Goal: Task Accomplishment & Management: Complete application form

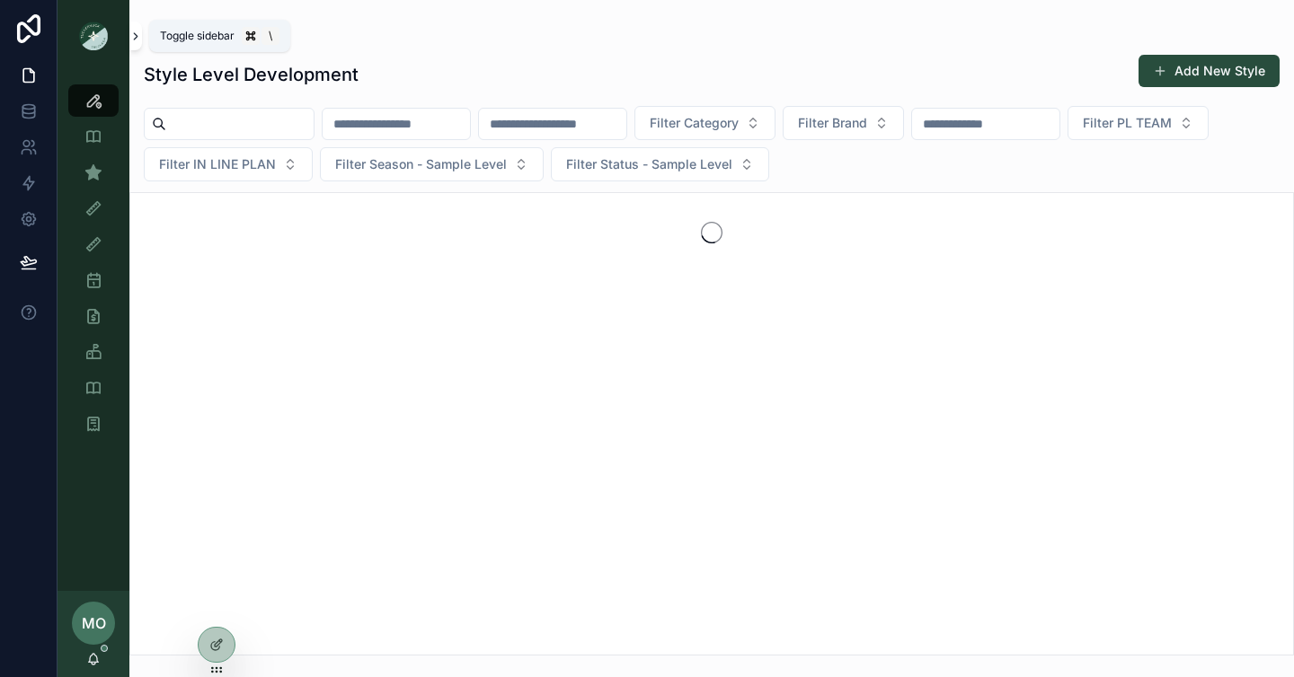
click at [134, 38] on icon "scrollable content" at bounding box center [136, 36] width 4 height 6
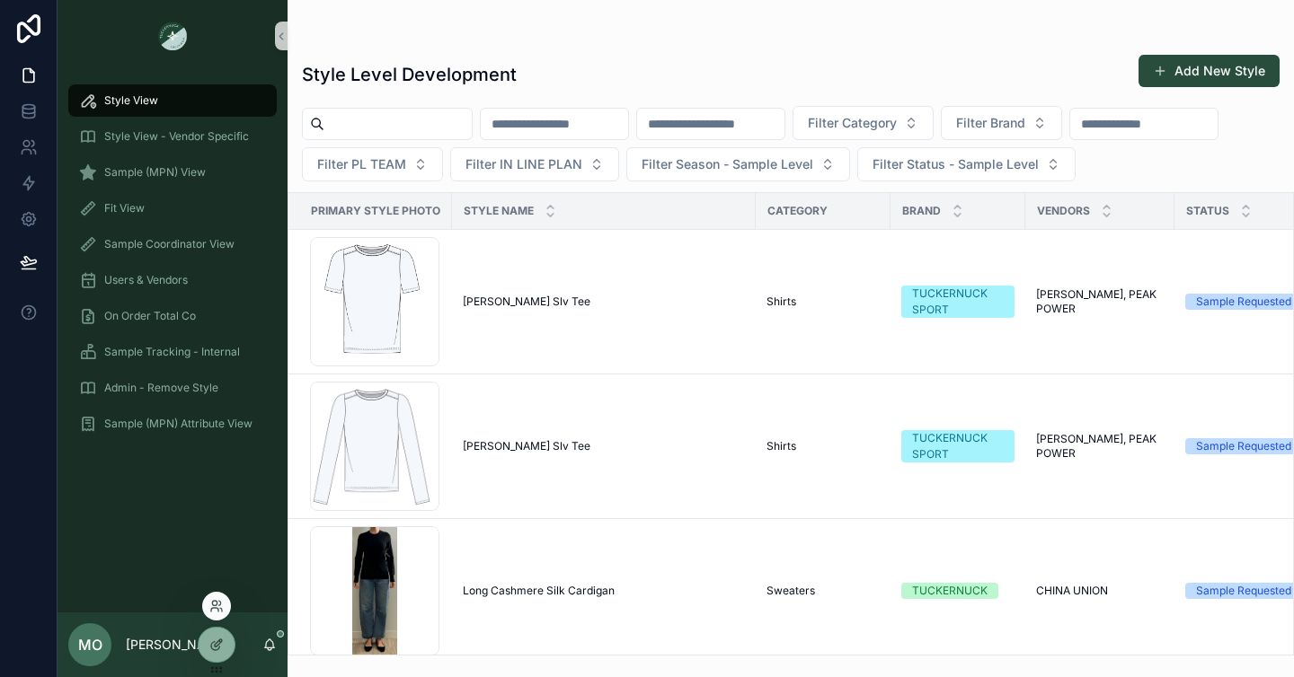
click at [218, 619] on div at bounding box center [216, 606] width 29 height 29
click at [215, 605] on icon at bounding box center [216, 606] width 14 height 14
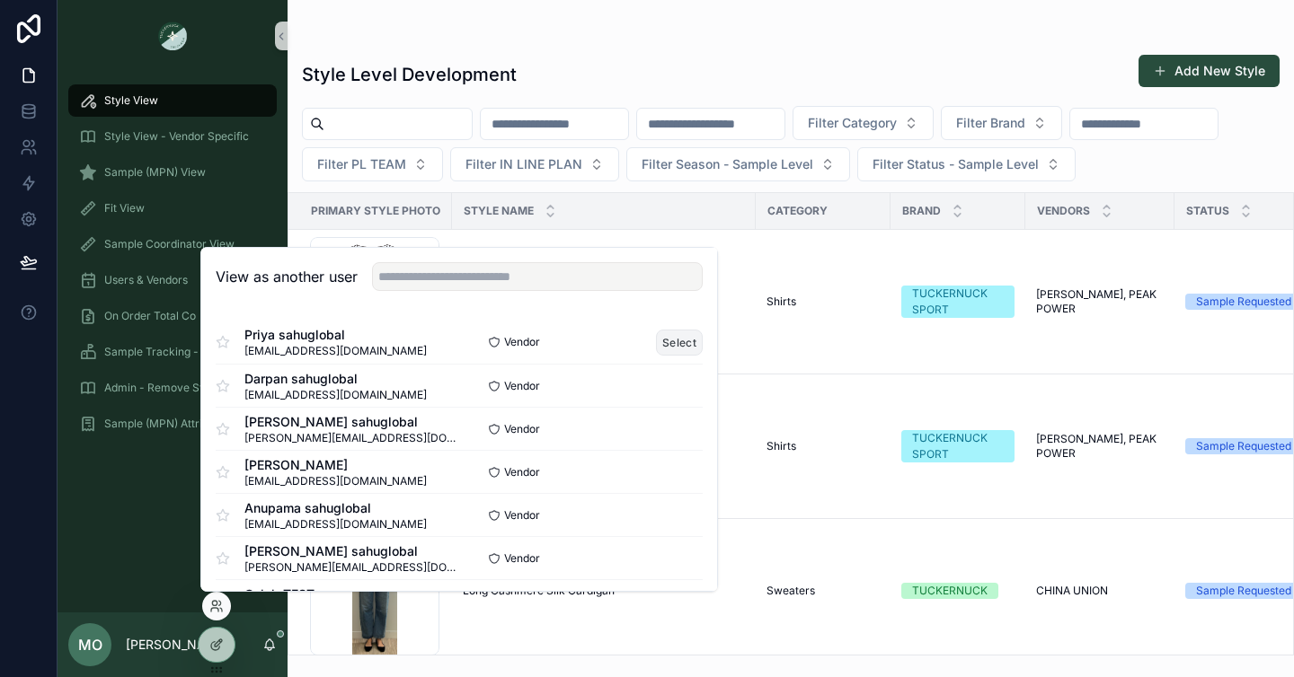
click at [681, 342] on button "Select" at bounding box center [679, 343] width 47 height 26
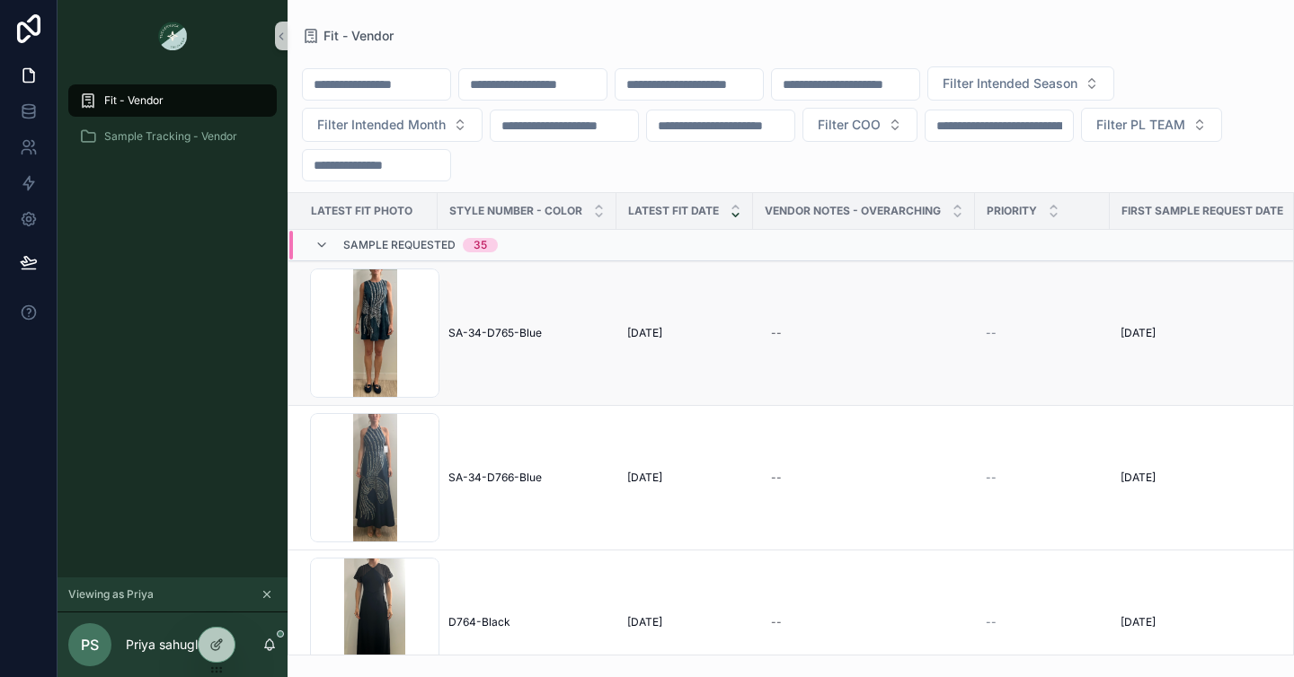
click at [494, 335] on span "SA-34-D765-Blue" at bounding box center [494, 333] width 93 height 14
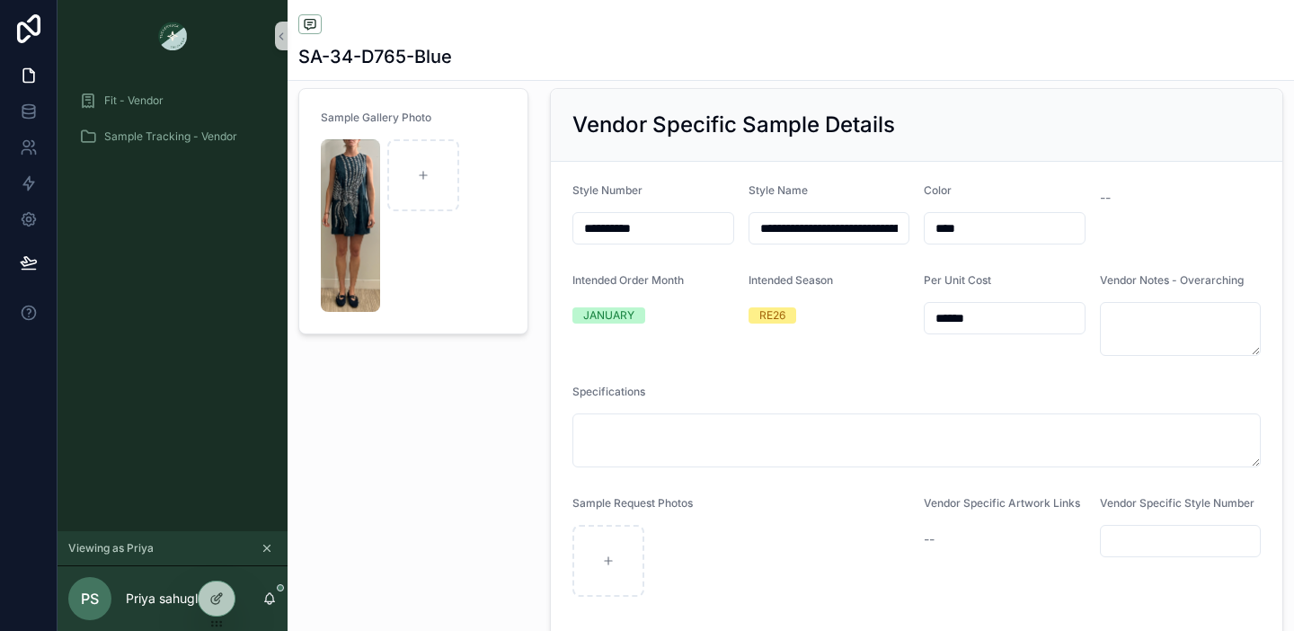
scroll to position [102, 0]
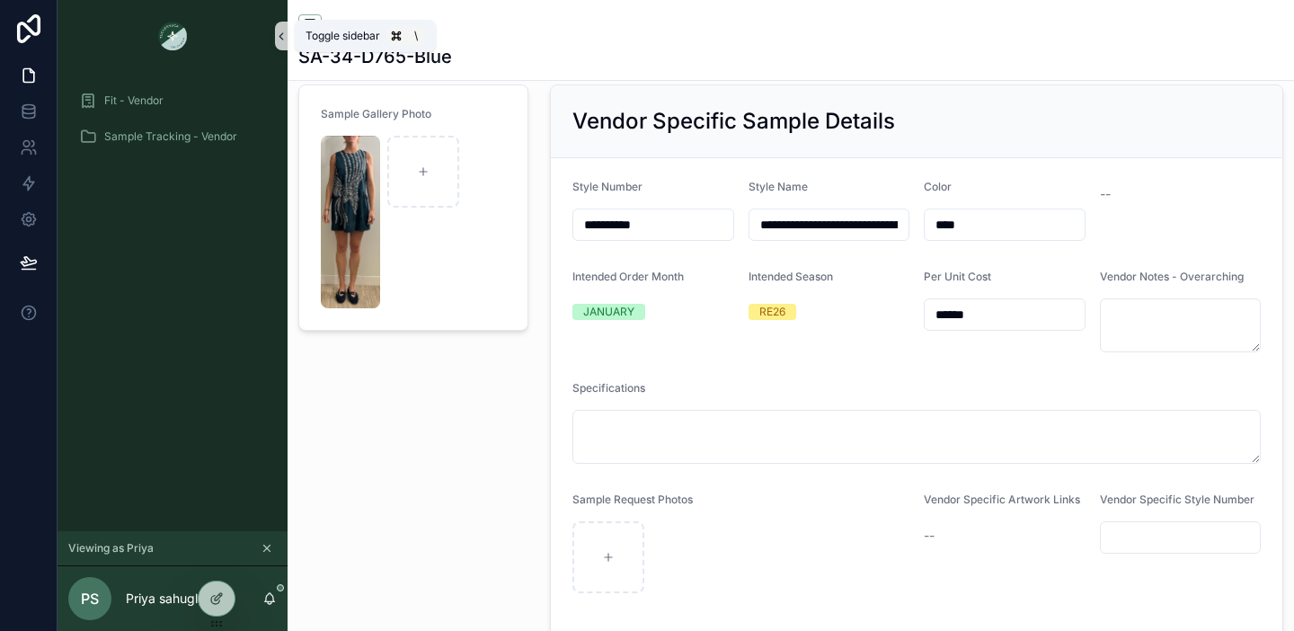
click at [282, 25] on button "scrollable content" at bounding box center [281, 36] width 13 height 29
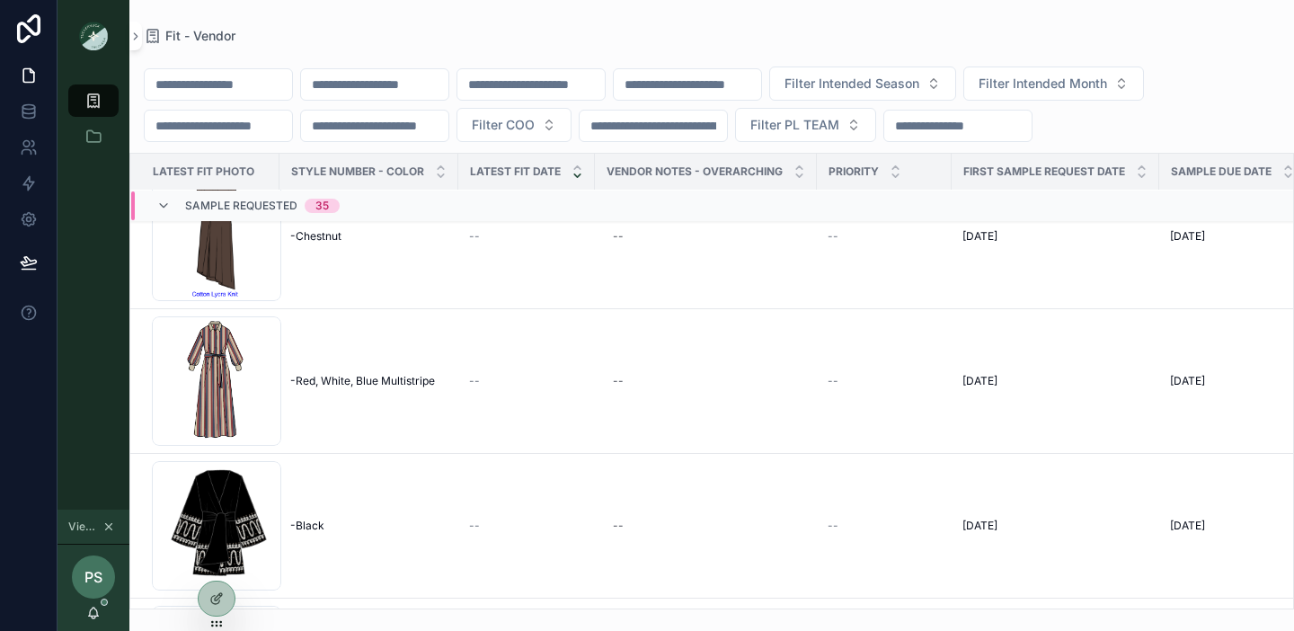
scroll to position [640, 0]
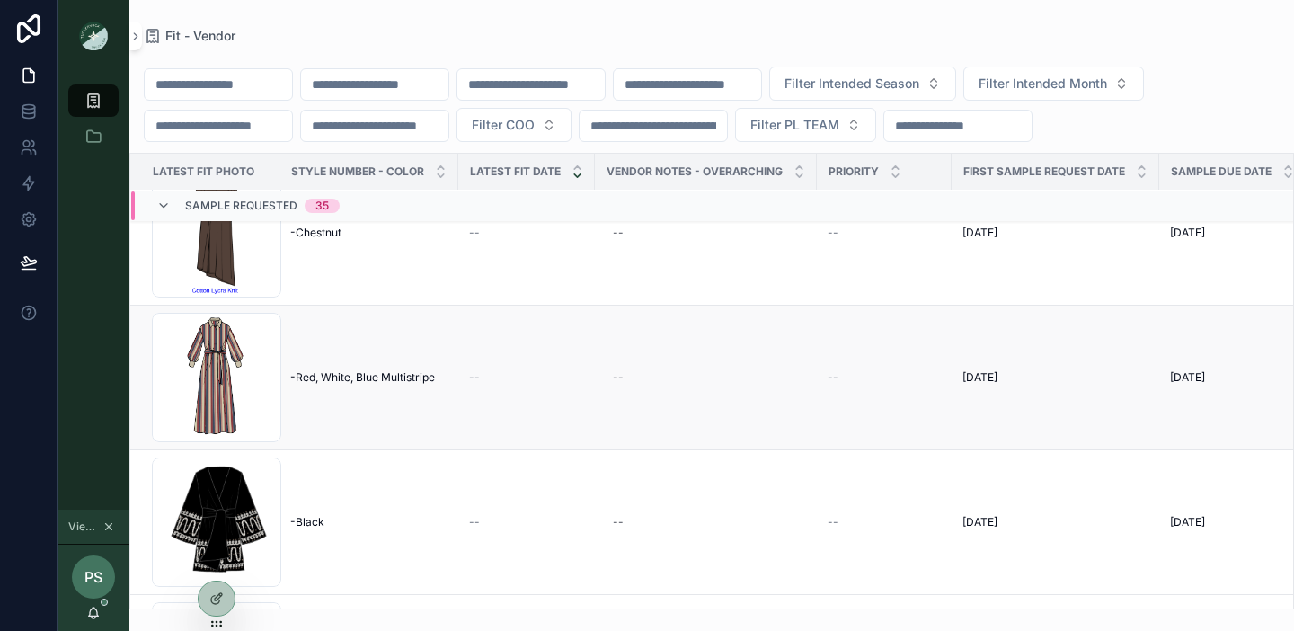
click at [330, 381] on span "-Red, White, Blue Multistripe" at bounding box center [362, 377] width 145 height 14
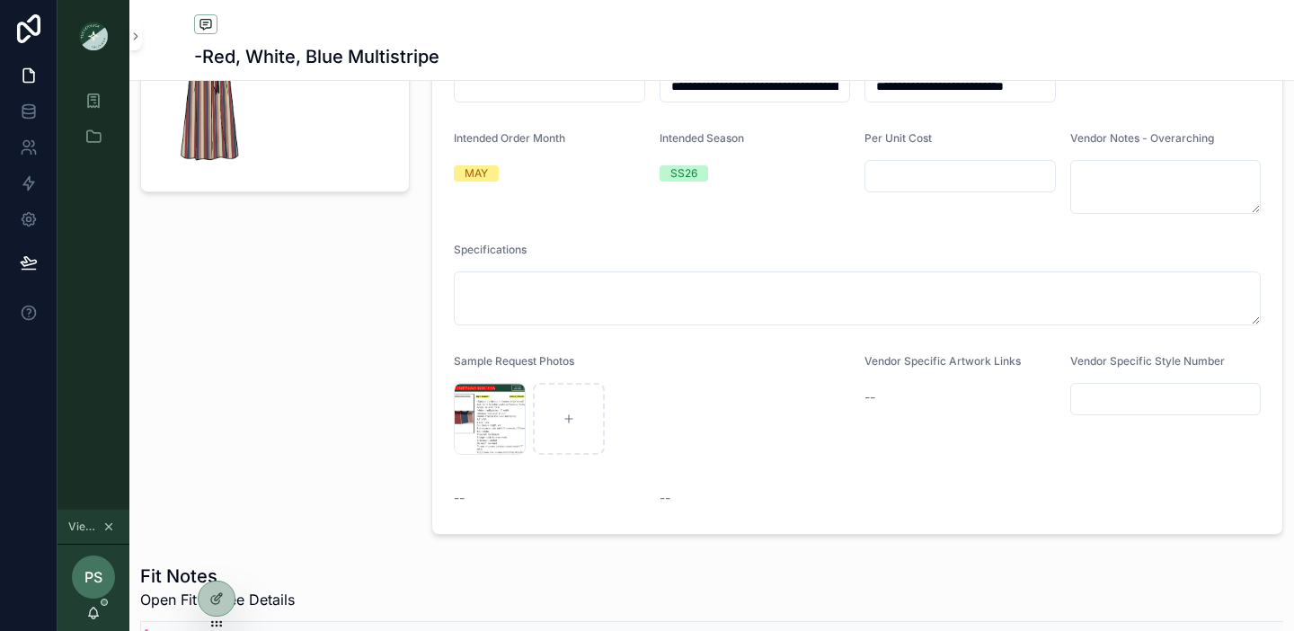
scroll to position [244, 0]
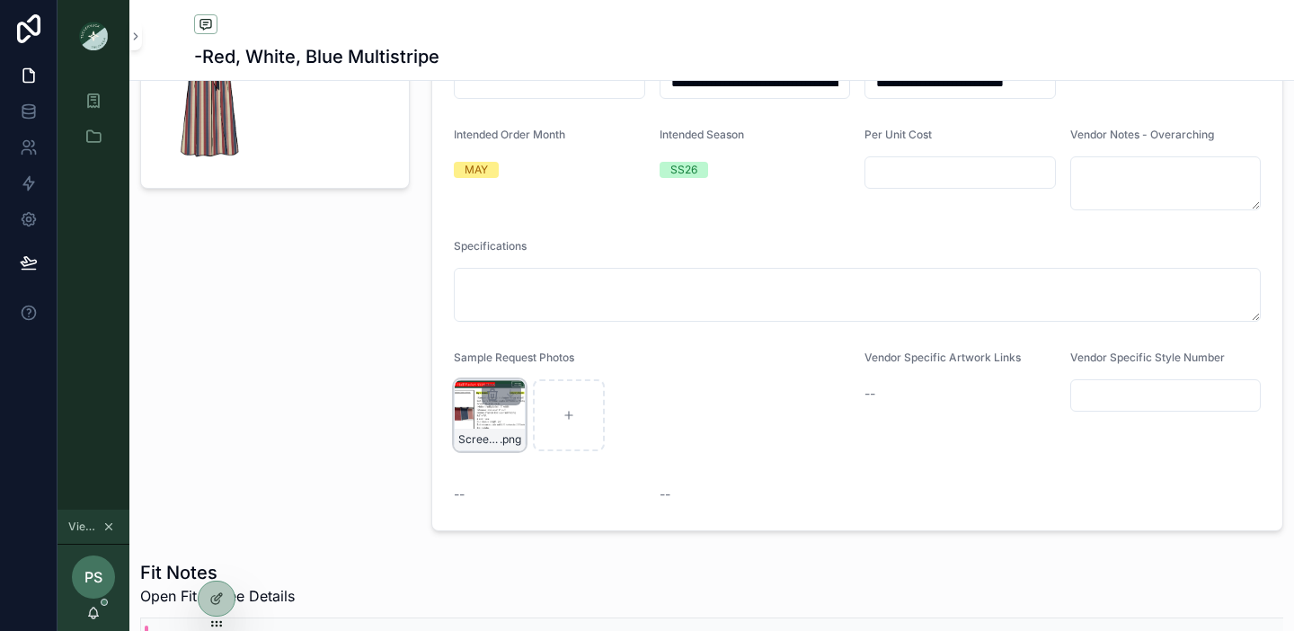
click at [502, 427] on div "Screenshot-2025-08-27-at-1.42.55-PM .png" at bounding box center [490, 415] width 72 height 72
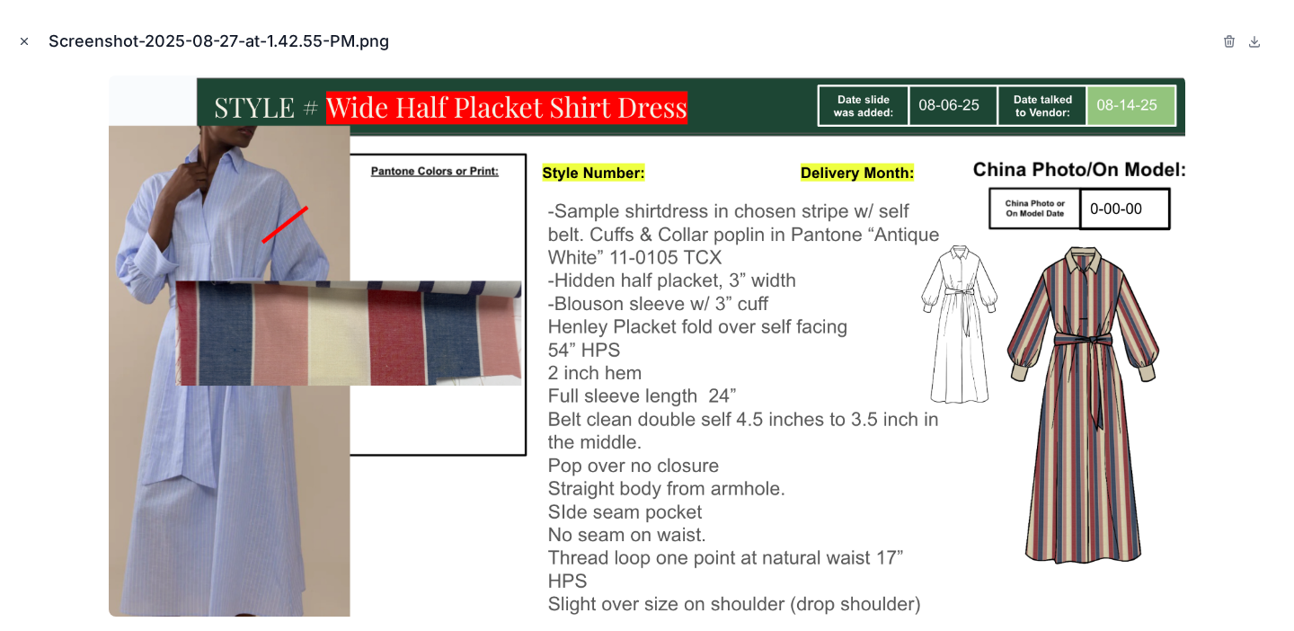
click at [22, 40] on icon "Close modal" at bounding box center [25, 42] width 6 height 6
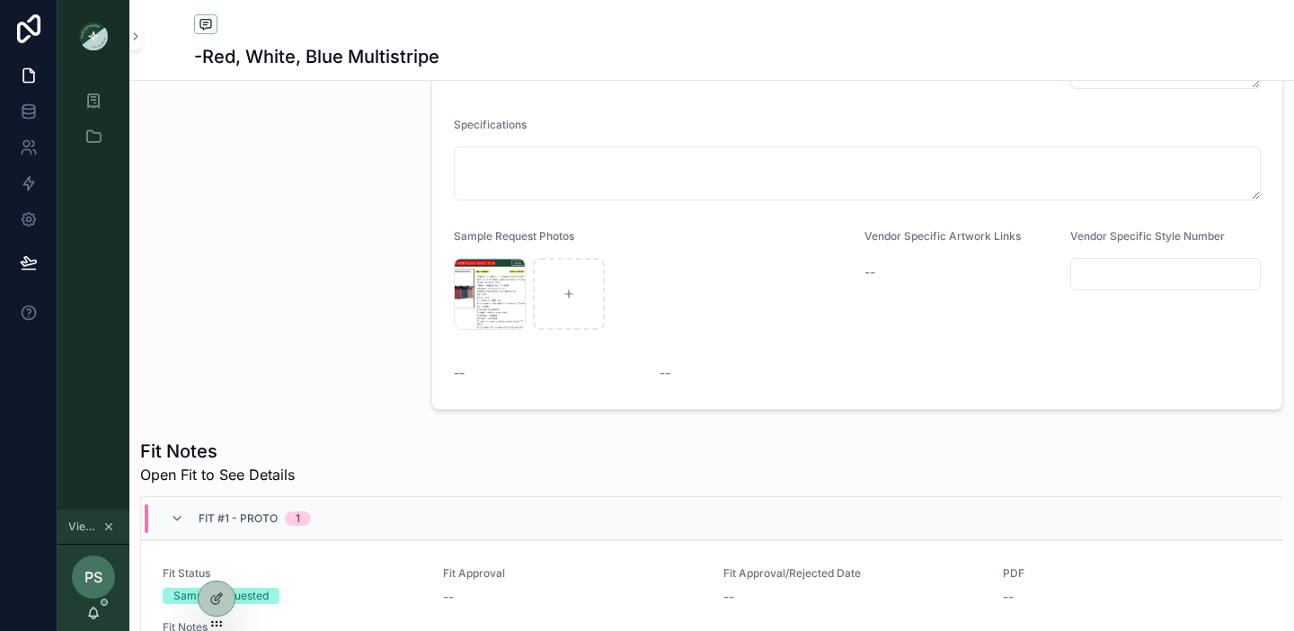
scroll to position [368, 0]
click at [181, 513] on icon "scrollable content" at bounding box center [177, 515] width 14 height 14
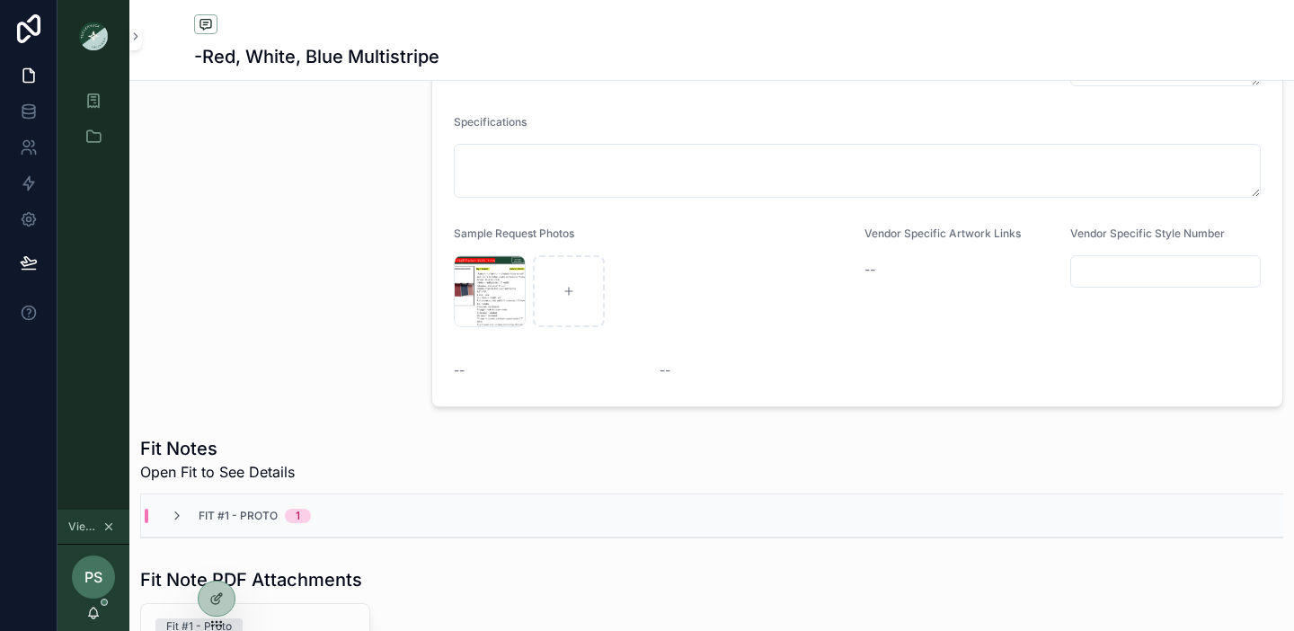
click at [181, 513] on icon "scrollable content" at bounding box center [177, 515] width 14 height 14
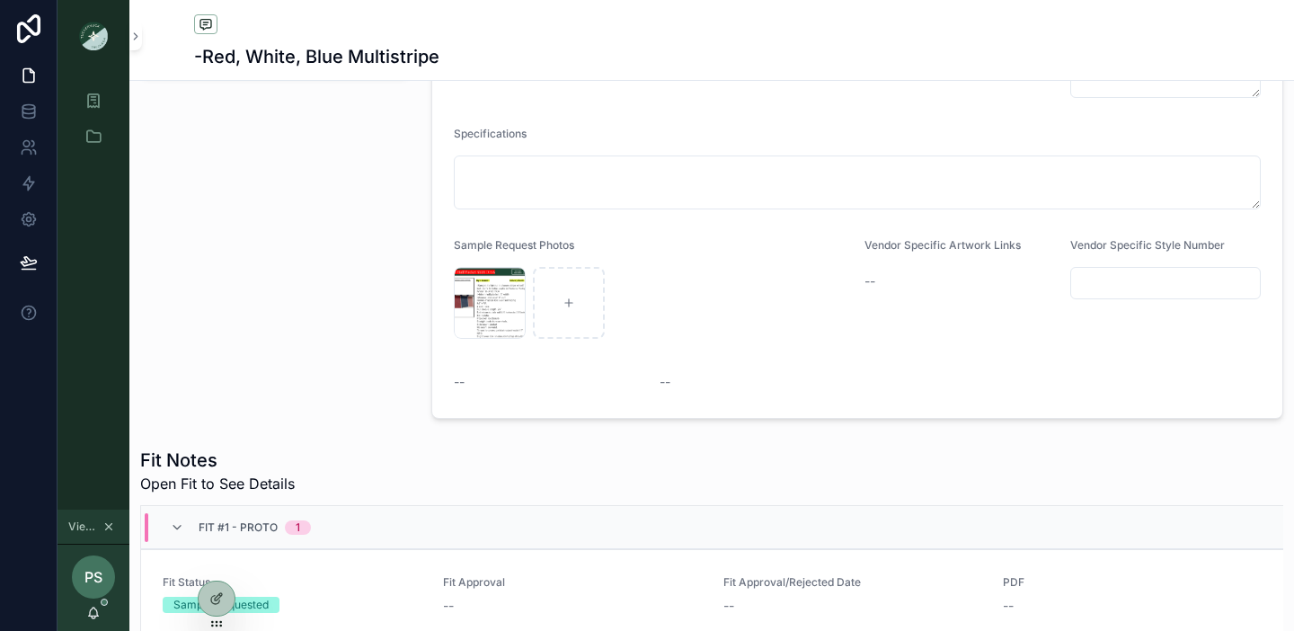
scroll to position [344, 0]
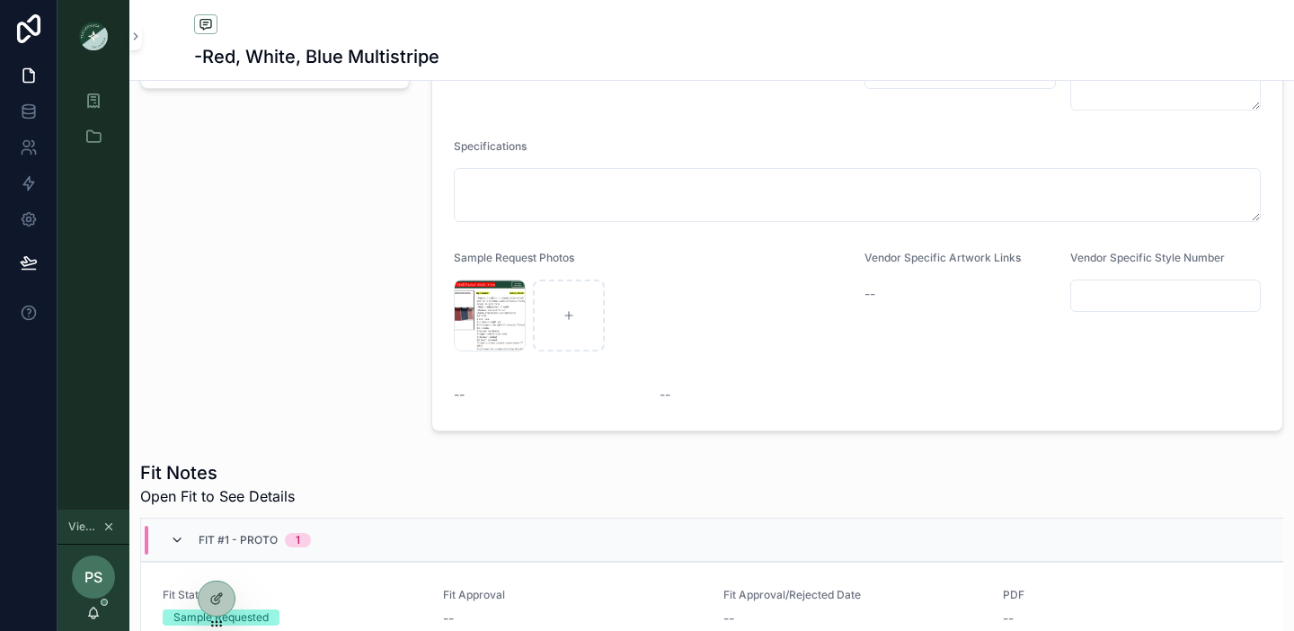
click at [176, 539] on icon "scrollable content" at bounding box center [177, 540] width 14 height 14
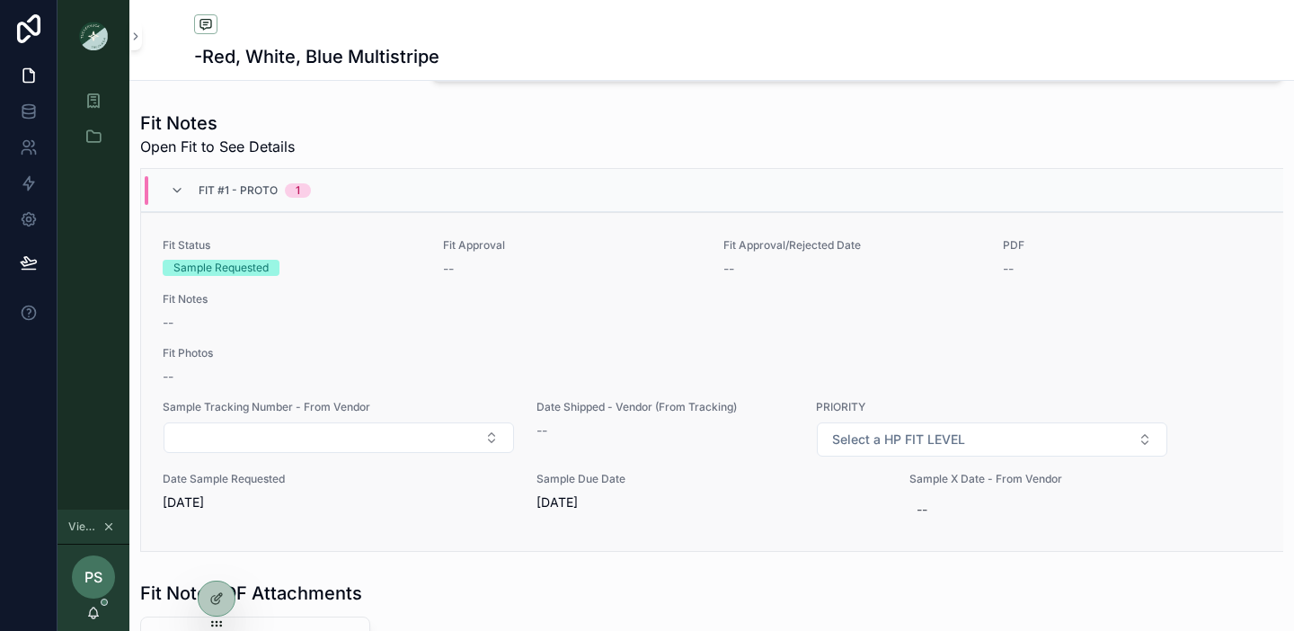
scroll to position [696, 0]
click at [480, 331] on div "Fit Status Sample Requested Fit Approval -- Fit Approval/Rejected Date -- PDF -…" at bounding box center [712, 378] width 1099 height 287
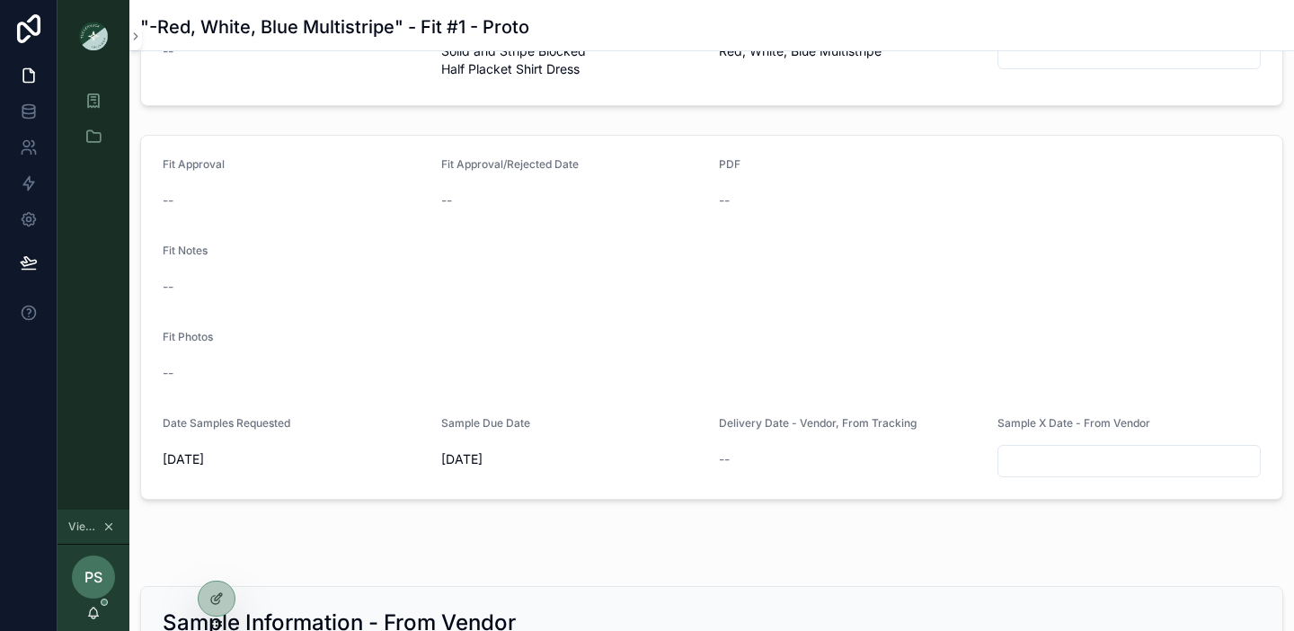
scroll to position [152, 0]
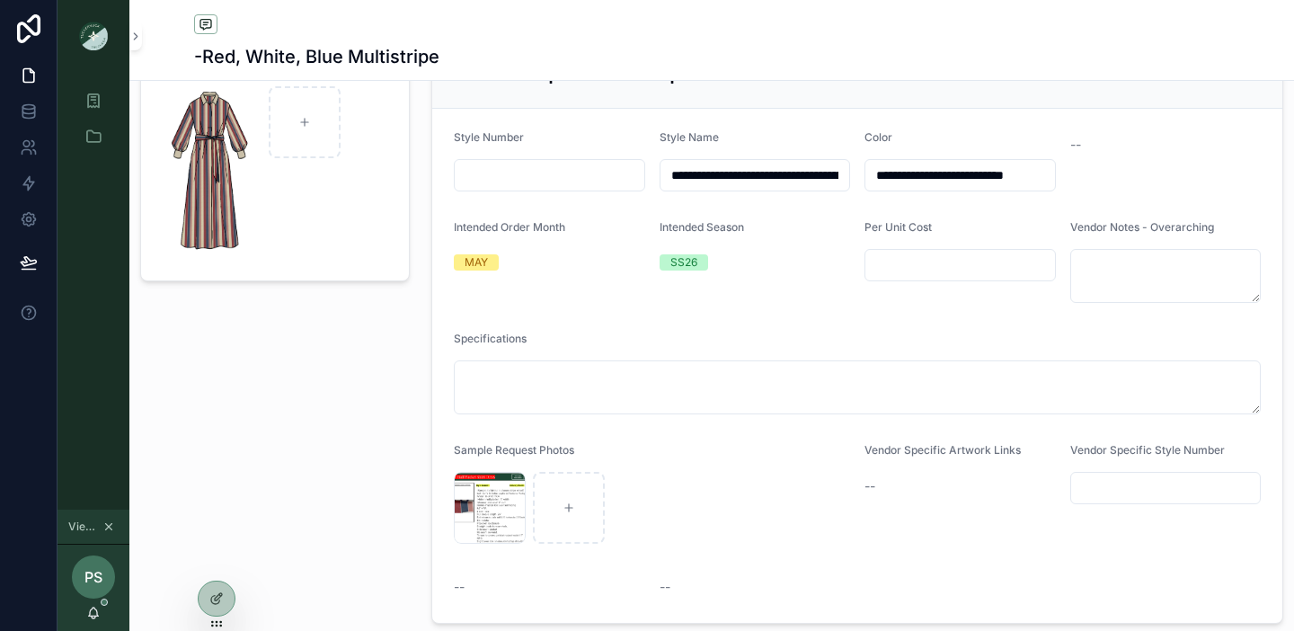
type textarea "**********"
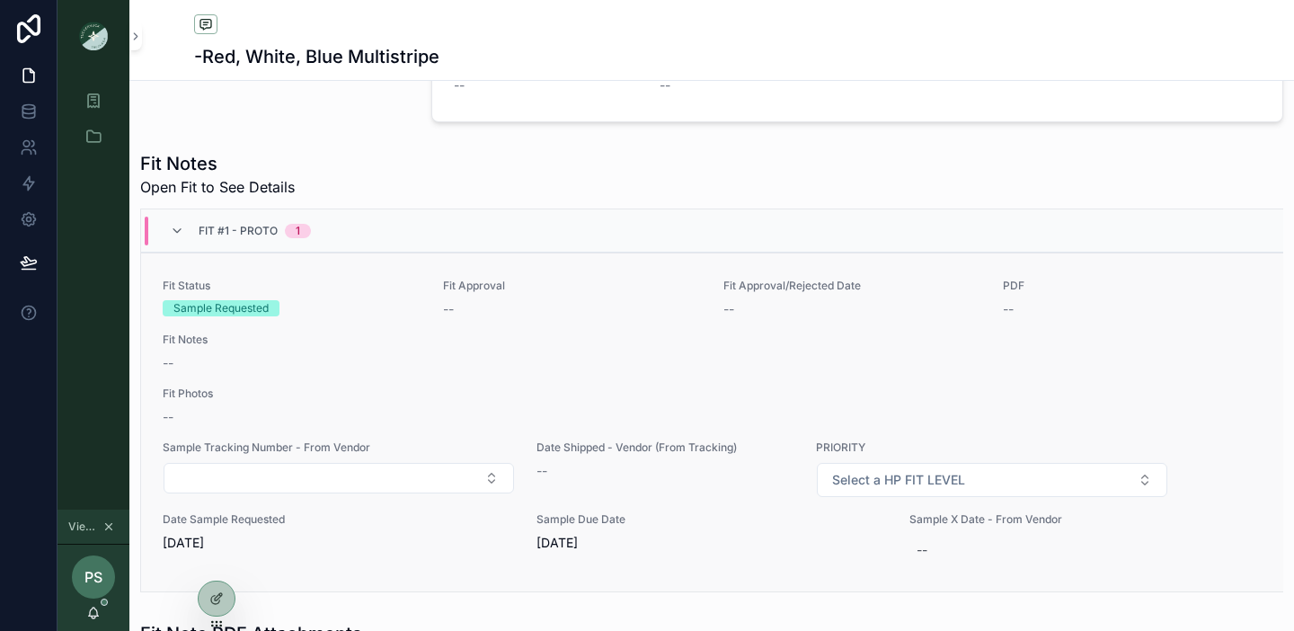
scroll to position [1161, 0]
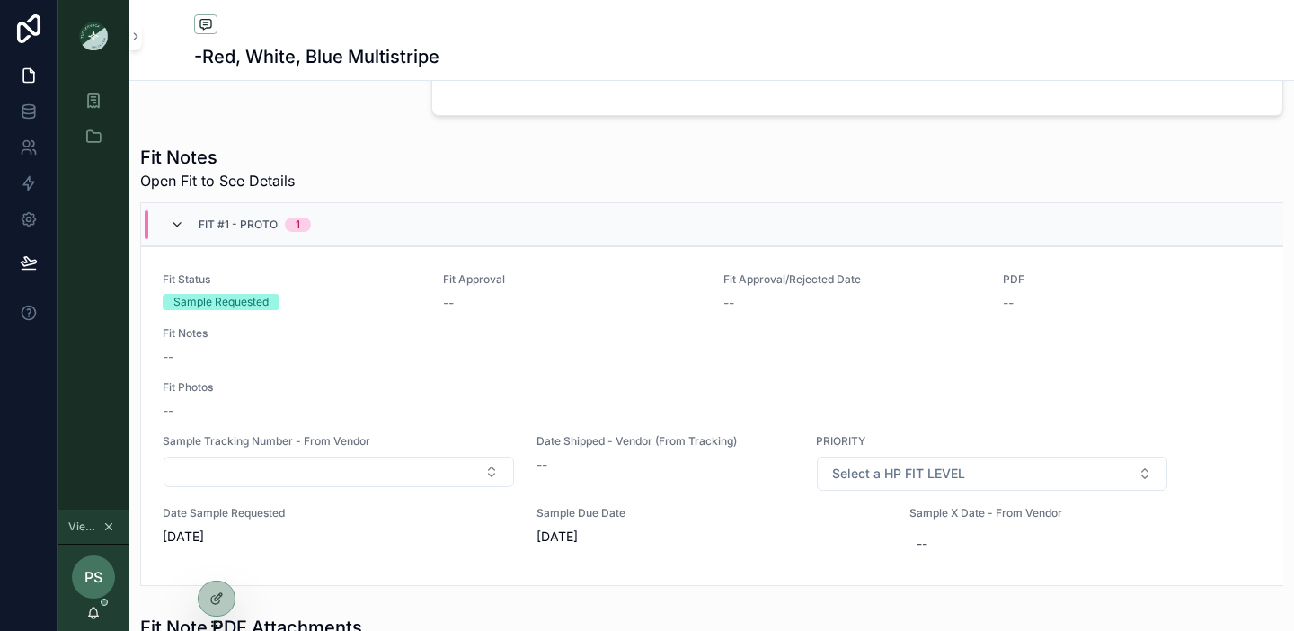
click at [171, 222] on icon "scrollable content" at bounding box center [177, 224] width 14 height 14
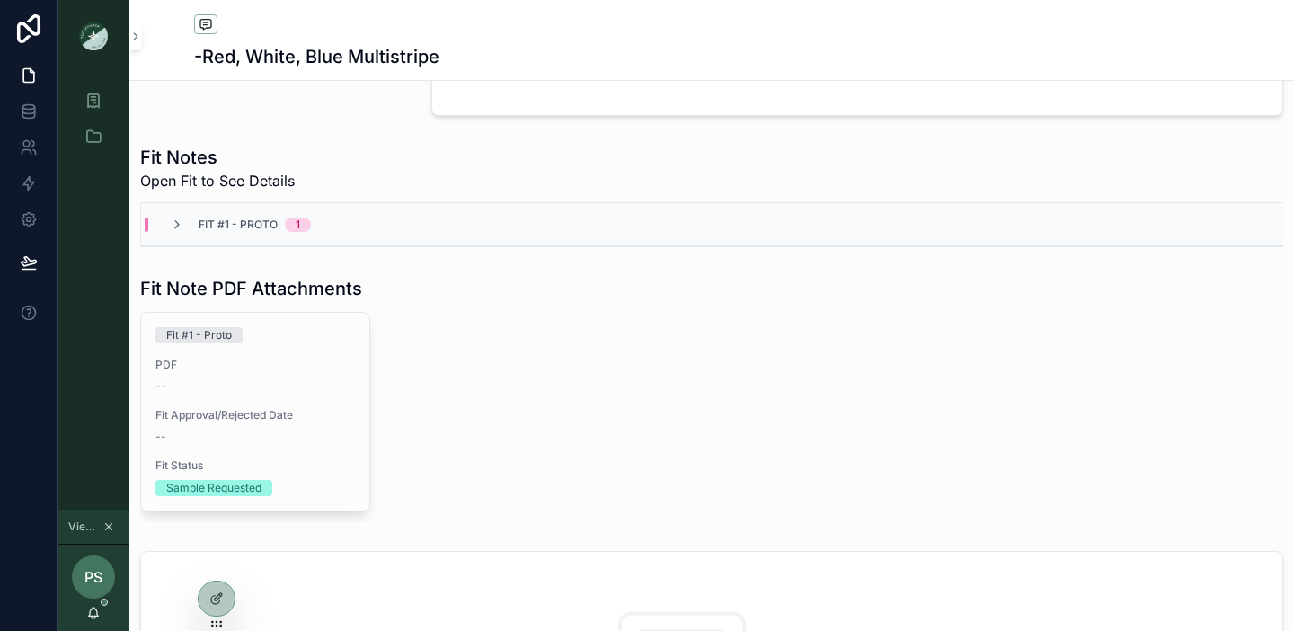
click at [168, 226] on div "Fit #1 - Proto 1" at bounding box center [240, 224] width 184 height 14
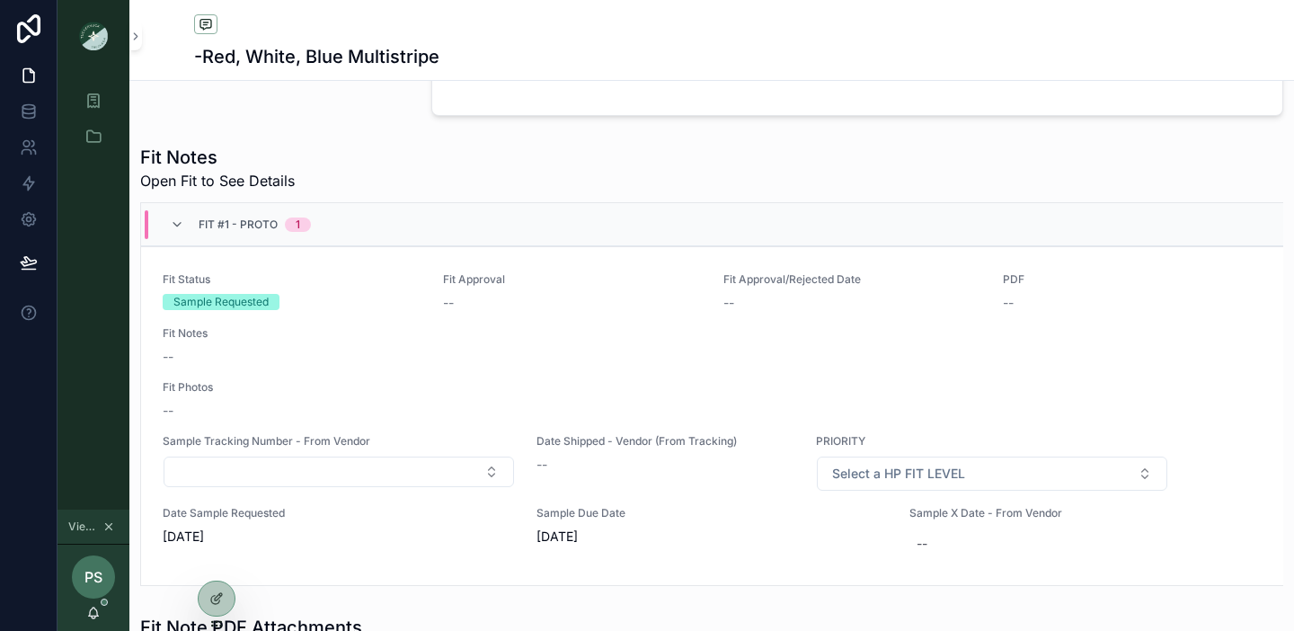
click at [168, 226] on div "Fit #1 - Proto 1" at bounding box center [240, 224] width 184 height 29
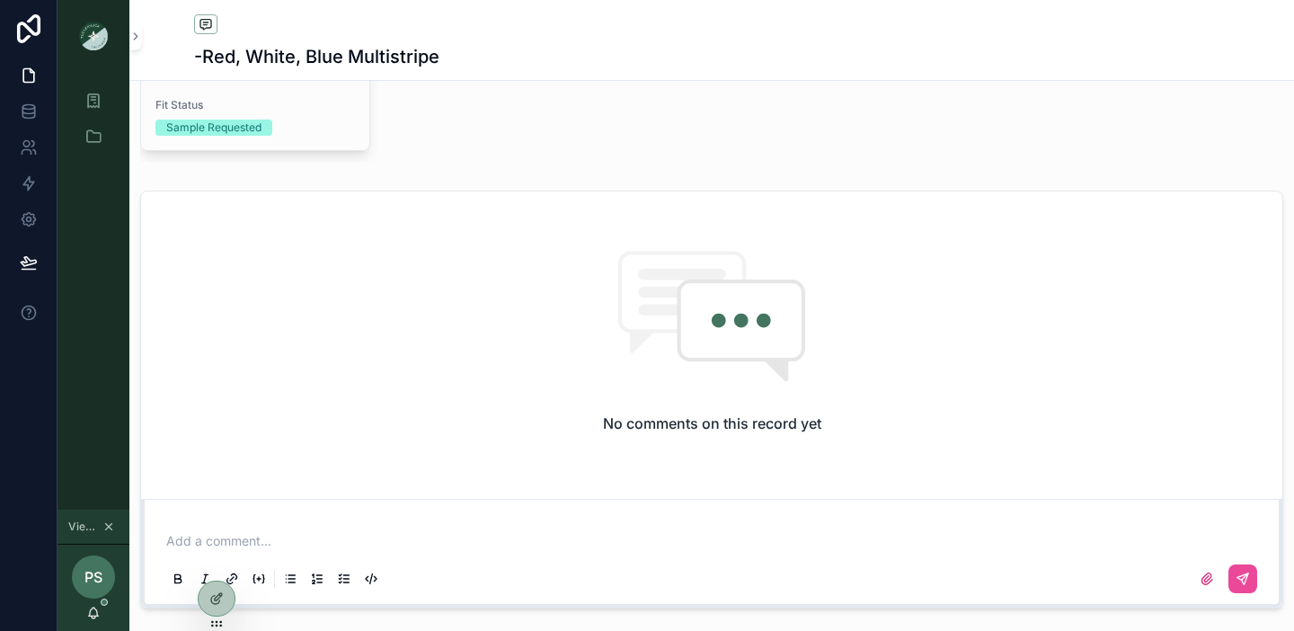
scroll to position [1523, 0]
click at [212, 541] on p "scrollable content" at bounding box center [715, 539] width 1098 height 18
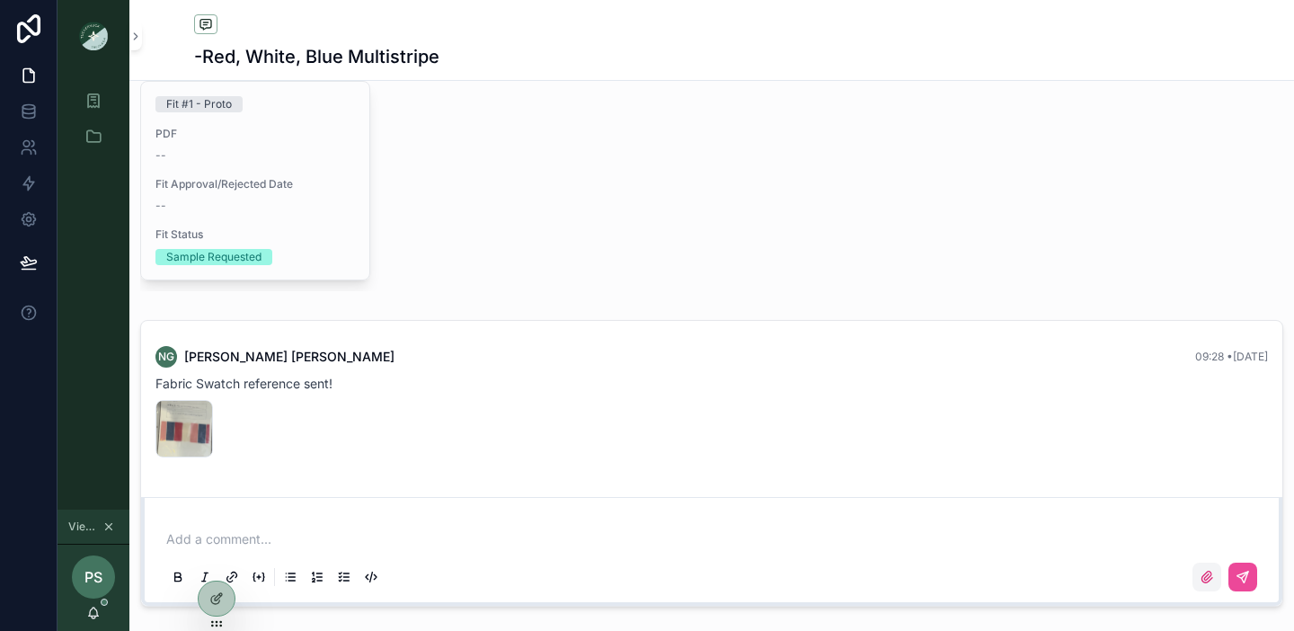
click at [1203, 578] on icon "scrollable content" at bounding box center [1206, 577] width 14 height 14
click at [0, 0] on input "scrollable content" at bounding box center [0, 0] width 0 height 0
click at [184, 434] on div "Screenshot-2025-09-11-at-9.27.59-AM .png" at bounding box center [183, 428] width 57 height 57
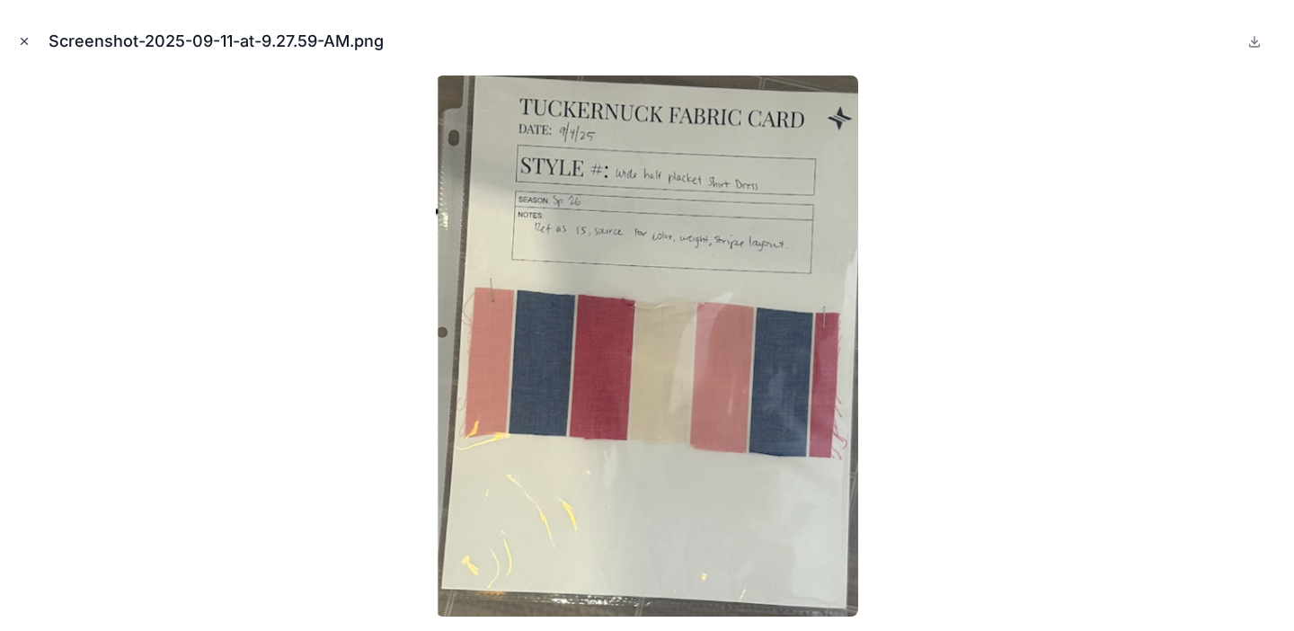
click at [22, 42] on icon "Close modal" at bounding box center [25, 42] width 6 height 6
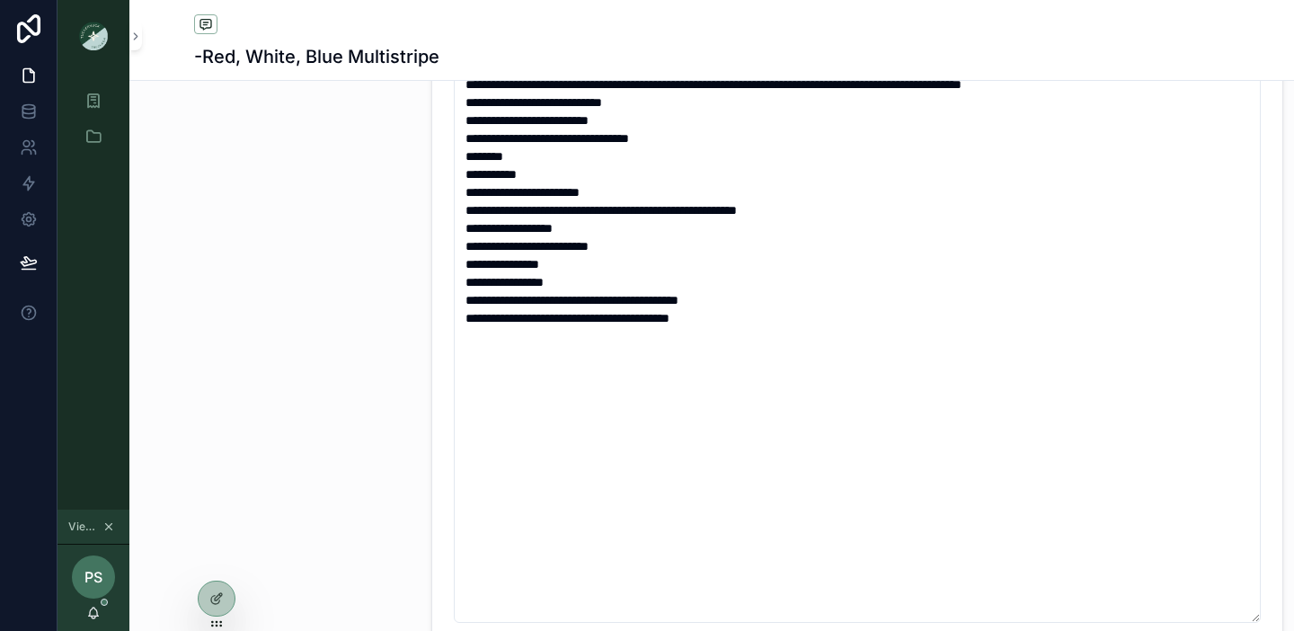
scroll to position [513, 0]
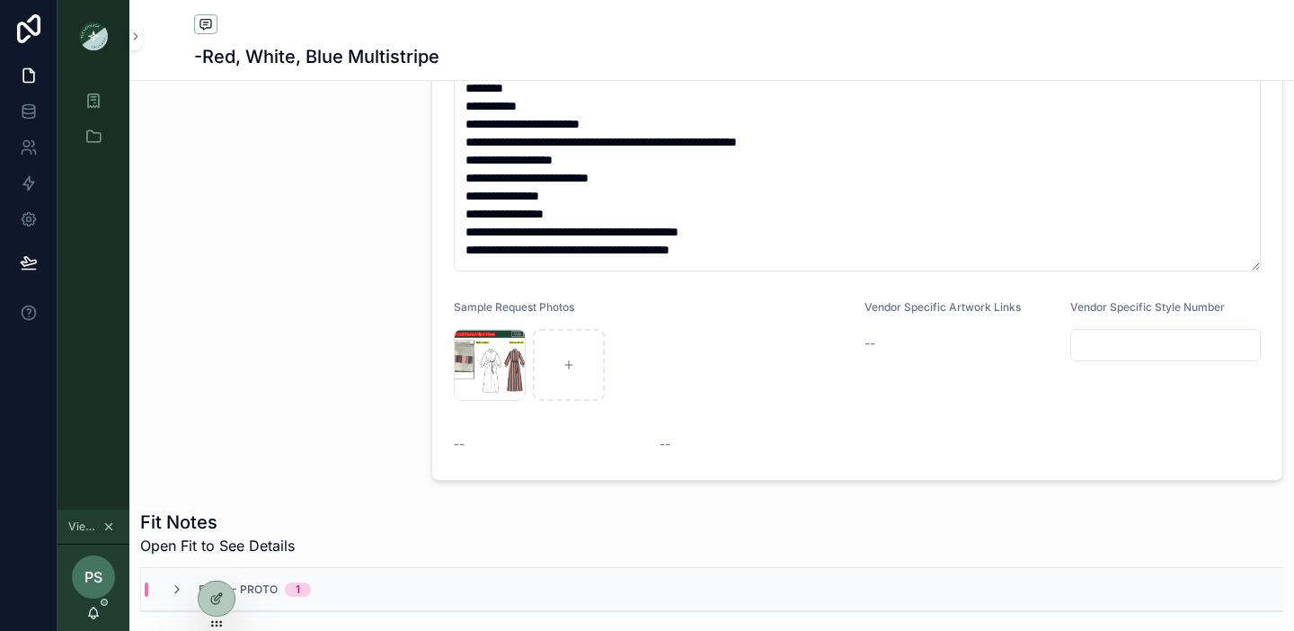
drag, startPoint x: 1258, startPoint y: 552, endPoint x: 1242, endPoint y: 269, distance: 283.4
click at [1242, 269] on textarea "**********" at bounding box center [857, 135] width 807 height 272
click at [476, 359] on div "Screenshot-2025-09-11-at-9.27.09-AM .png" at bounding box center [490, 365] width 72 height 72
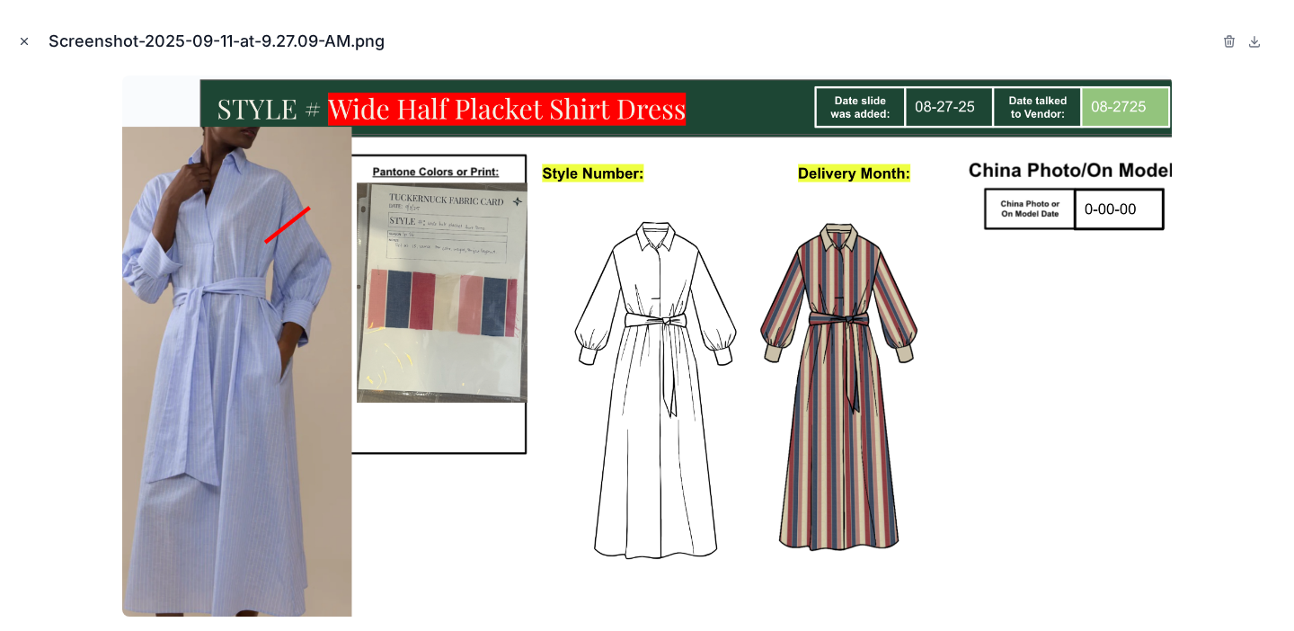
click at [22, 40] on icon "Close modal" at bounding box center [24, 41] width 13 height 13
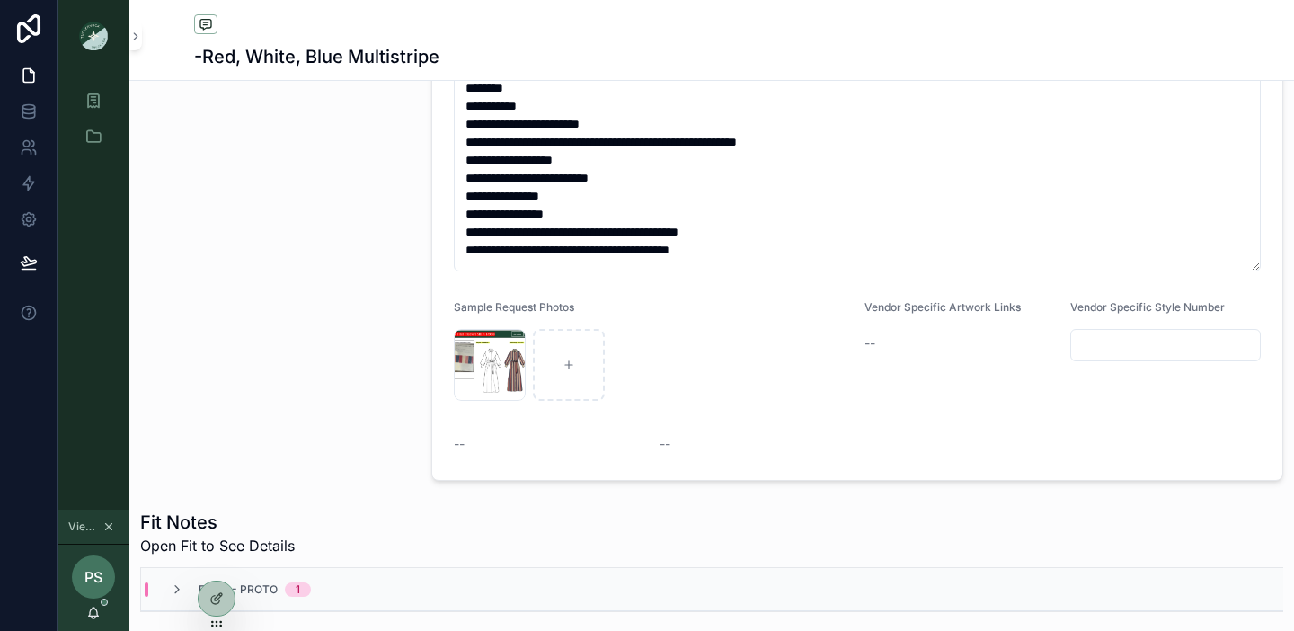
scroll to position [305, 0]
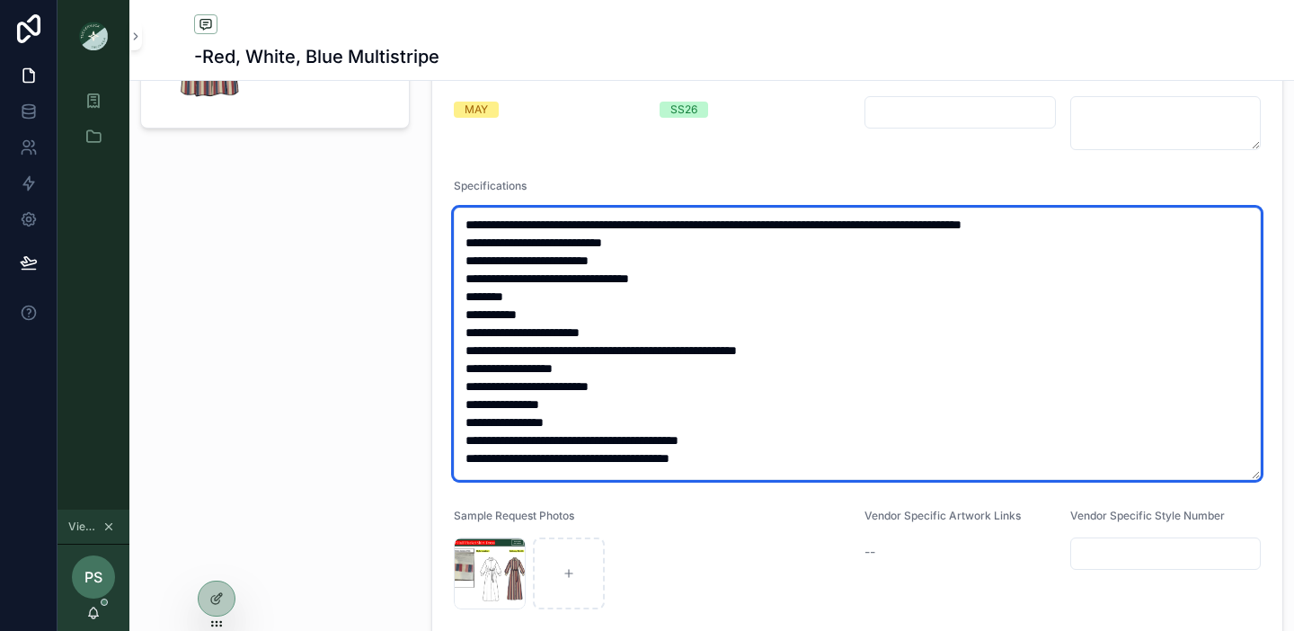
click at [572, 371] on textarea "**********" at bounding box center [857, 344] width 807 height 272
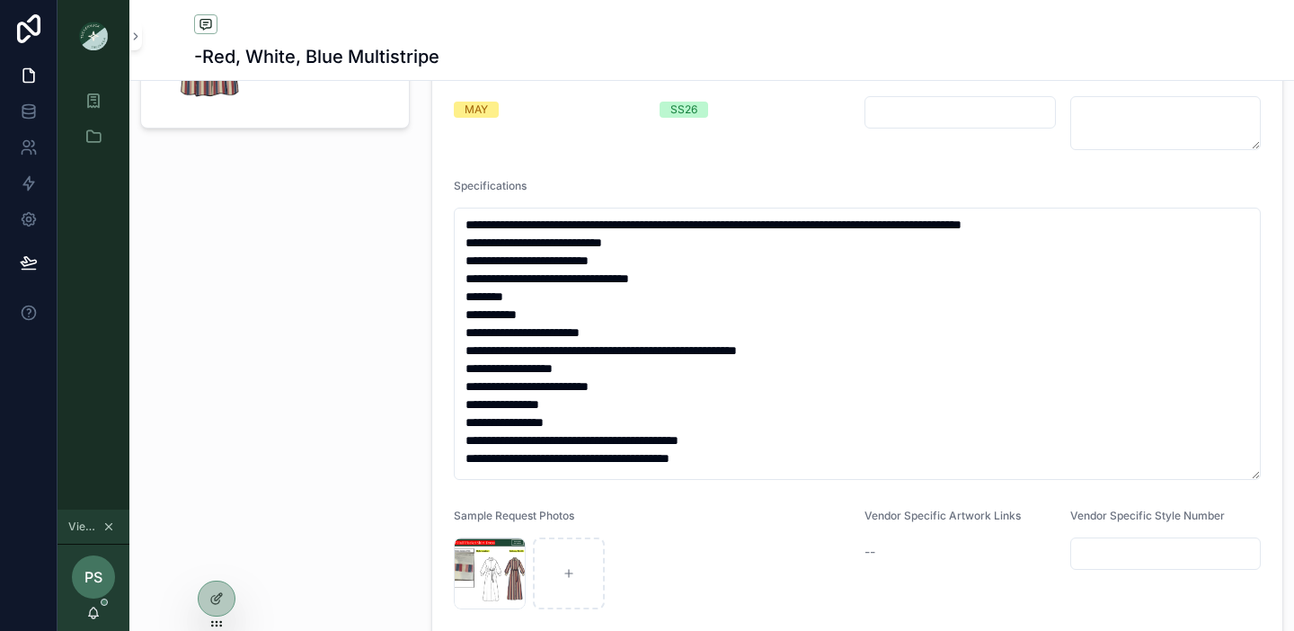
click at [278, 420] on div "Sample Gallery Photo" at bounding box center [274, 285] width 291 height 821
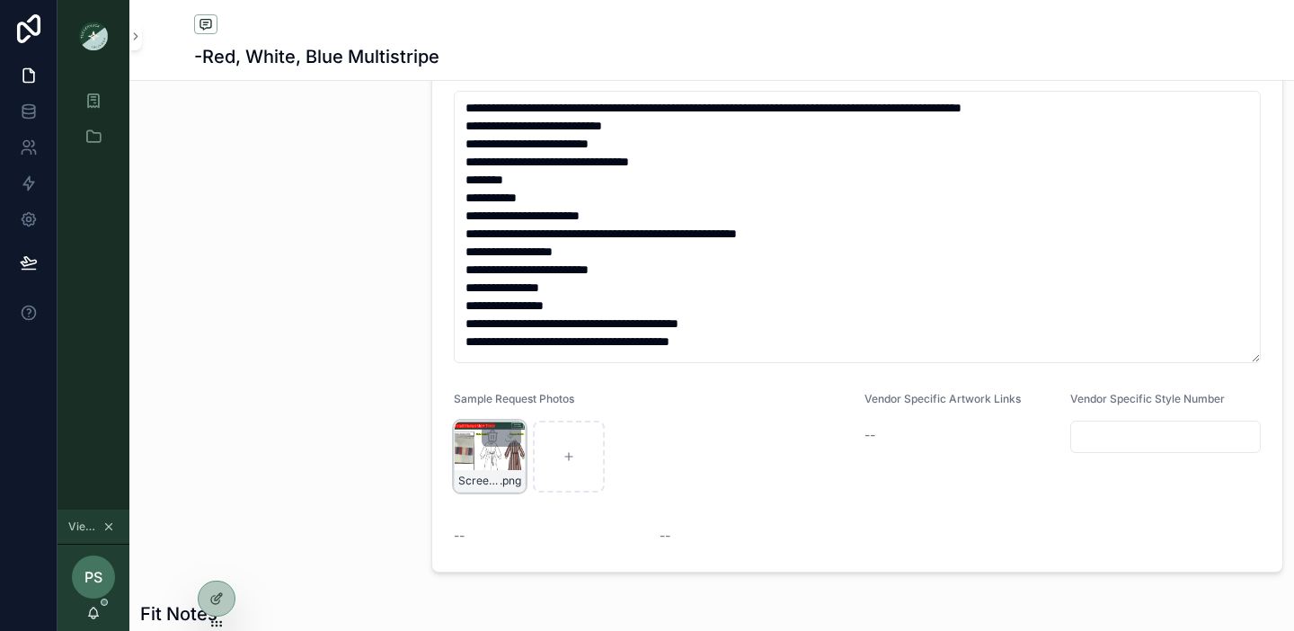
click at [469, 462] on div "Screenshot-2025-09-11-at-9.27.09-AM .png" at bounding box center [490, 456] width 72 height 72
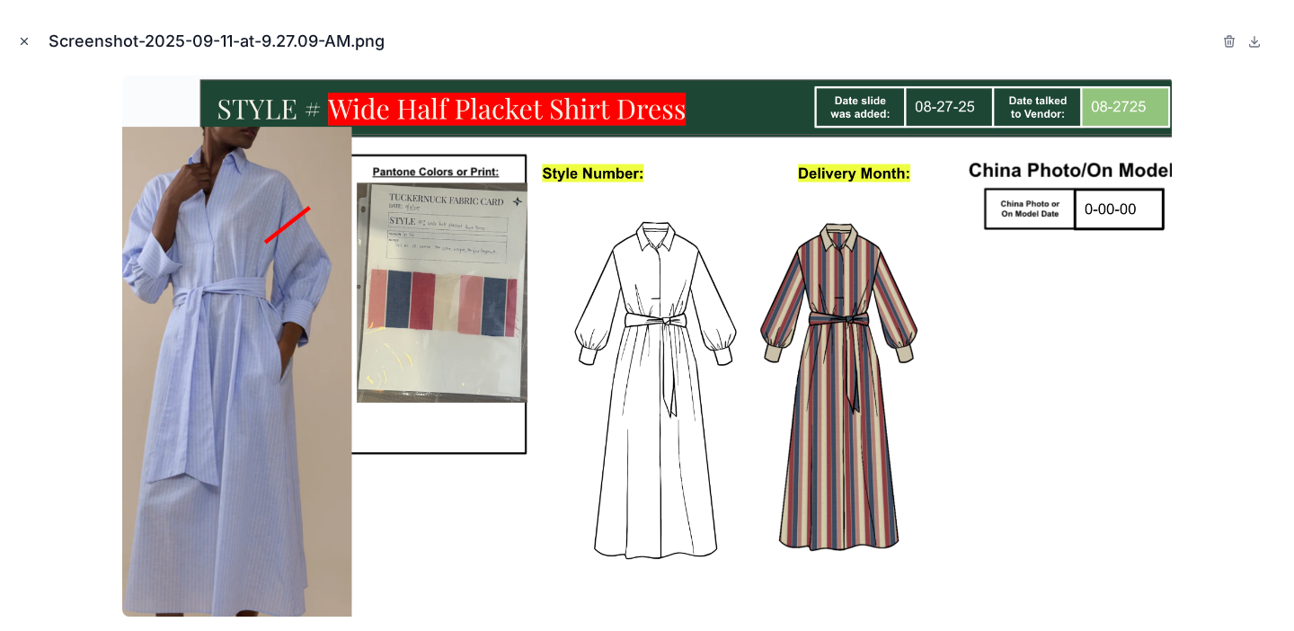
click at [25, 40] on icon "Close modal" at bounding box center [25, 42] width 6 height 6
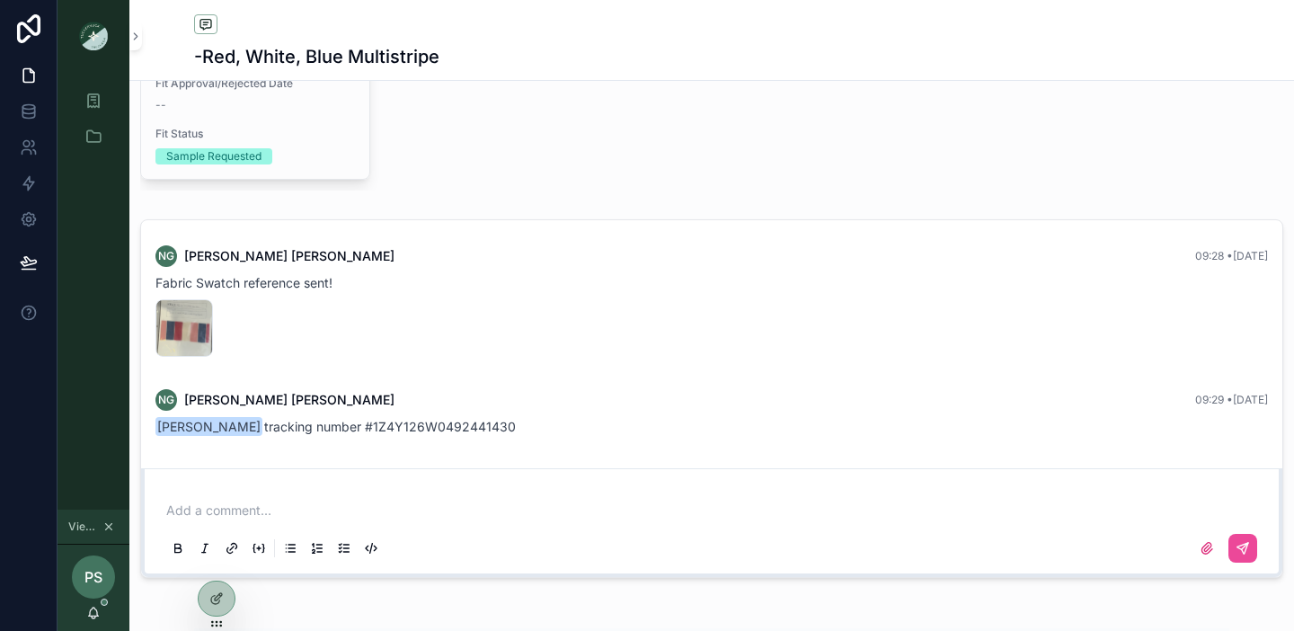
scroll to position [1205, 0]
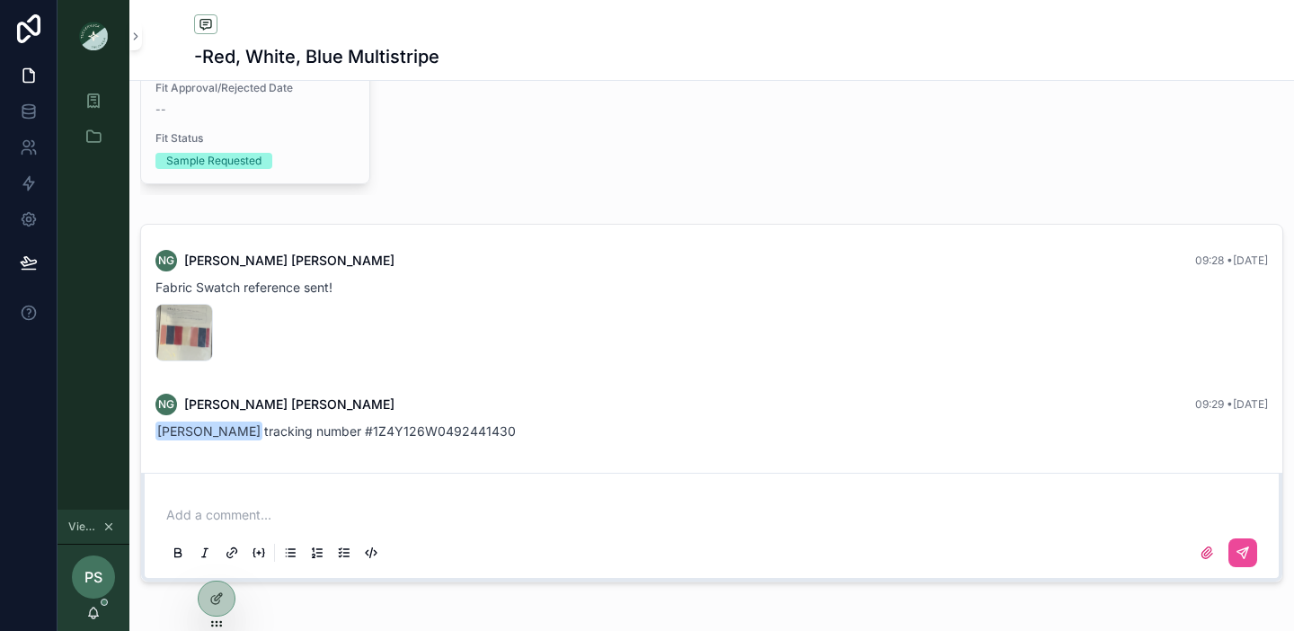
click at [219, 517] on p "scrollable content" at bounding box center [715, 515] width 1098 height 18
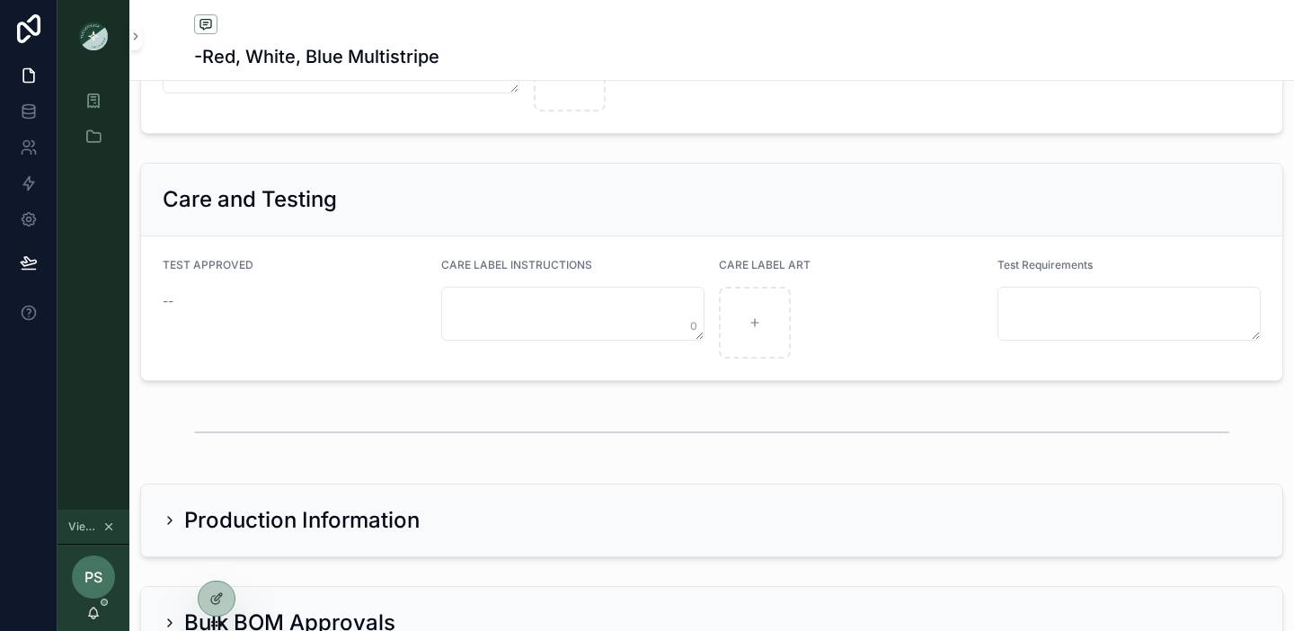
scroll to position [3104, 0]
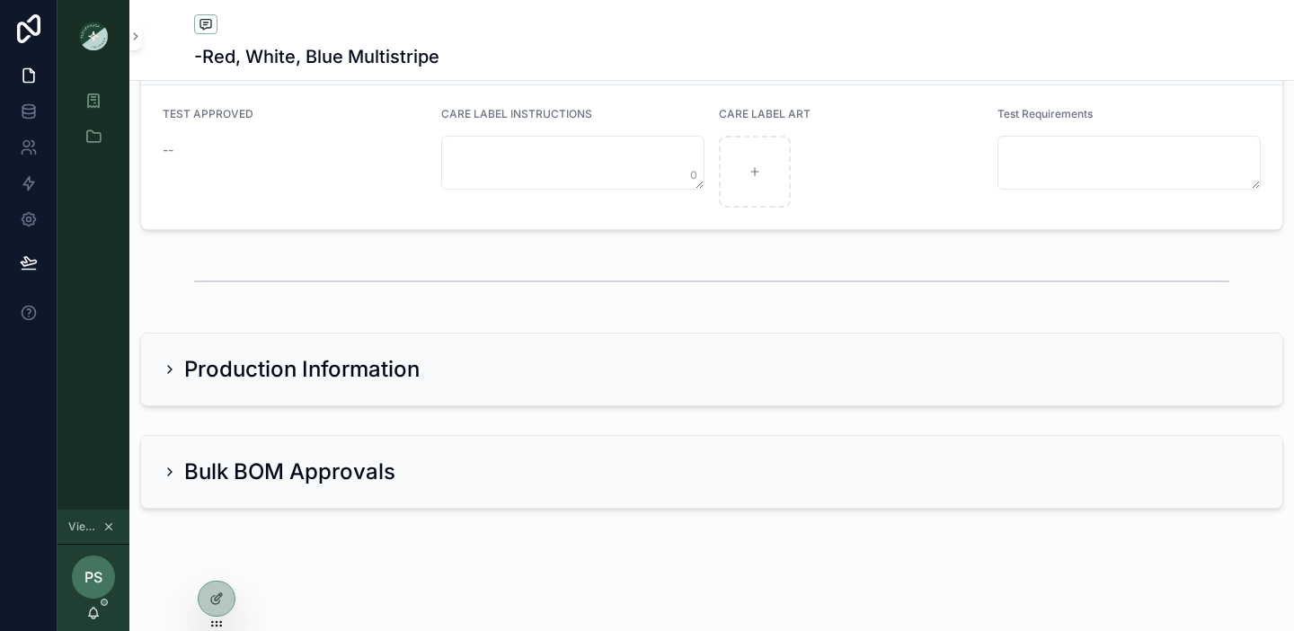
click at [172, 370] on icon "scrollable content" at bounding box center [170, 369] width 14 height 14
click at [167, 472] on icon "scrollable content" at bounding box center [170, 471] width 14 height 14
click at [173, 470] on icon "scrollable content" at bounding box center [170, 471] width 14 height 14
click at [163, 476] on icon "scrollable content" at bounding box center [170, 471] width 14 height 14
click at [170, 367] on icon "scrollable content" at bounding box center [170, 369] width 4 height 7
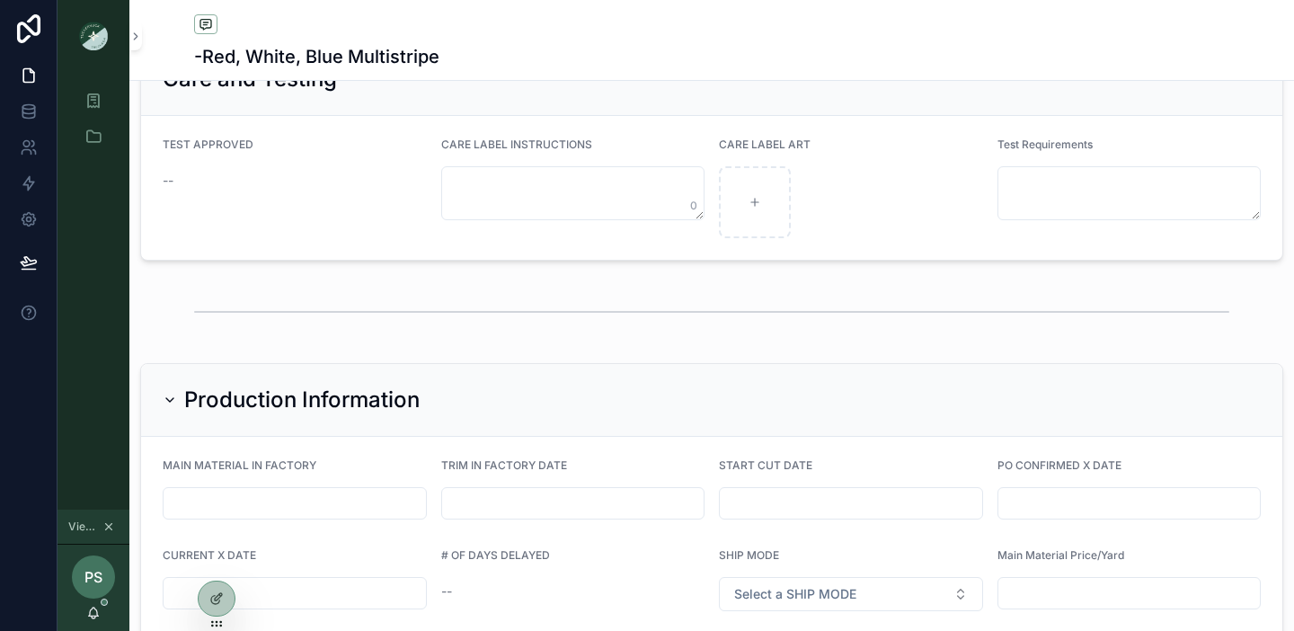
scroll to position [3330, 0]
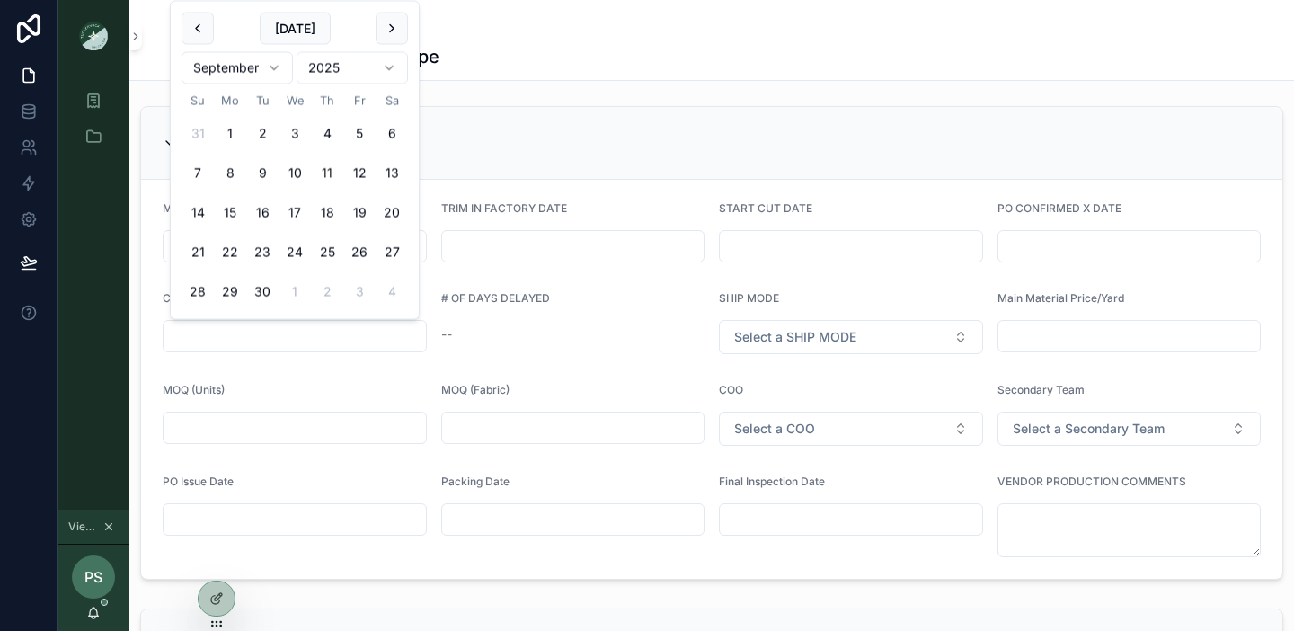
click at [247, 327] on input "scrollable content" at bounding box center [294, 335] width 262 height 25
click at [1059, 243] on input "scrollable content" at bounding box center [1129, 246] width 262 height 25
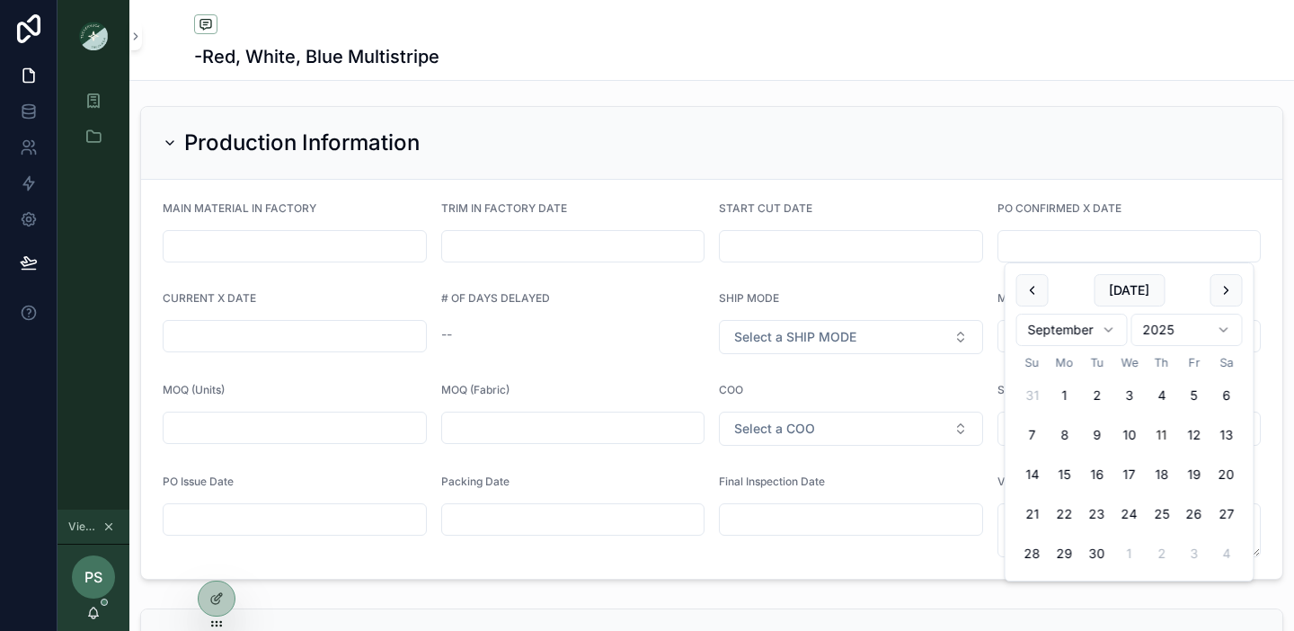
click at [170, 146] on icon "scrollable content" at bounding box center [170, 143] width 14 height 14
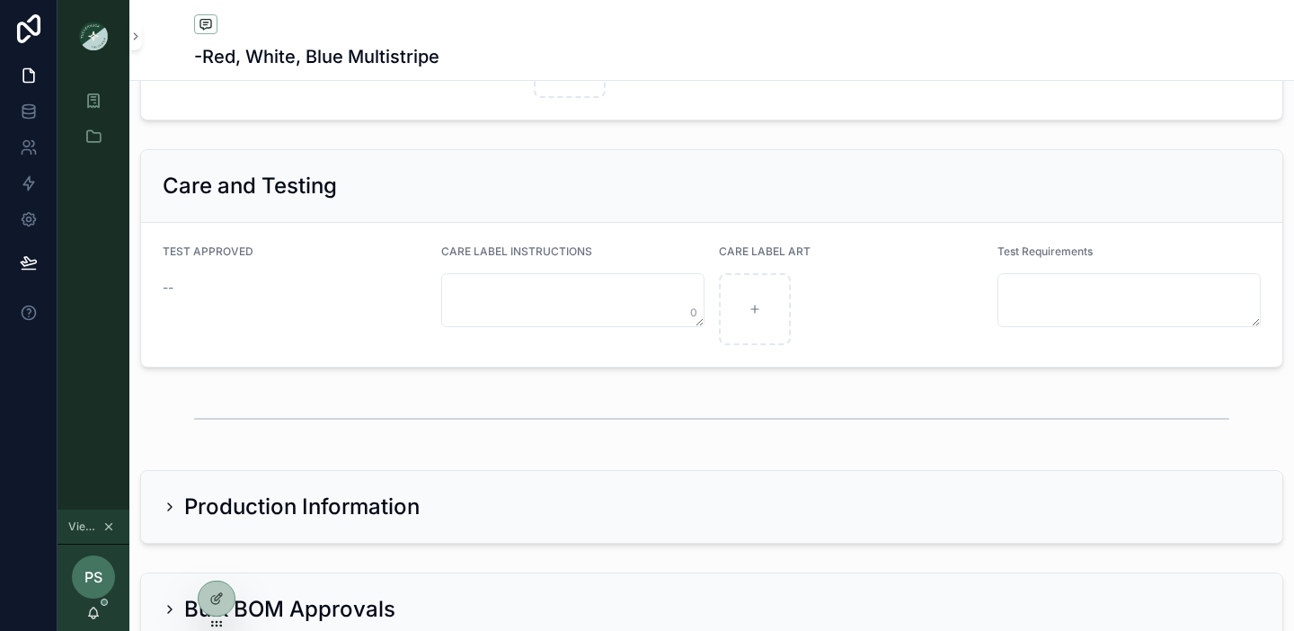
scroll to position [2964, 0]
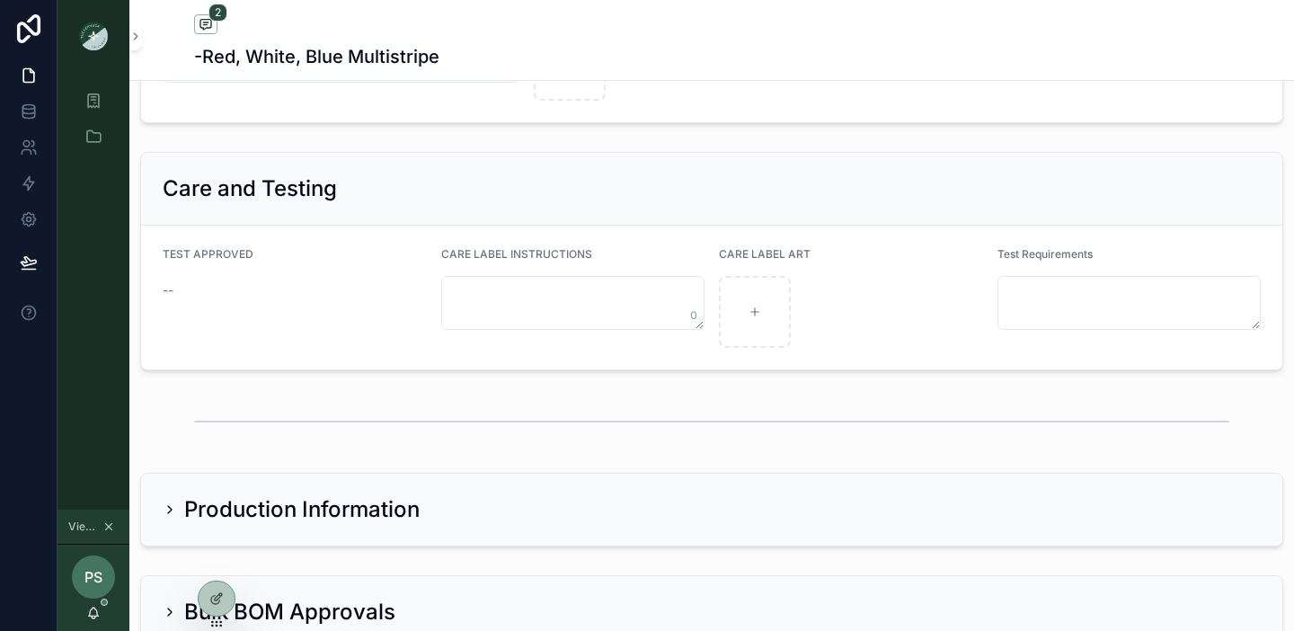
click at [167, 508] on icon "scrollable content" at bounding box center [170, 509] width 14 height 14
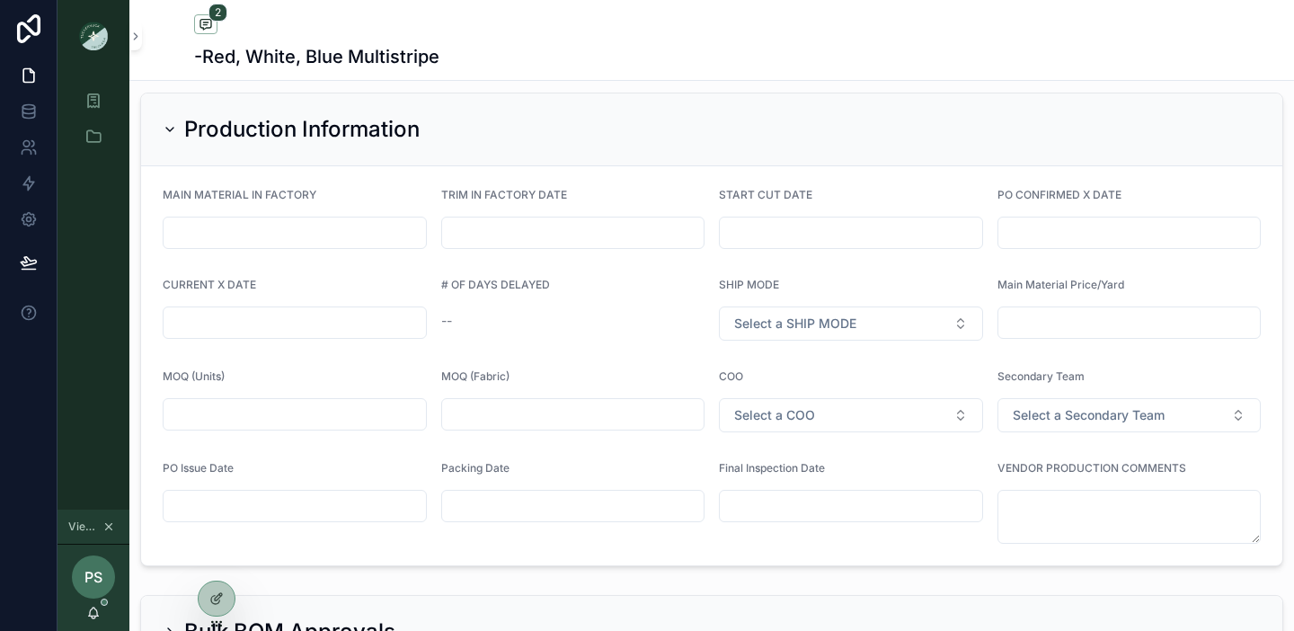
scroll to position [3345, 0]
click at [172, 134] on icon "scrollable content" at bounding box center [170, 128] width 14 height 14
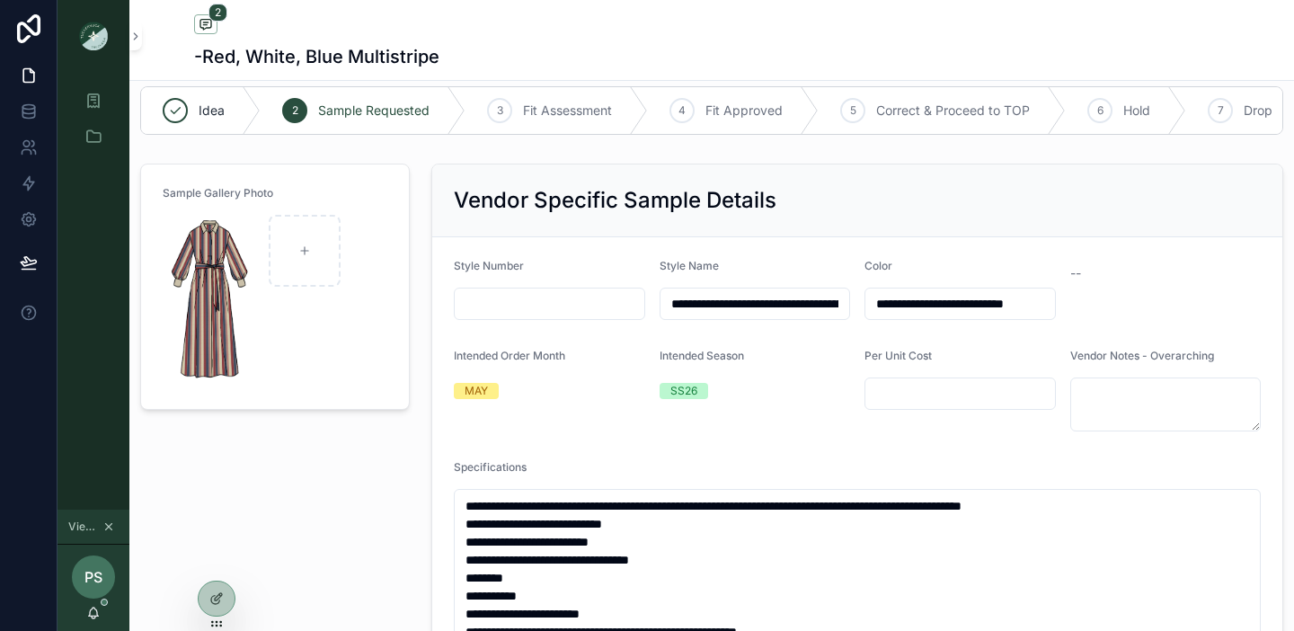
scroll to position [0, 0]
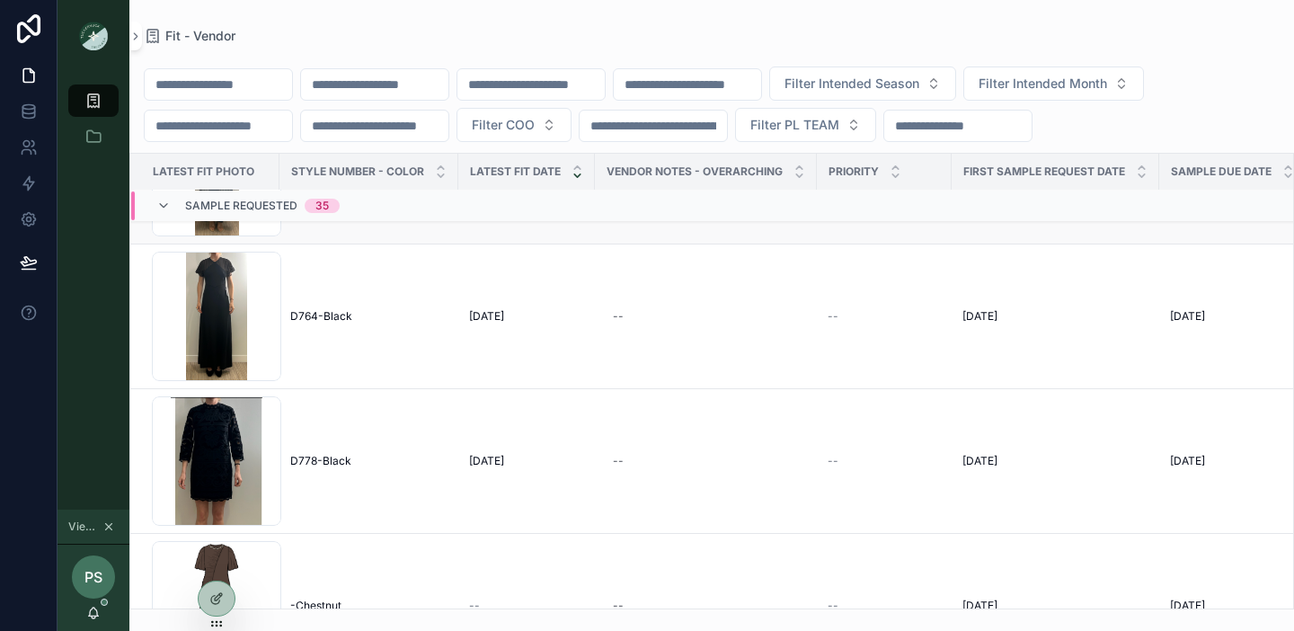
scroll to position [208, 0]
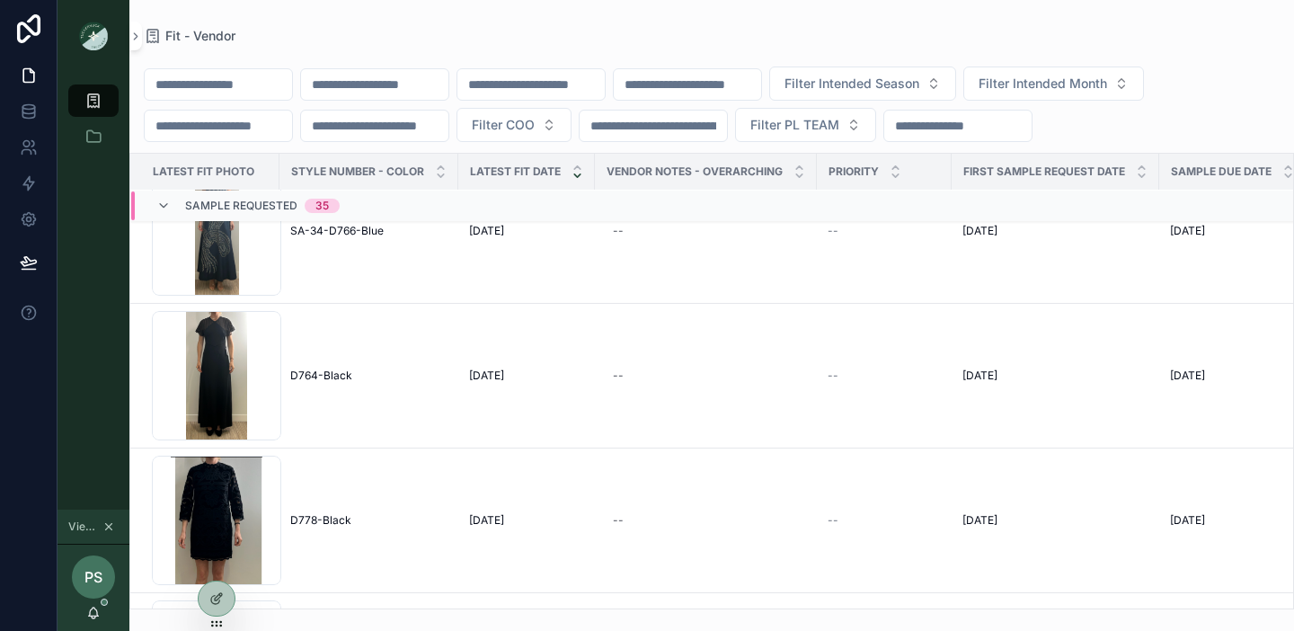
click at [592, 90] on input "scrollable content" at bounding box center [530, 84] width 147 height 25
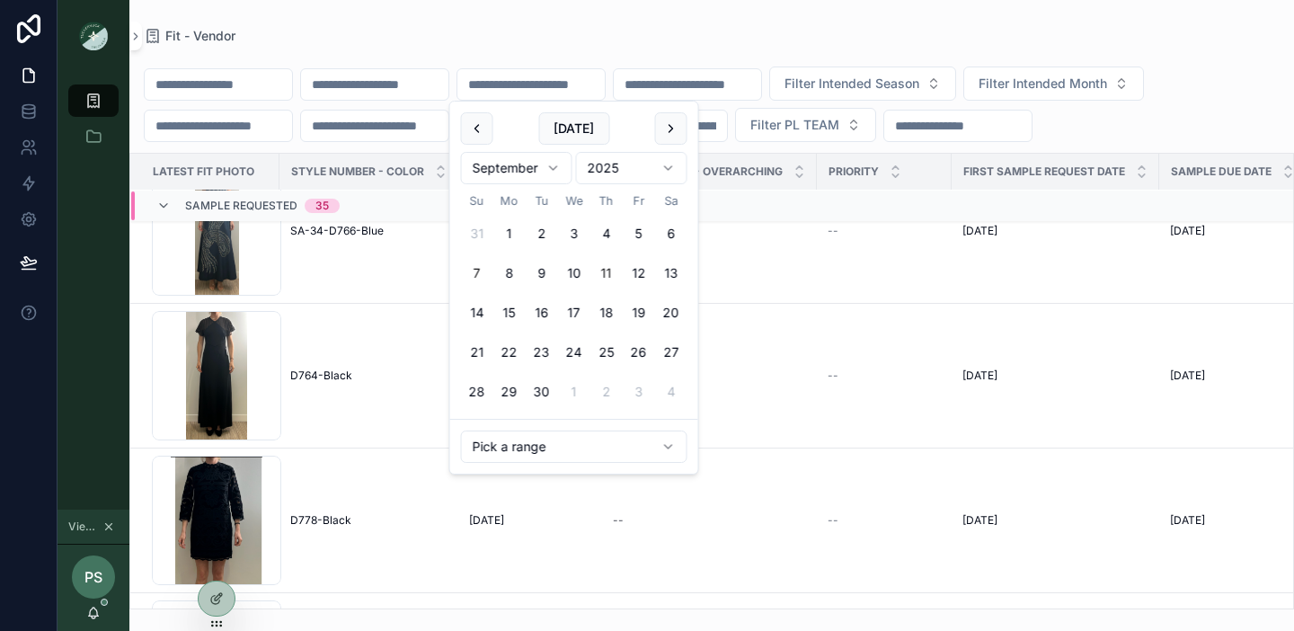
click at [480, 261] on button "7" at bounding box center [477, 273] width 32 height 32
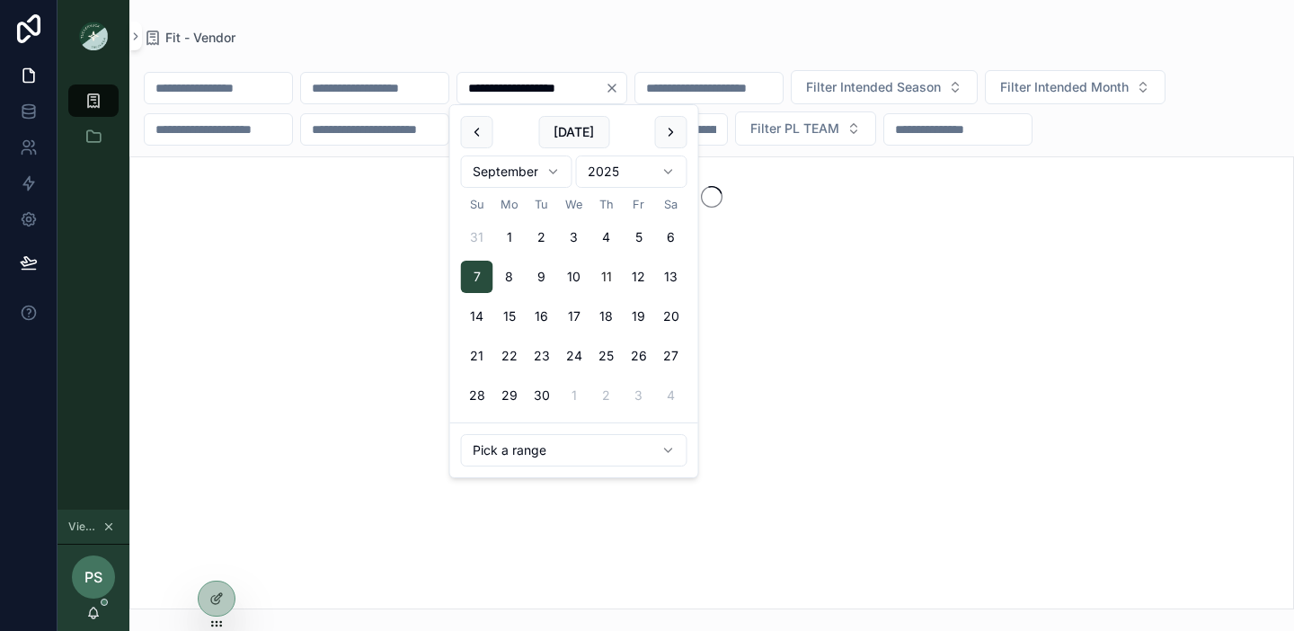
click at [672, 274] on button "13" at bounding box center [671, 277] width 32 height 32
type input "**********"
click at [619, 89] on icon "Clear" at bounding box center [612, 88] width 14 height 14
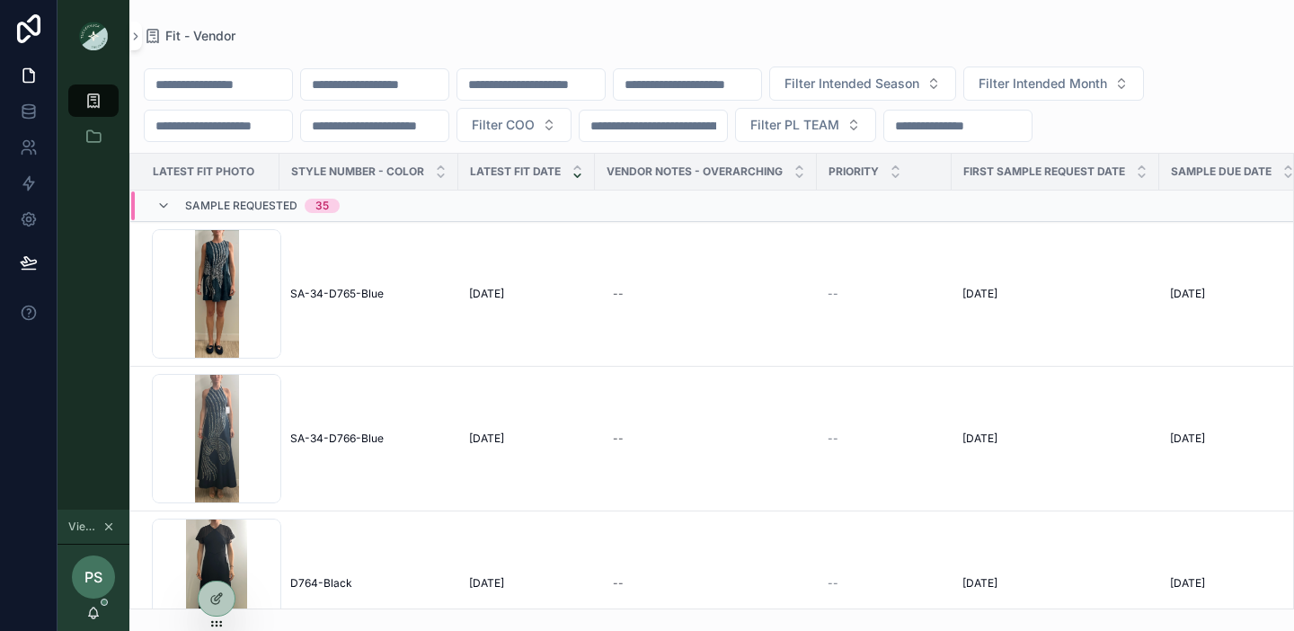
click at [720, 84] on input "scrollable content" at bounding box center [687, 84] width 147 height 25
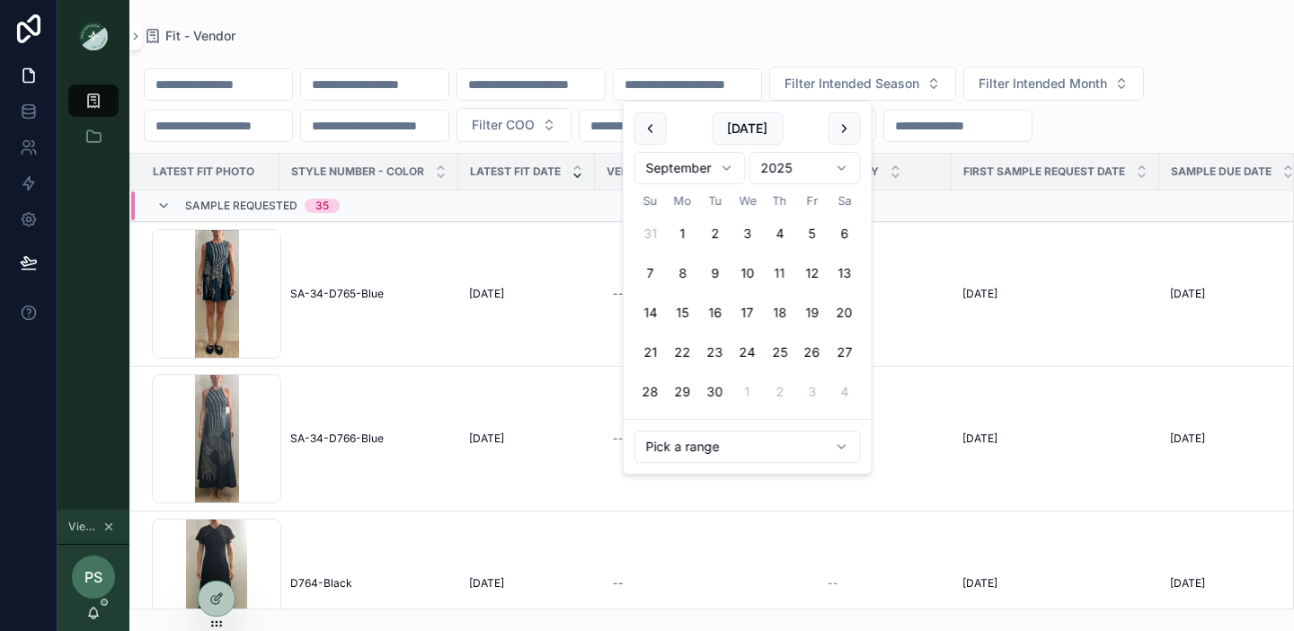
click at [848, 105] on div "Today September 2025 Su Mo Tu We Th Fr Sa 31 1 2 3 4 5 6 7 8 9 10 11 12 13 14 1…" at bounding box center [747, 260] width 248 height 317
click at [844, 121] on button "scrollable content" at bounding box center [844, 128] width 32 height 32
click at [646, 273] on button "5" at bounding box center [650, 273] width 32 height 32
click at [815, 389] on button "31" at bounding box center [812, 392] width 32 height 32
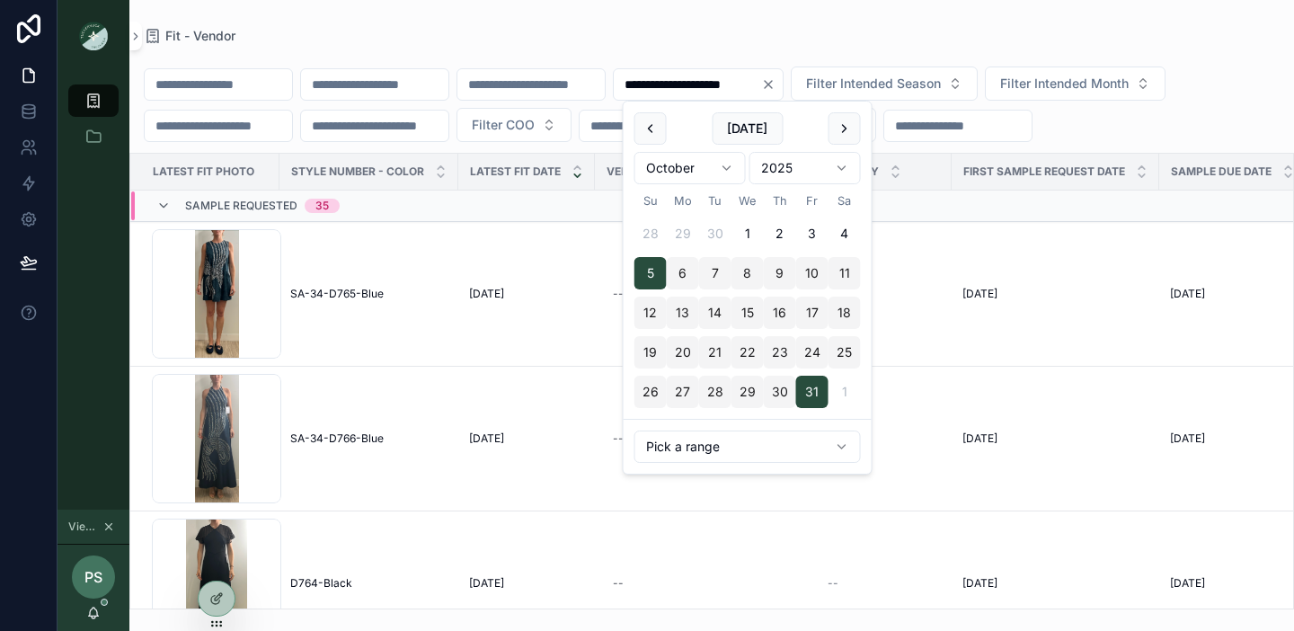
type input "**********"
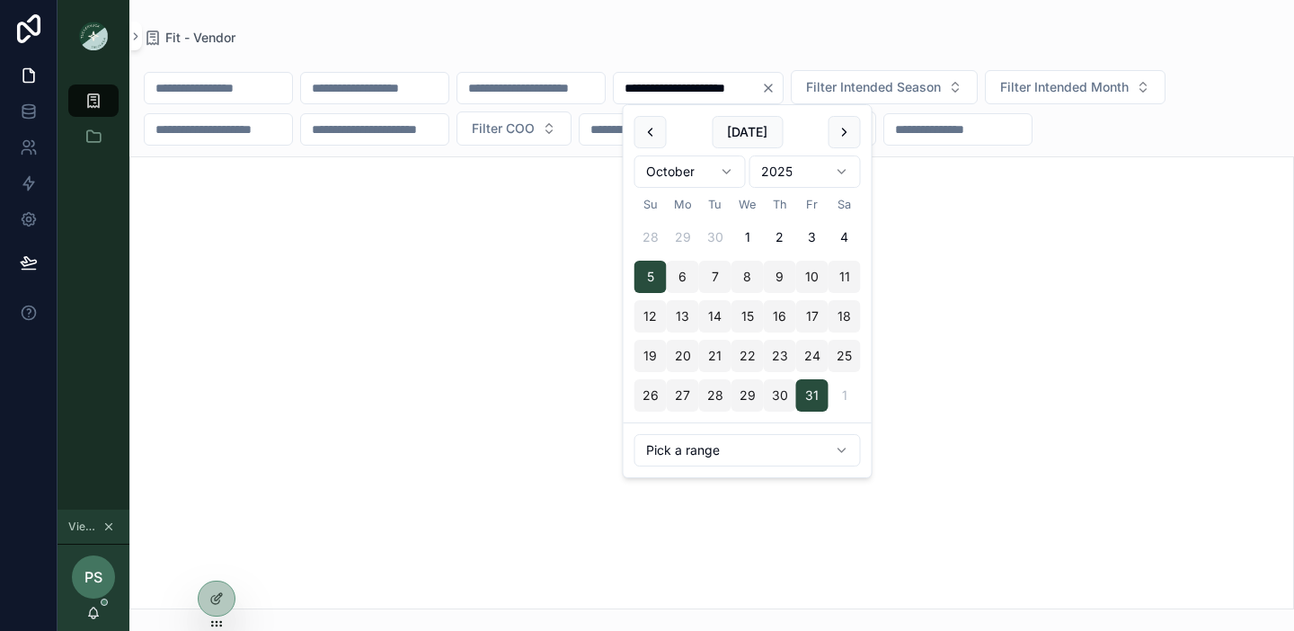
click at [775, 83] on icon "Clear" at bounding box center [768, 88] width 14 height 14
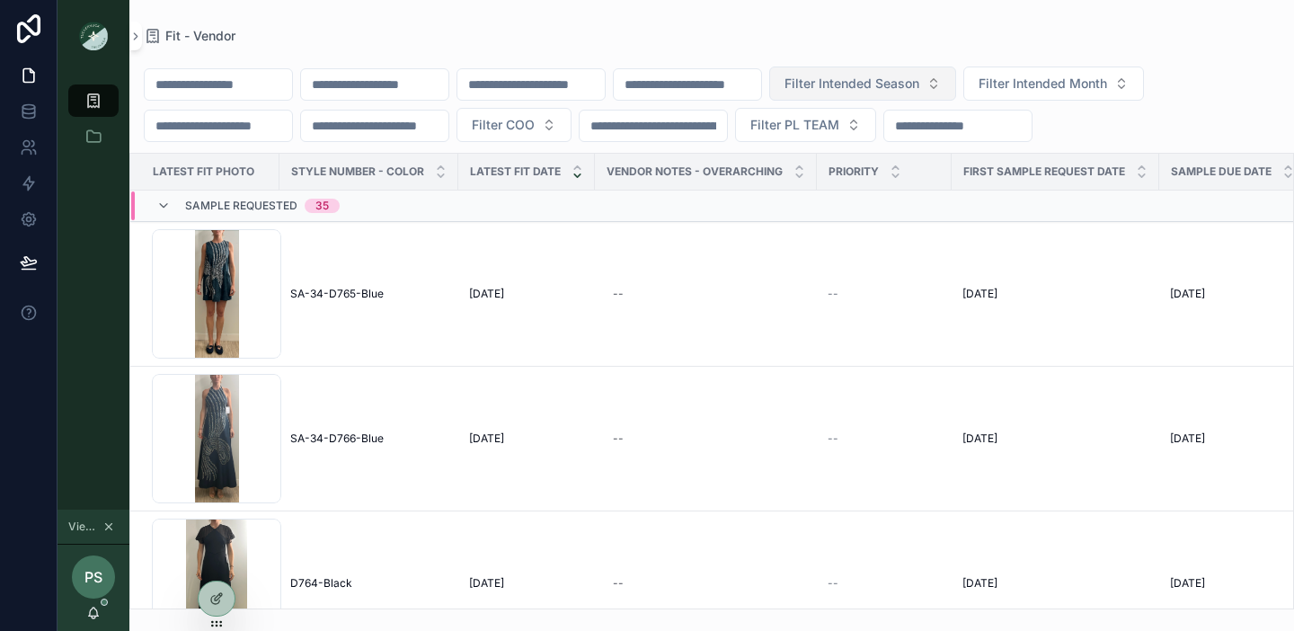
click at [919, 83] on span "Filter Intended Season" at bounding box center [851, 84] width 135 height 18
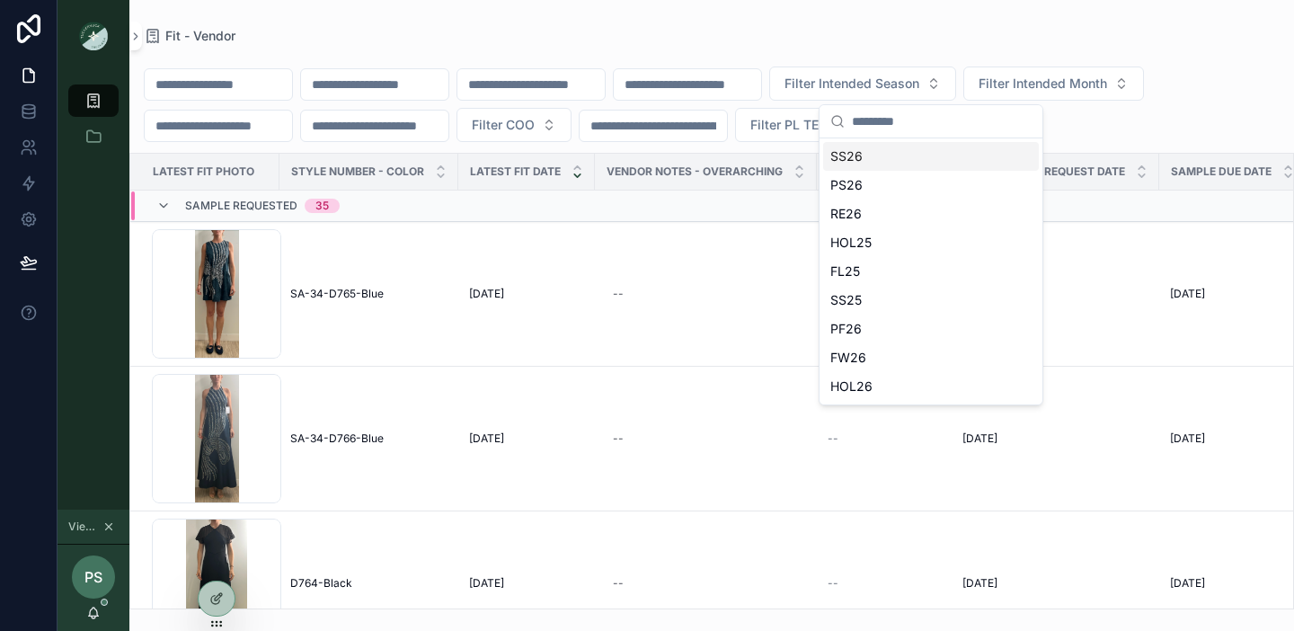
click at [904, 40] on div "Fit - Vendor" at bounding box center [712, 36] width 1136 height 14
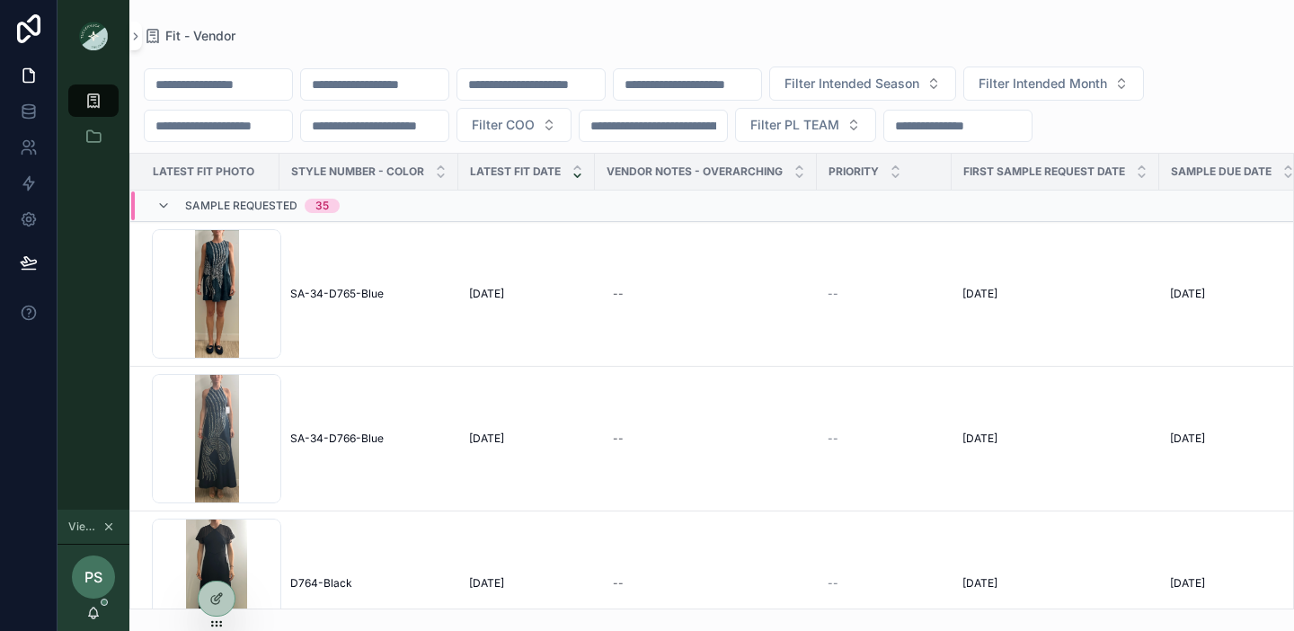
click at [971, 127] on input "scrollable content" at bounding box center [957, 125] width 147 height 25
click at [134, 43] on button "scrollable content" at bounding box center [135, 36] width 13 height 29
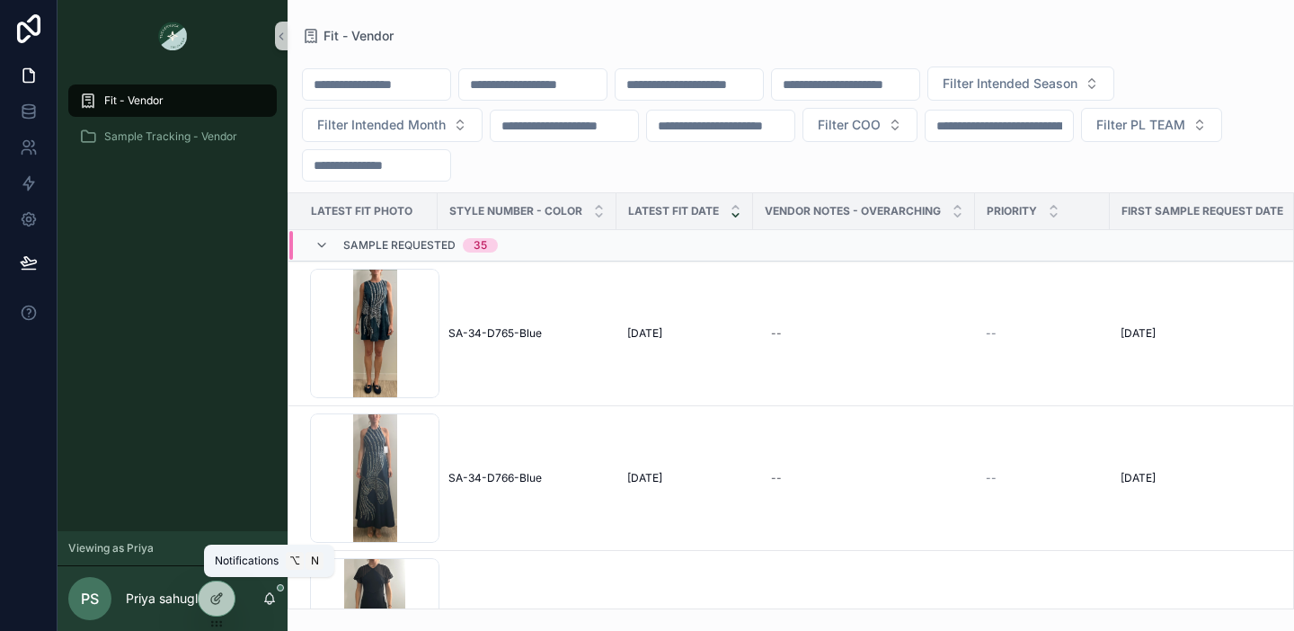
click at [271, 600] on icon "scrollable content" at bounding box center [270, 597] width 10 height 8
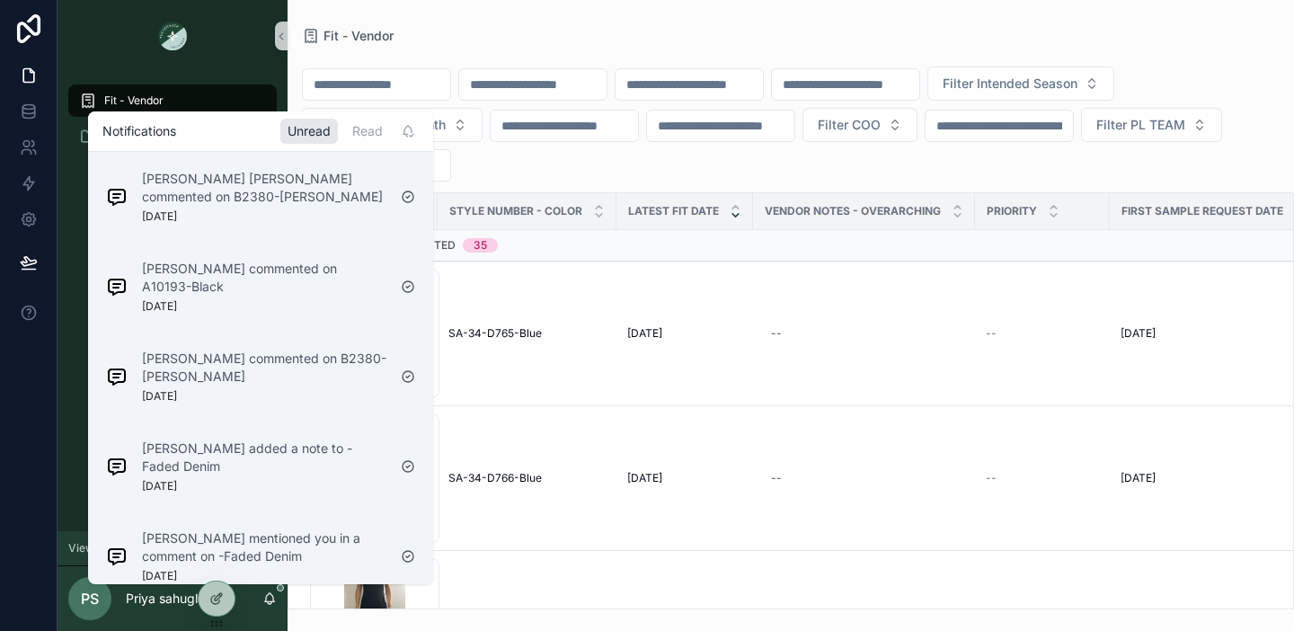
click at [278, 602] on div "Ps Priya sahuglobal" at bounding box center [172, 598] width 230 height 65
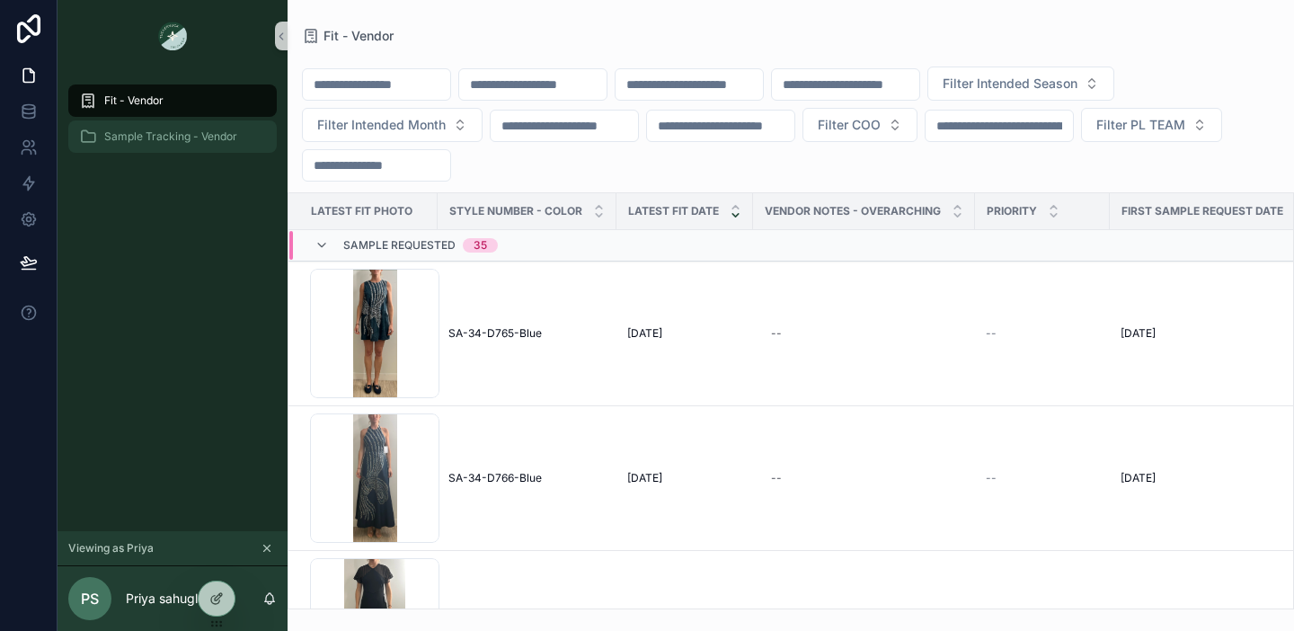
click at [132, 130] on span "Sample Tracking - Vendor" at bounding box center [170, 136] width 133 height 14
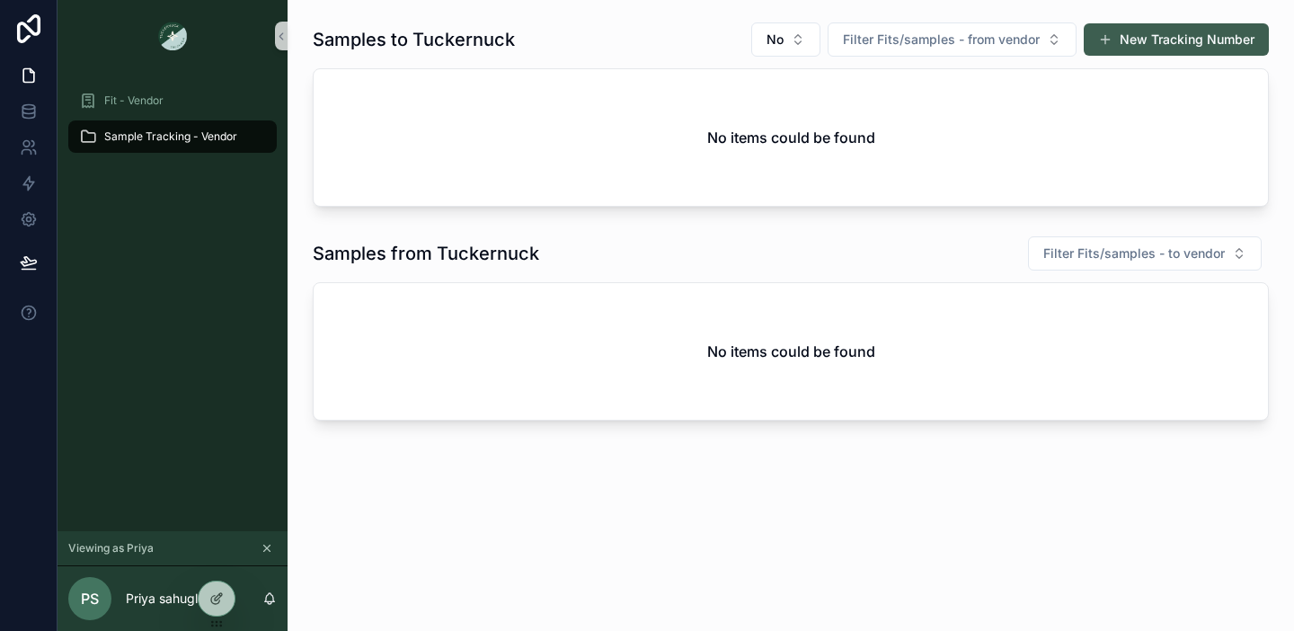
click at [1197, 41] on button "New Tracking Number" at bounding box center [1175, 39] width 185 height 32
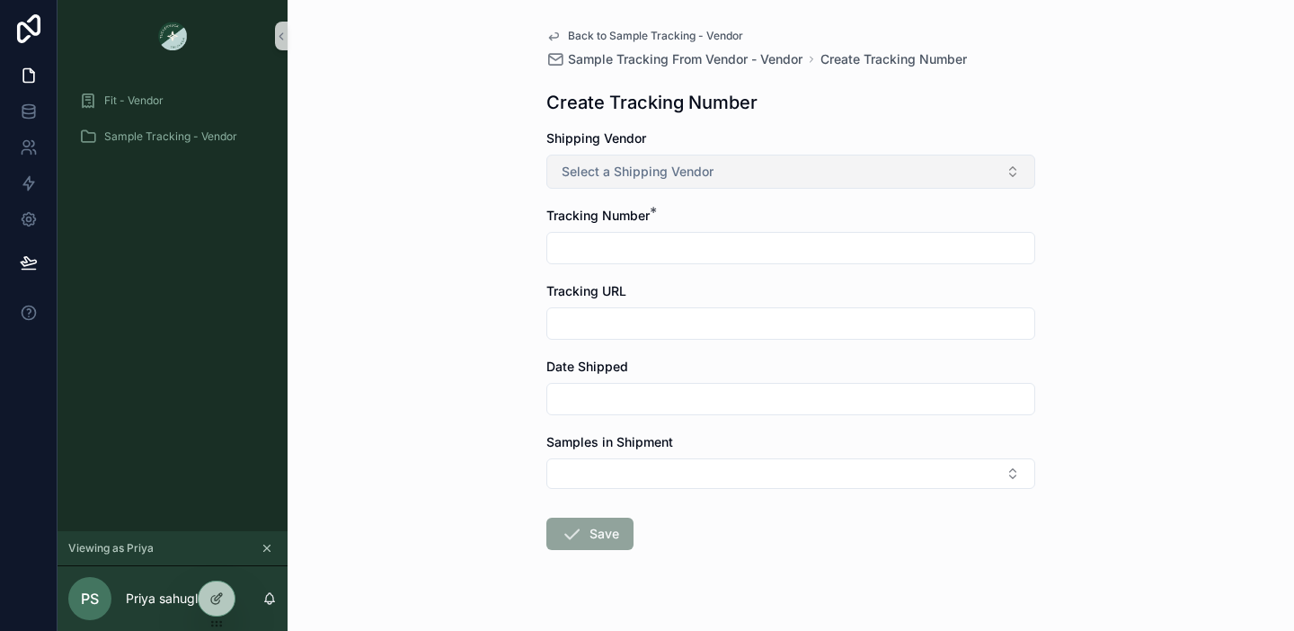
click at [608, 166] on span "Select a Shipping Vendor" at bounding box center [637, 172] width 152 height 18
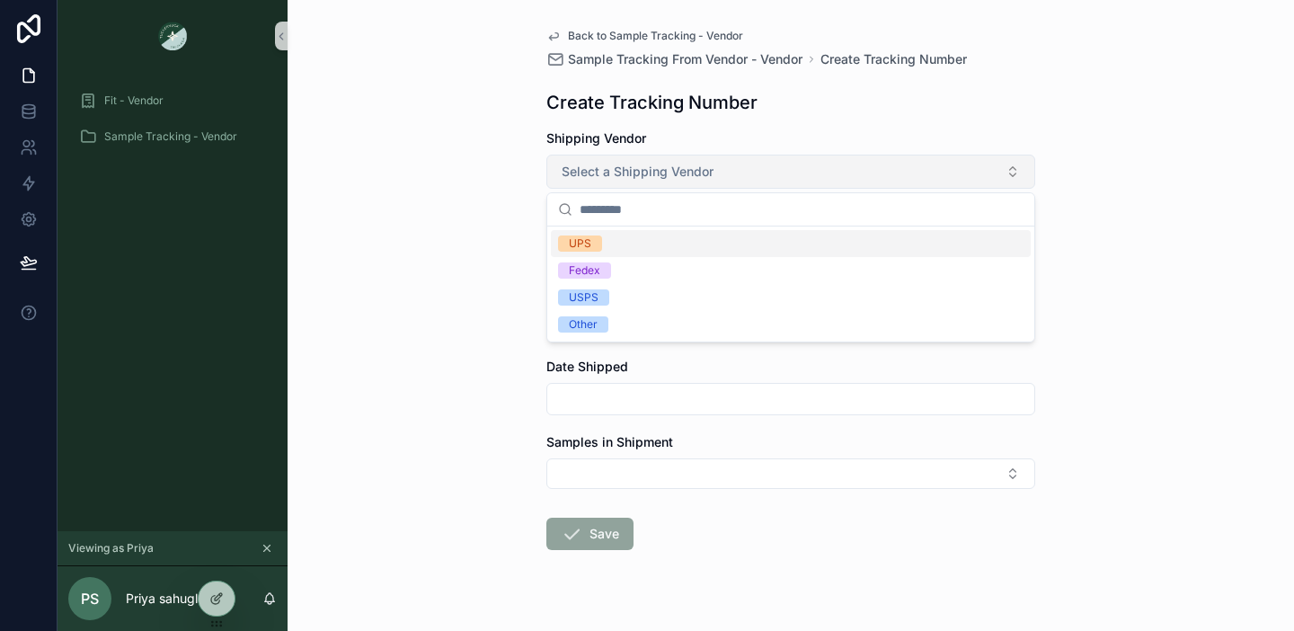
click at [608, 166] on span "Select a Shipping Vendor" at bounding box center [637, 172] width 152 height 18
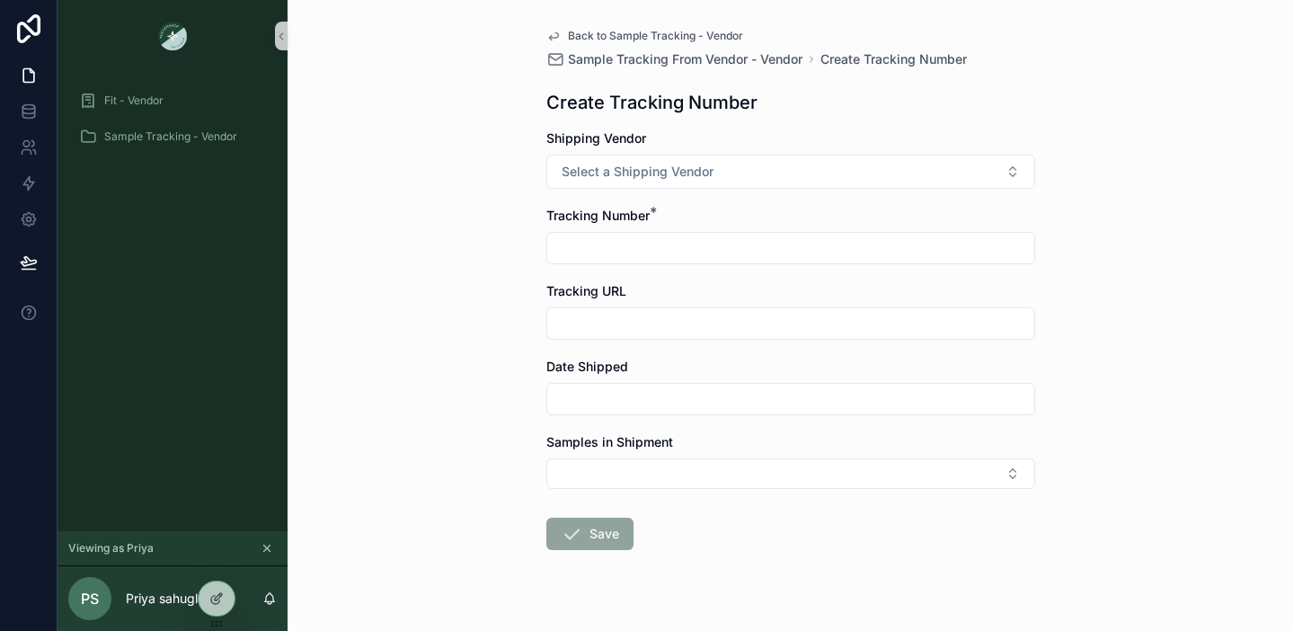
click at [603, 252] on input "scrollable content" at bounding box center [790, 247] width 487 height 25
type input "**********"
click at [619, 326] on input "scrollable content" at bounding box center [790, 323] width 487 height 25
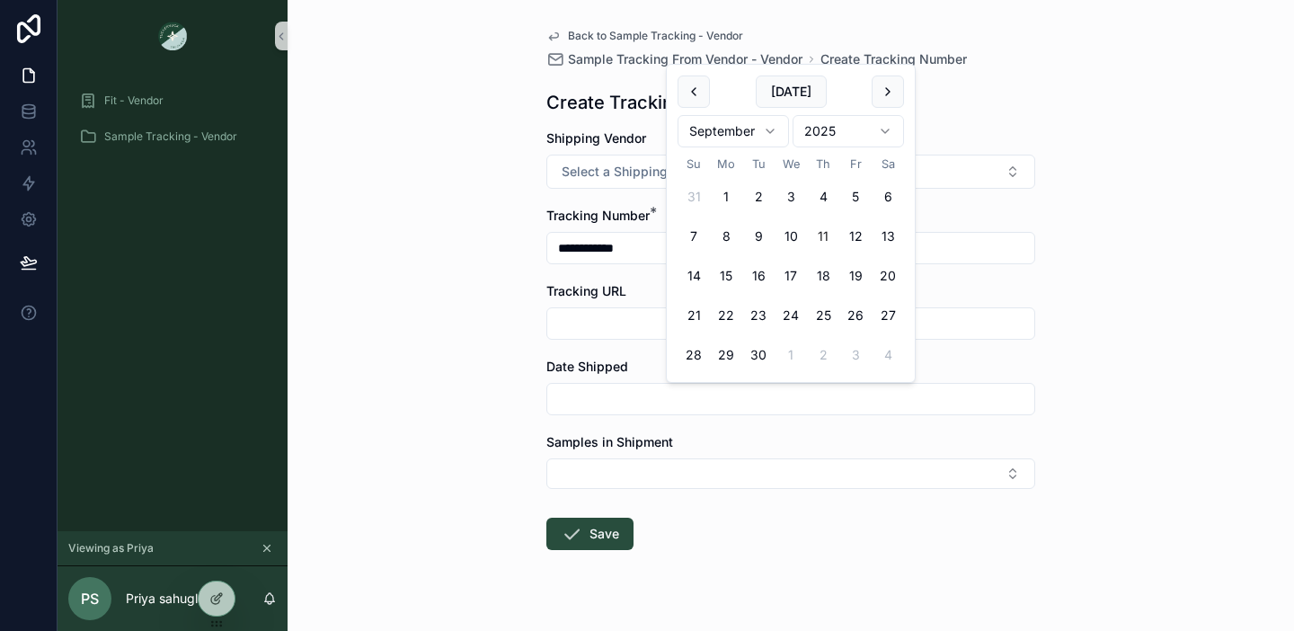
click at [580, 391] on input "scrollable content" at bounding box center [790, 398] width 487 height 25
click at [783, 86] on button "Today" at bounding box center [791, 91] width 71 height 32
type input "*********"
click at [503, 509] on div "**********" at bounding box center [790, 315] width 1006 height 631
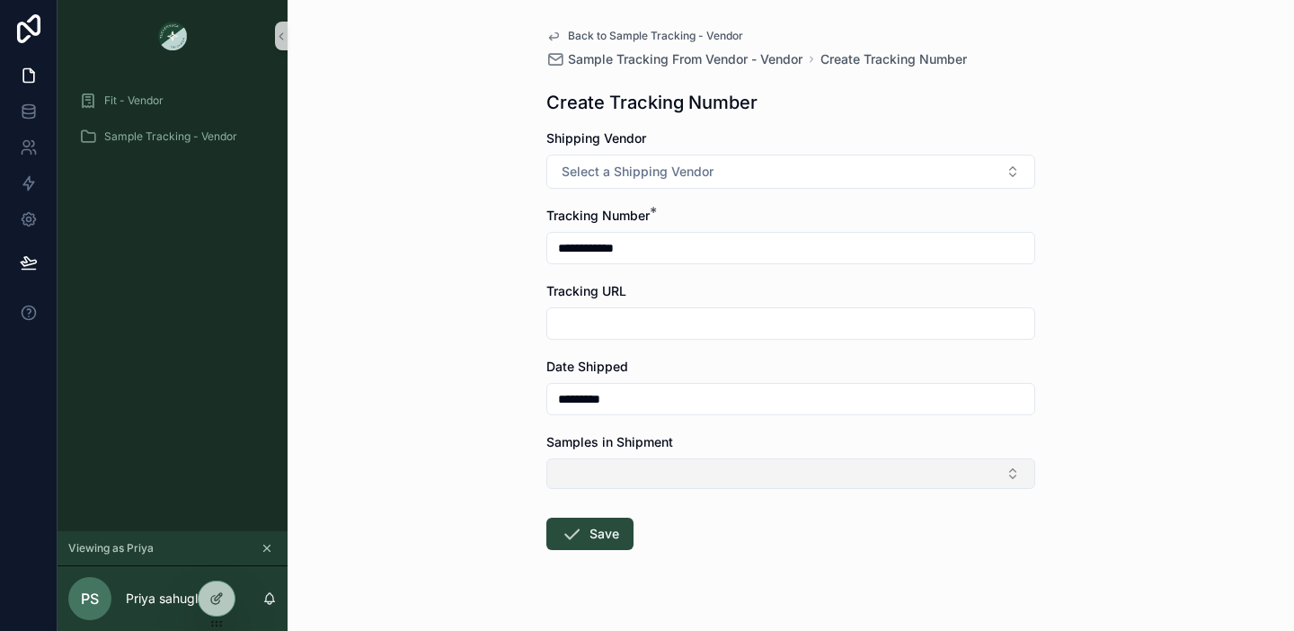
click at [623, 467] on button "Select Button" at bounding box center [790, 473] width 489 height 31
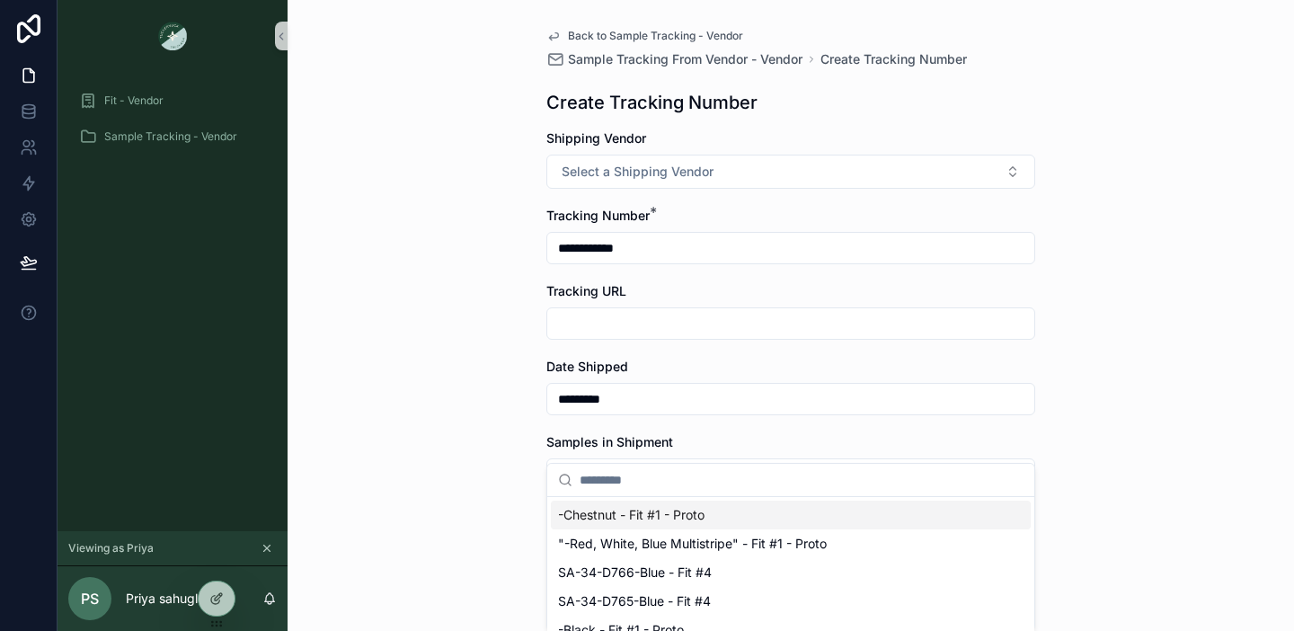
scroll to position [34, 0]
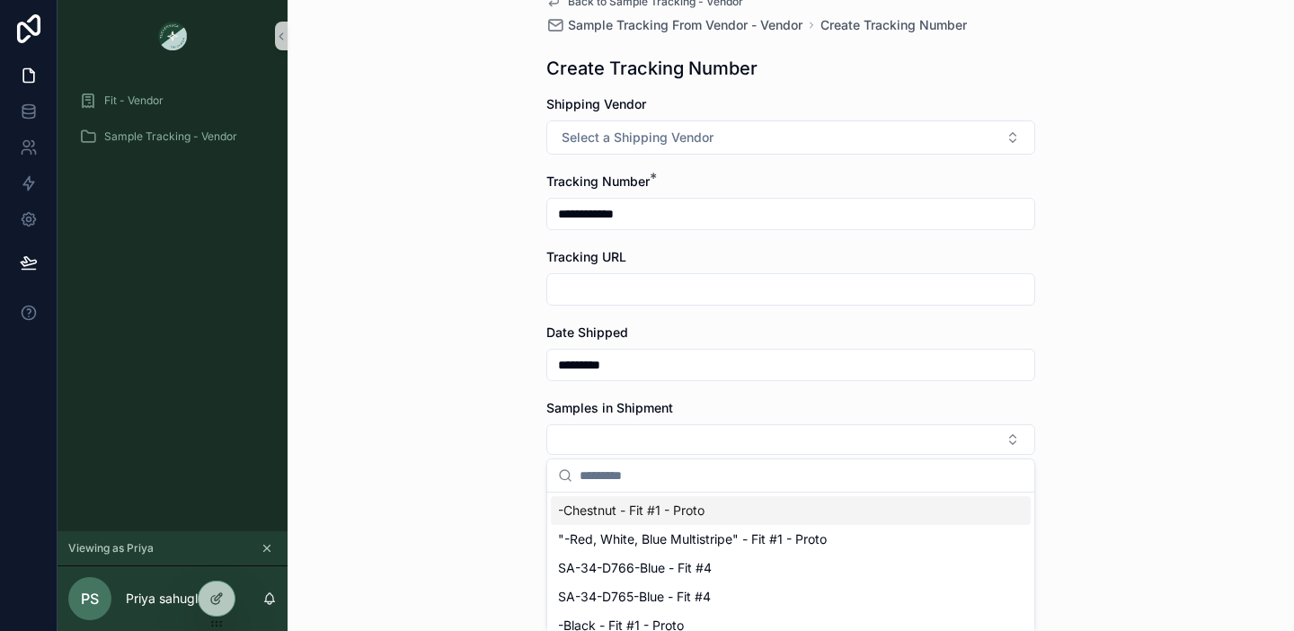
click at [490, 384] on div "**********" at bounding box center [790, 281] width 1006 height 631
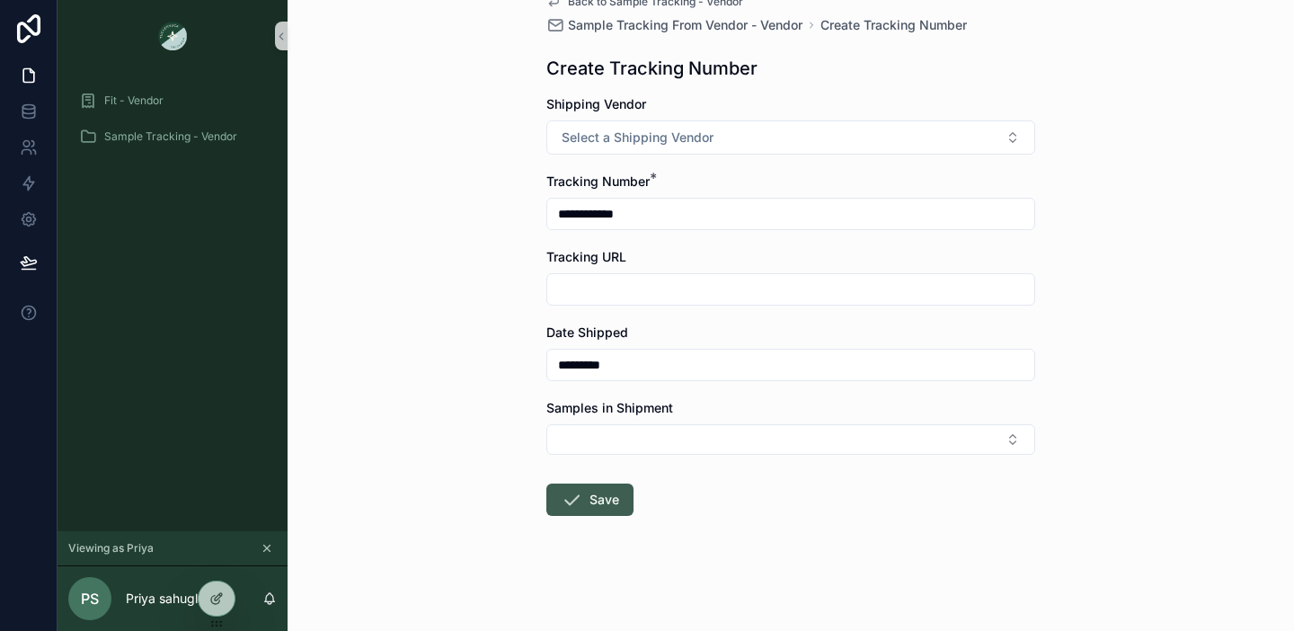
click at [591, 506] on button "Save" at bounding box center [589, 499] width 87 height 32
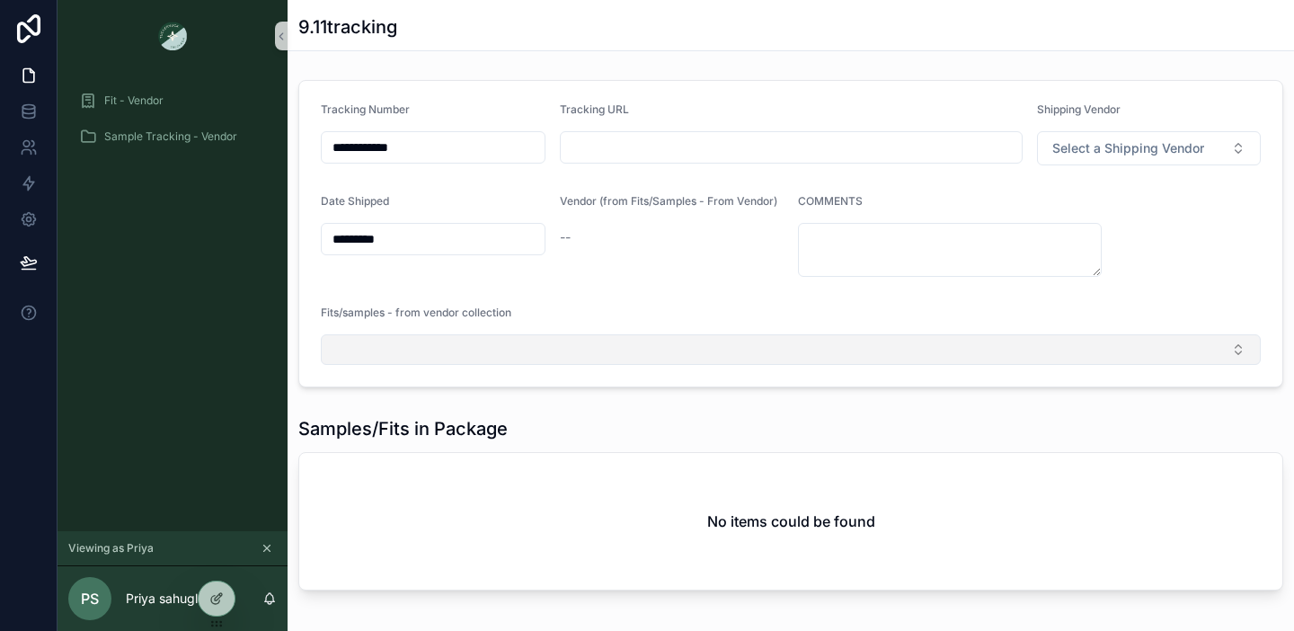
click at [541, 349] on button "Select Button" at bounding box center [791, 349] width 940 height 31
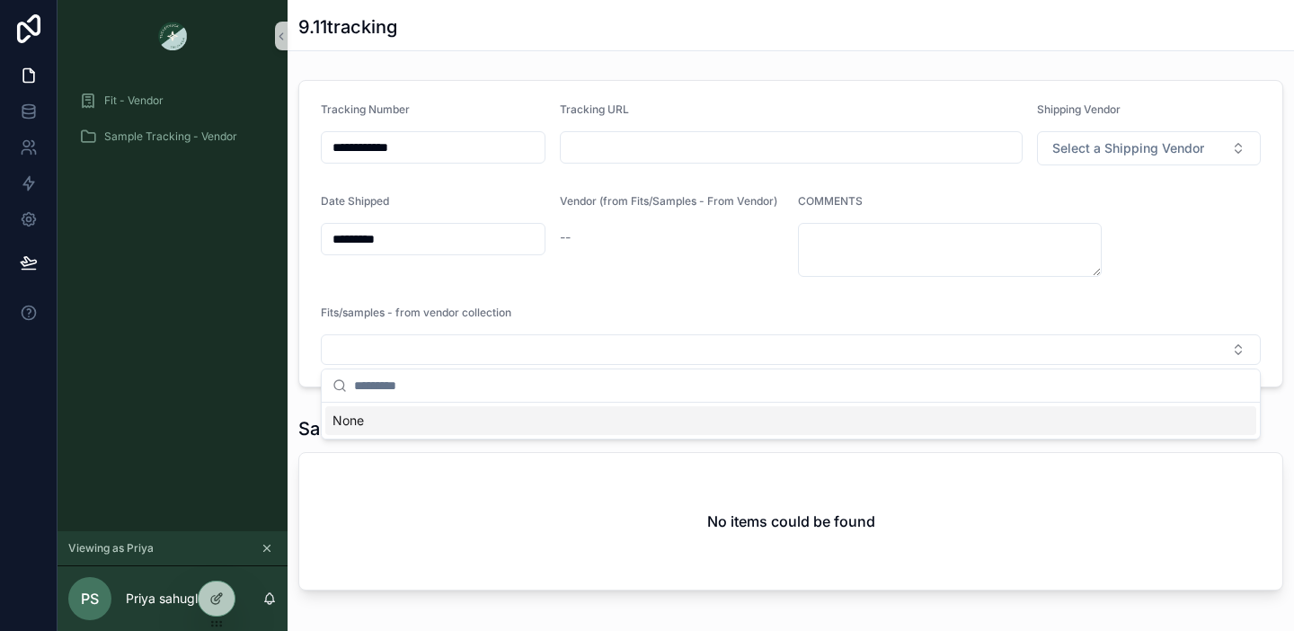
click at [641, 309] on div "Fits/samples - from vendor collection" at bounding box center [791, 316] width 940 height 22
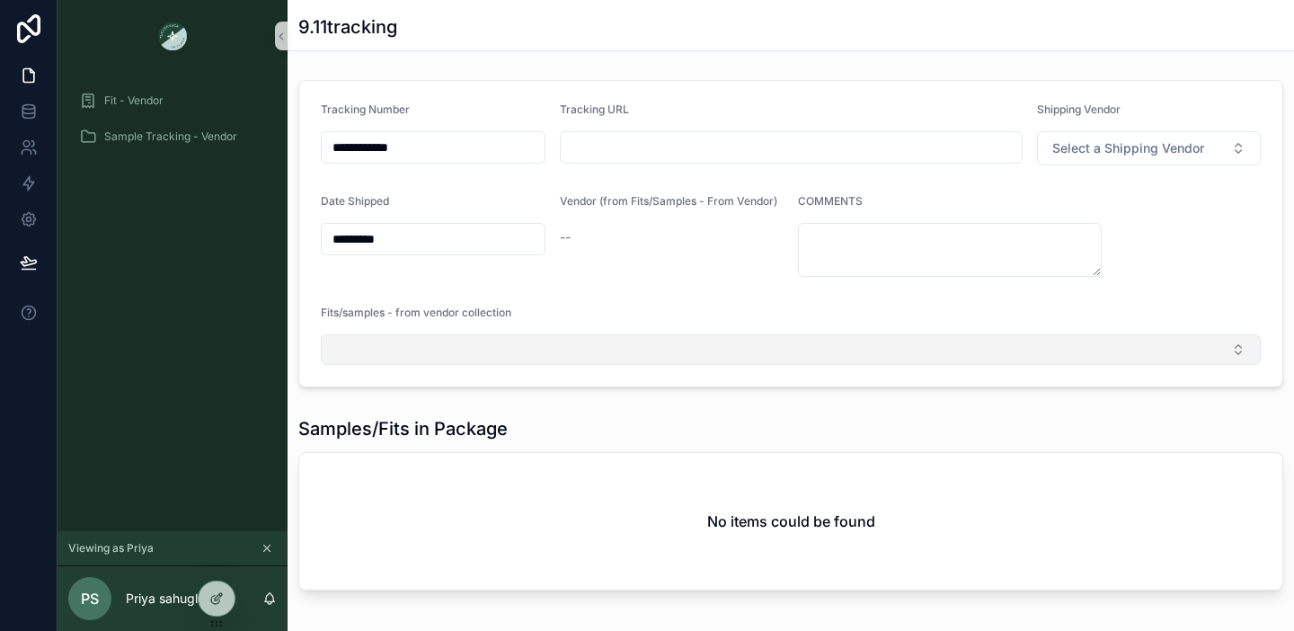
click at [626, 358] on button "Select Button" at bounding box center [791, 349] width 940 height 31
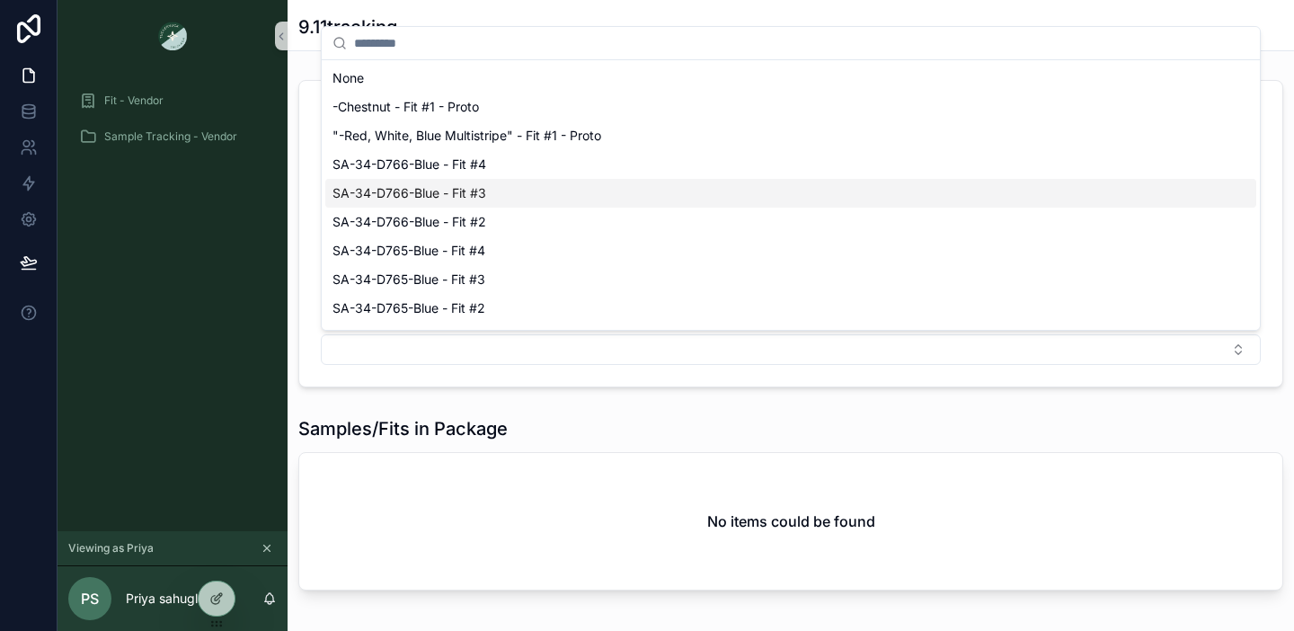
click at [512, 191] on div "SA-34-D766-Blue - Fit #3" at bounding box center [790, 193] width 931 height 29
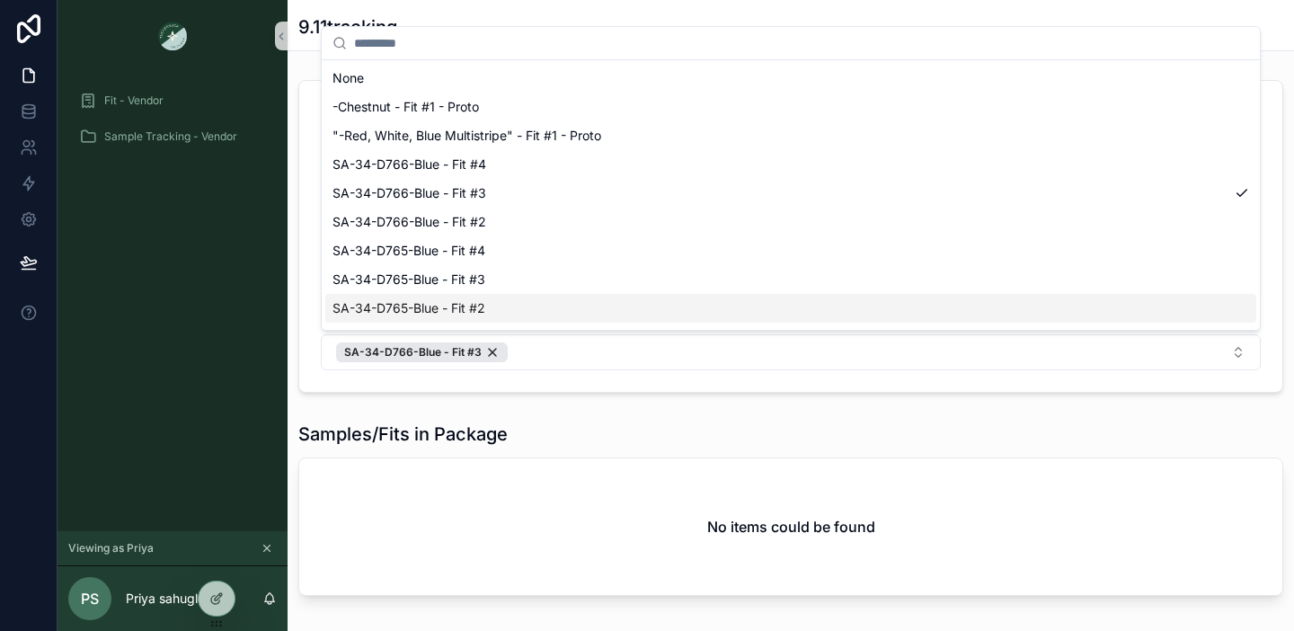
click at [631, 409] on div "**********" at bounding box center [675, 315] width 1236 height 631
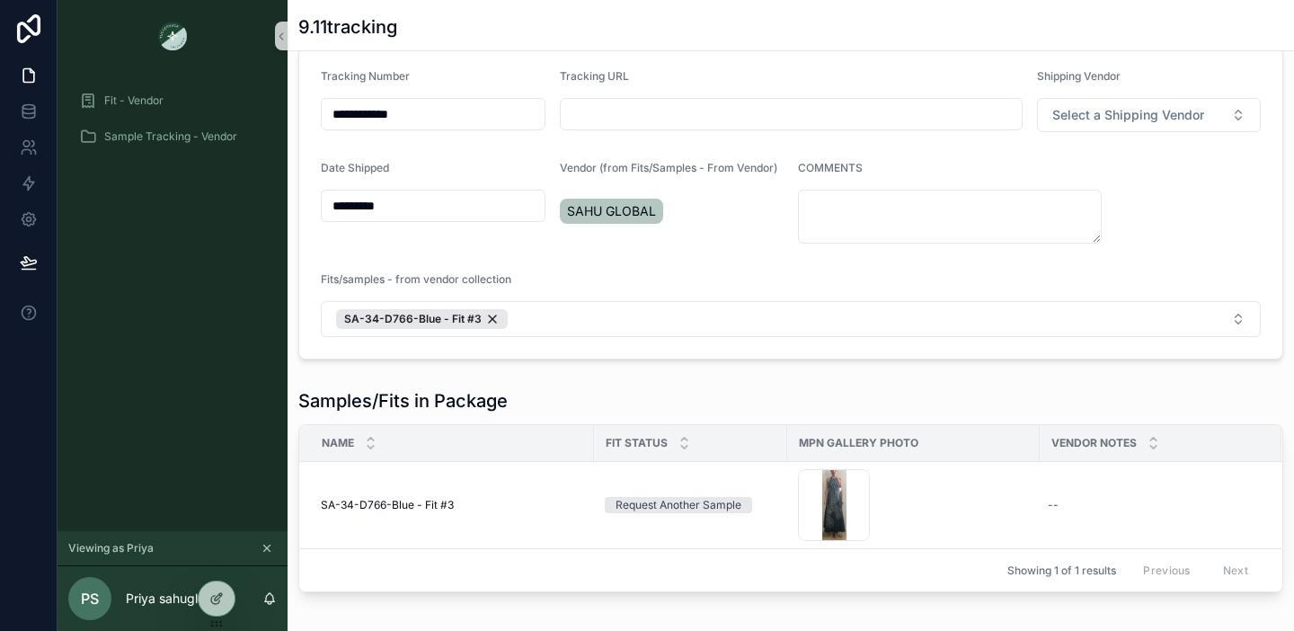
scroll to position [35, 0]
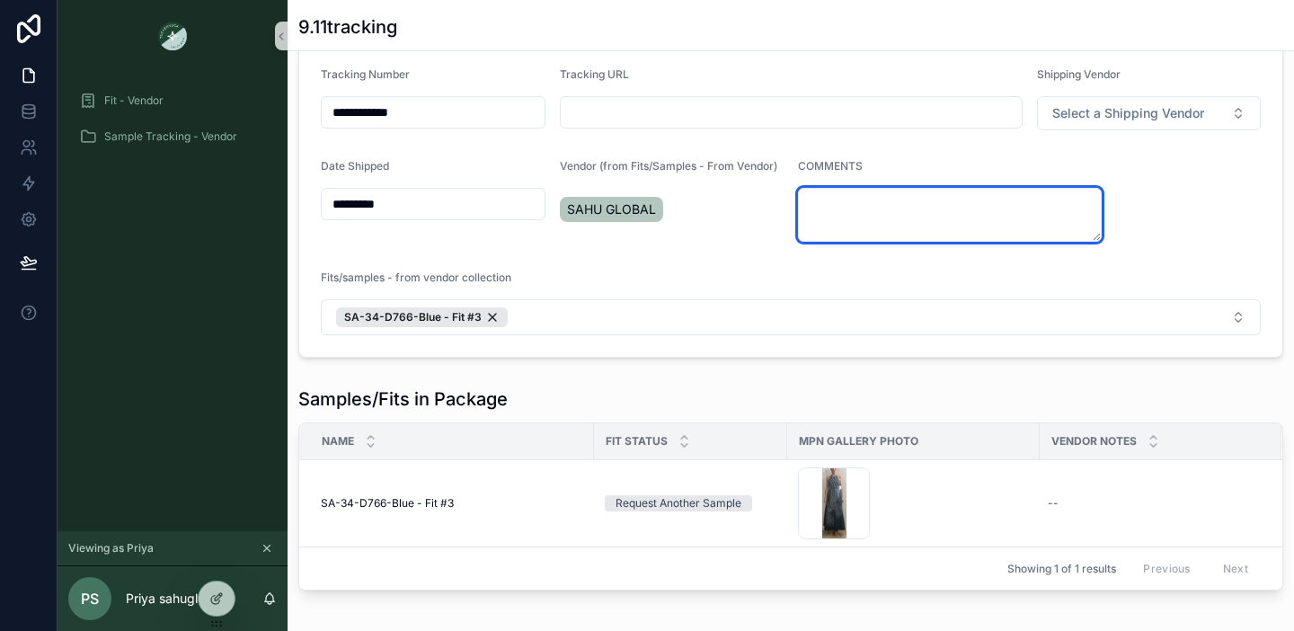
click at [832, 201] on textarea "scrollable content" at bounding box center [950, 215] width 304 height 54
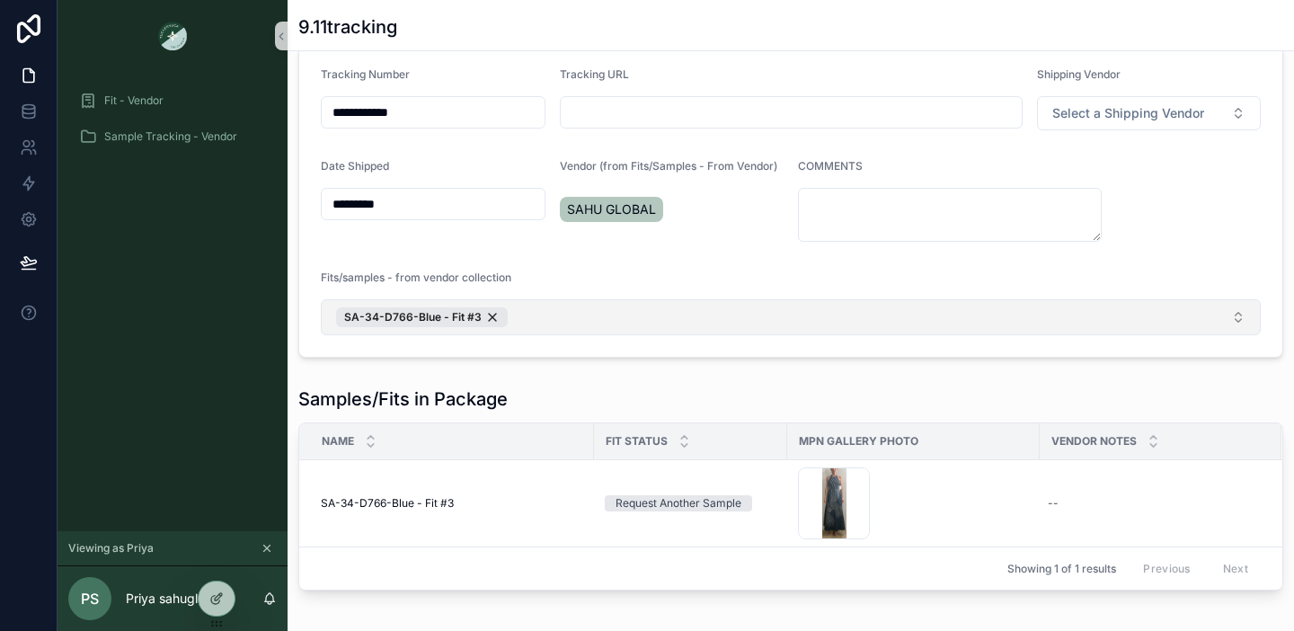
click at [670, 321] on button "SA-34-D766-Blue - Fit #3" at bounding box center [791, 317] width 940 height 36
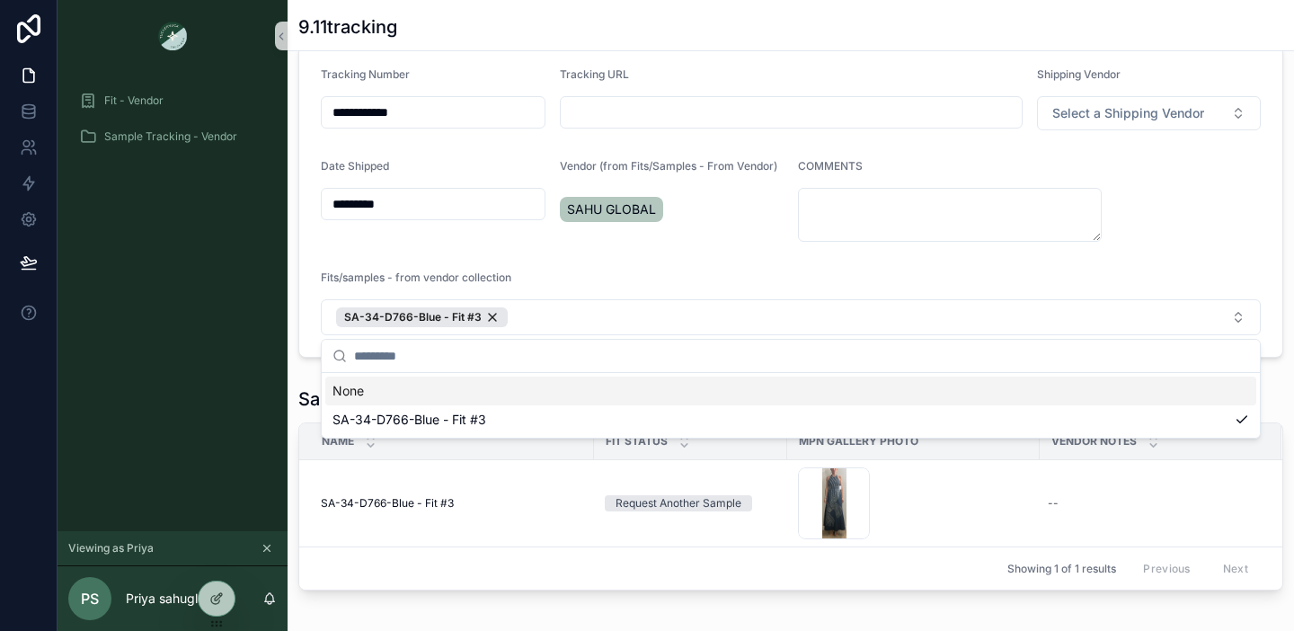
click at [647, 365] on div "**********" at bounding box center [675, 315] width 1236 height 631
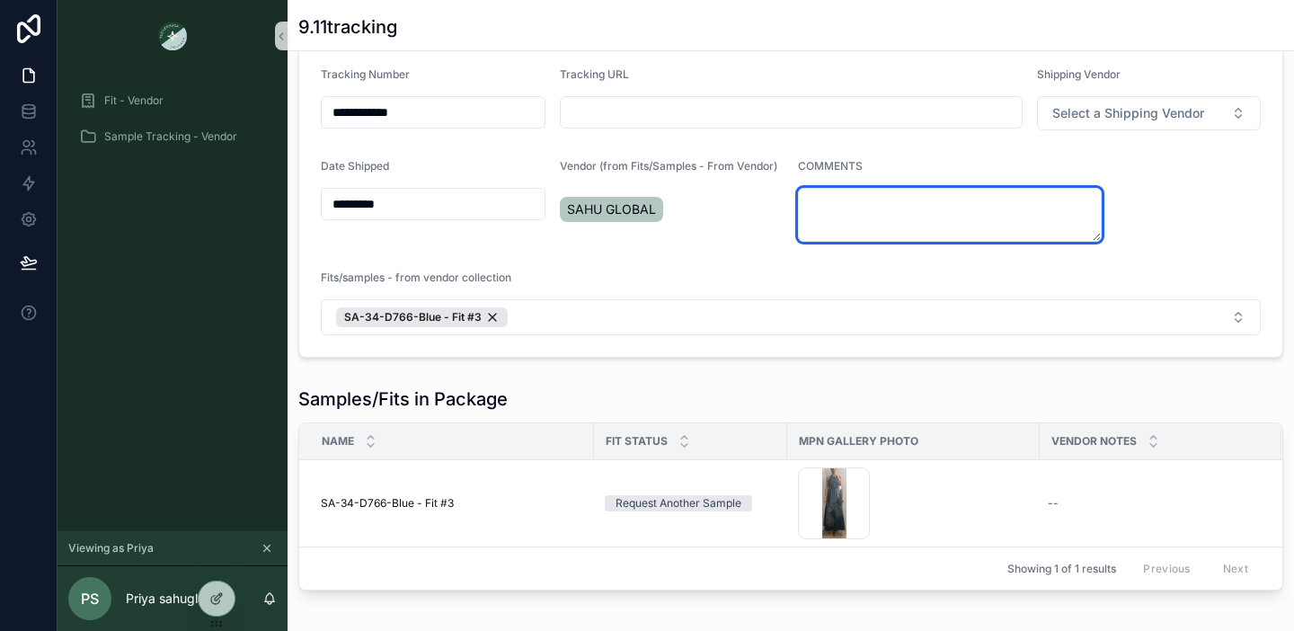
click at [826, 228] on textarea "scrollable content" at bounding box center [950, 215] width 304 height 54
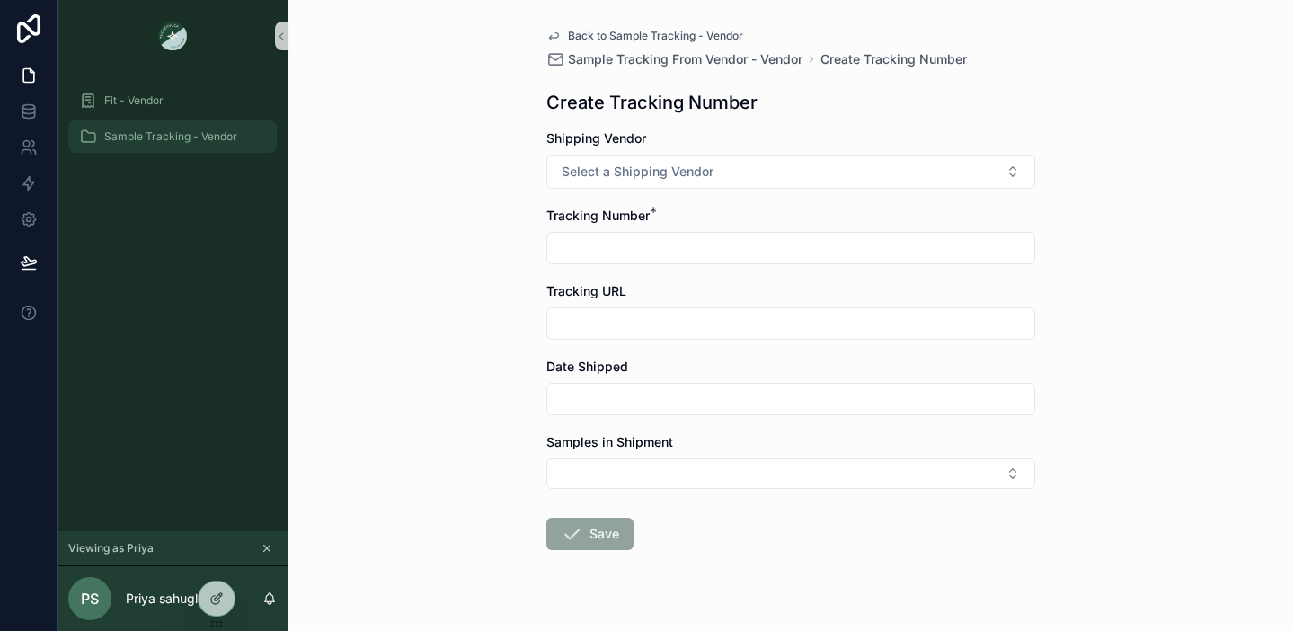
click at [117, 137] on span "Sample Tracking - Vendor" at bounding box center [170, 136] width 133 height 14
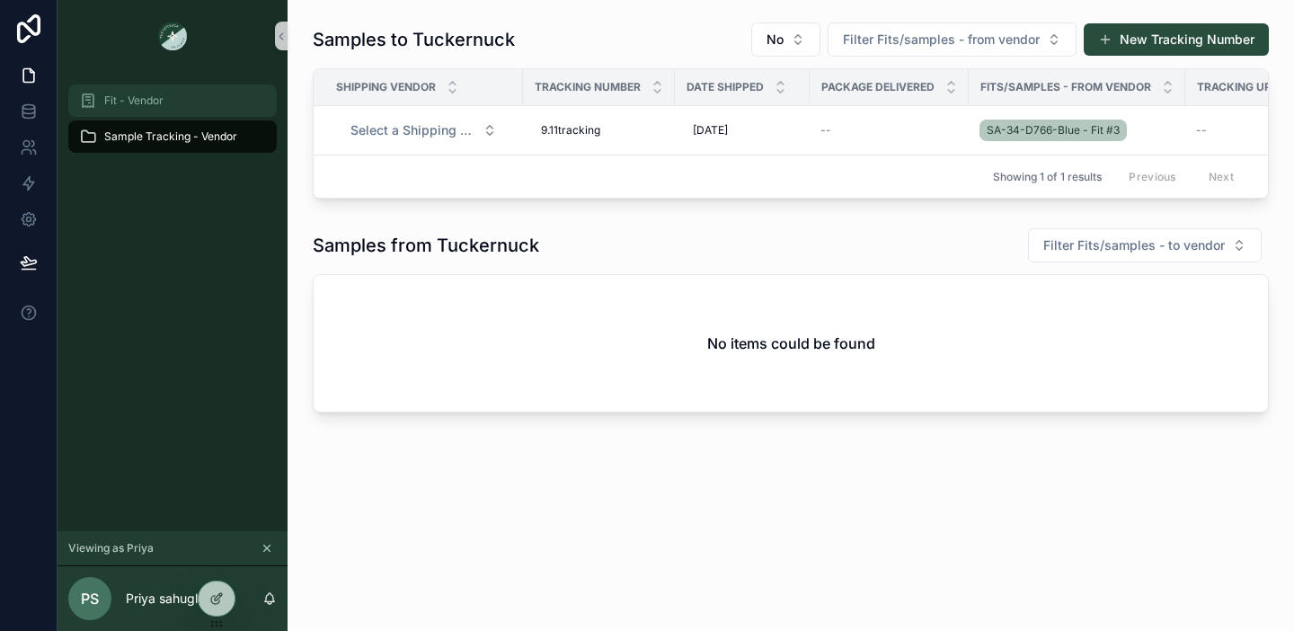
click at [110, 102] on span "Fit - Vendor" at bounding box center [133, 100] width 59 height 14
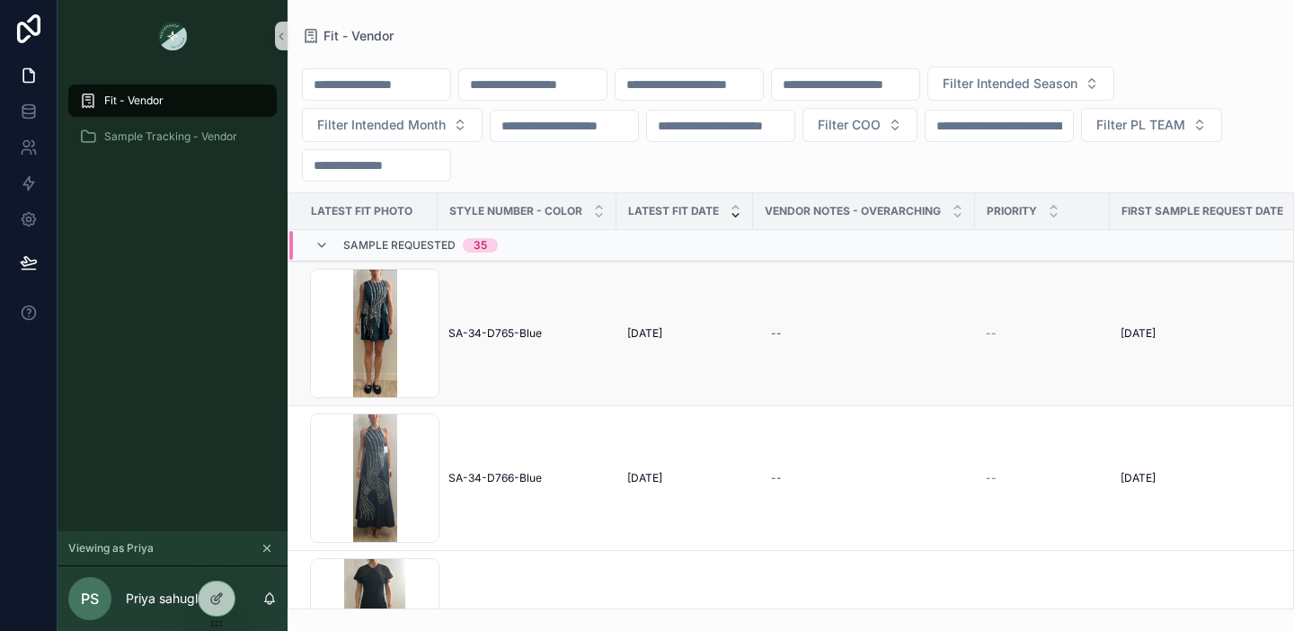
click at [507, 335] on span "SA-34-D765-Blue" at bounding box center [494, 333] width 93 height 14
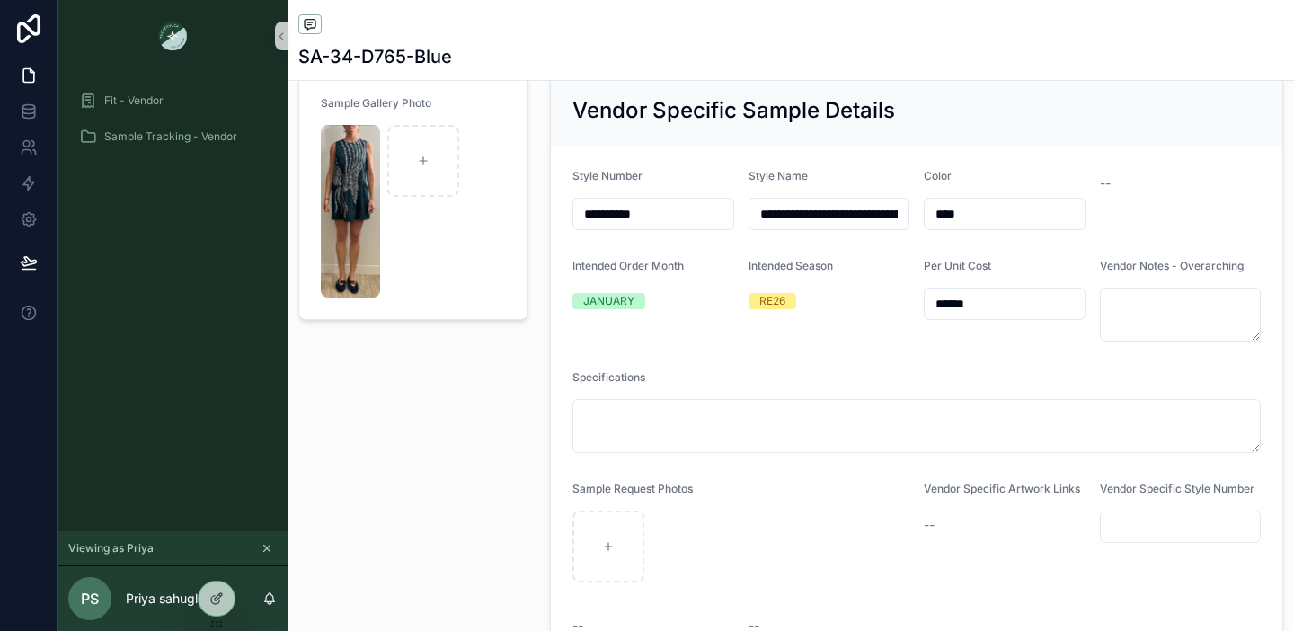
scroll to position [119, 0]
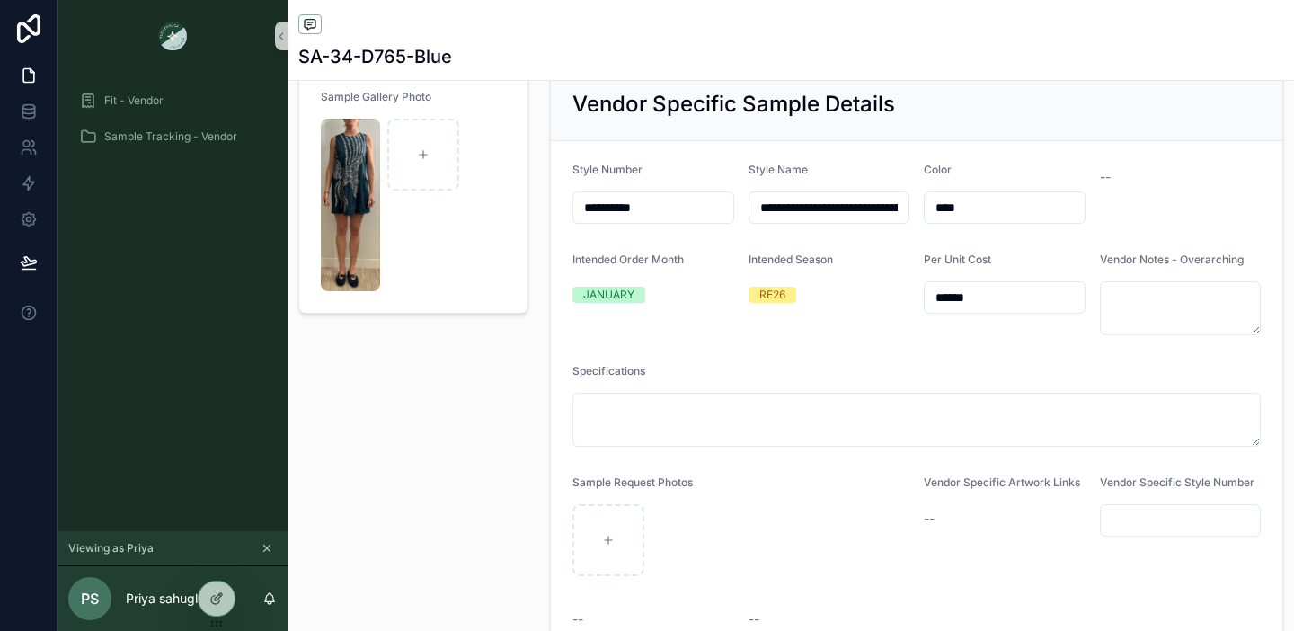
click at [983, 296] on input "******" at bounding box center [1004, 297] width 160 height 25
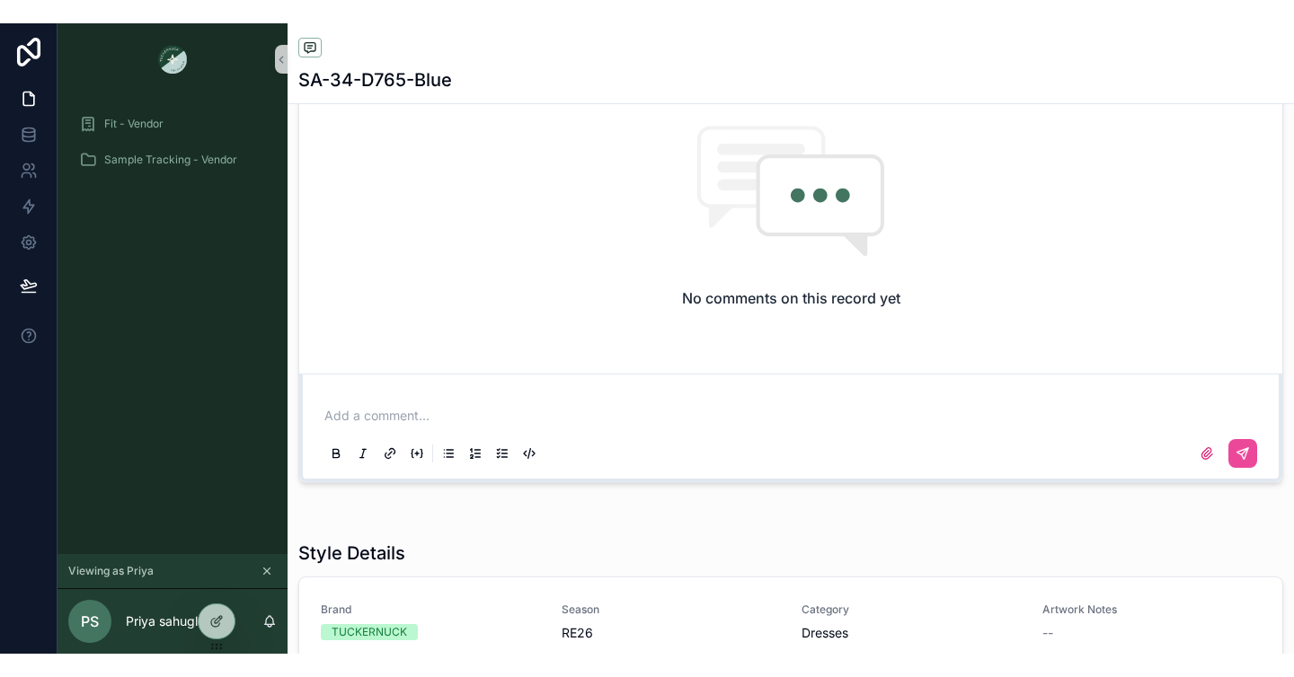
scroll to position [2817, 0]
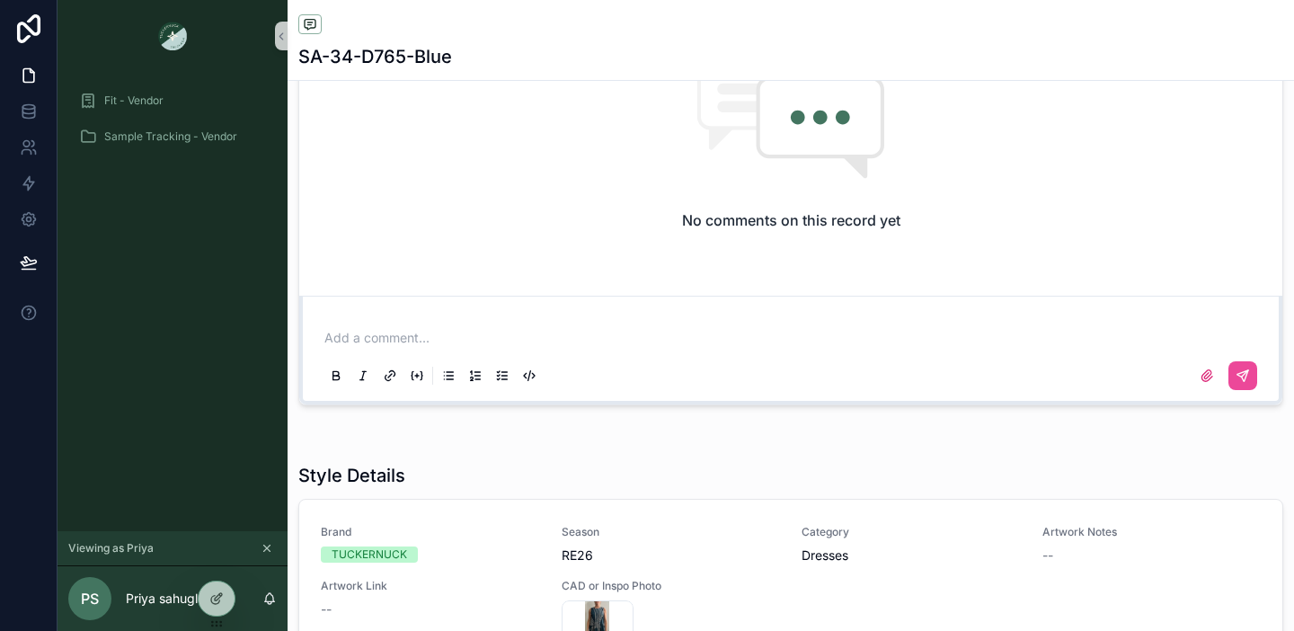
click at [810, 337] on p "scrollable content" at bounding box center [794, 338] width 940 height 18
